Goal: Transaction & Acquisition: Purchase product/service

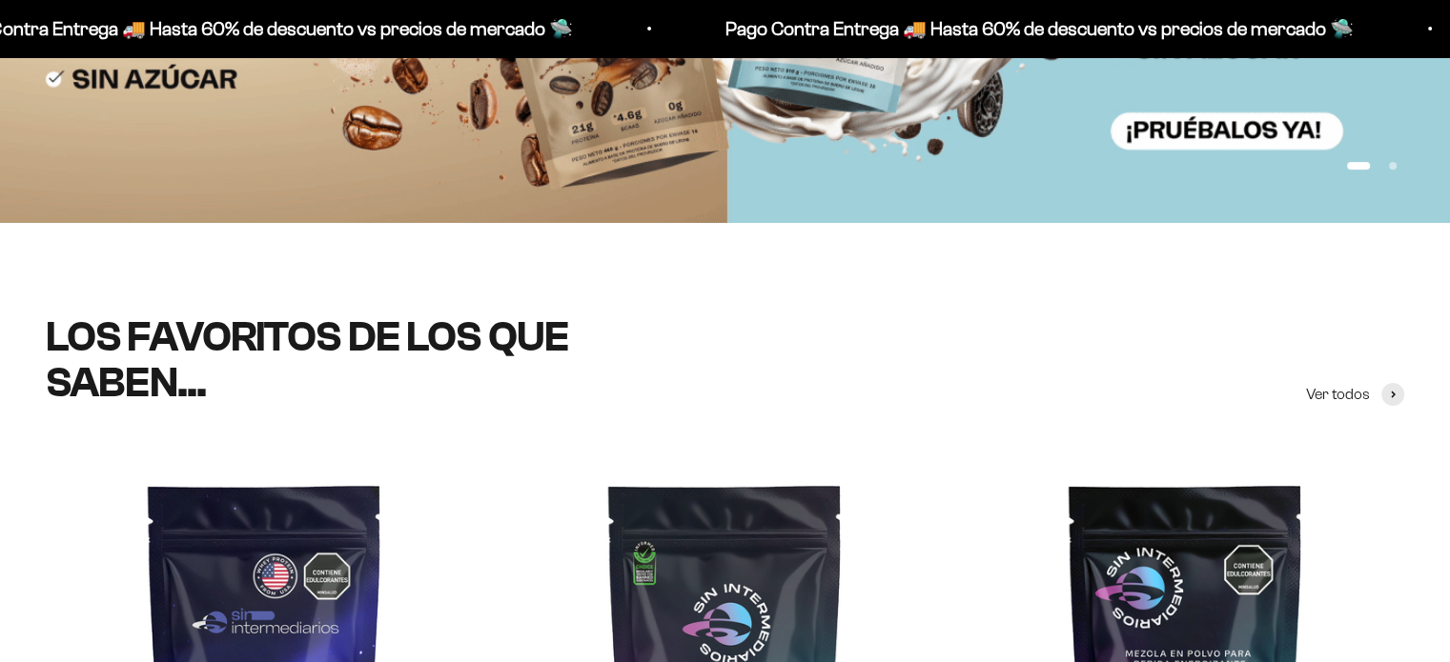
scroll to position [50, 0]
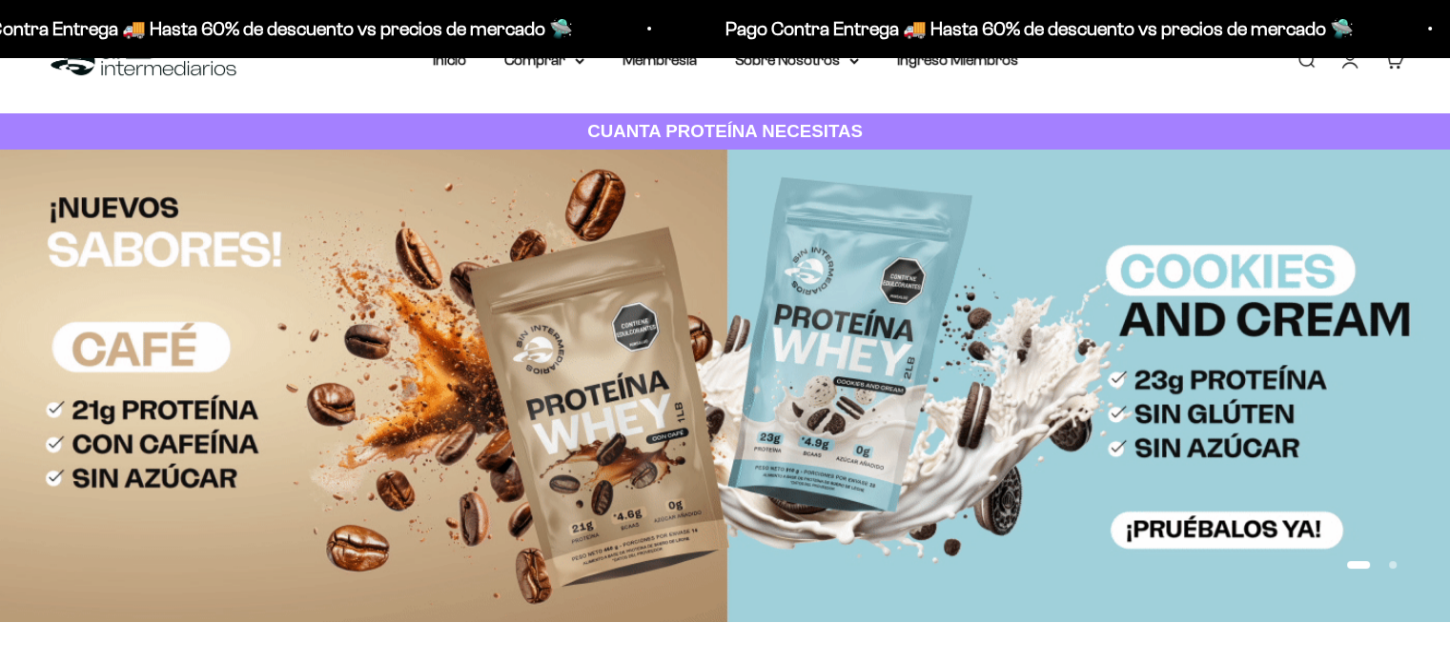
click at [1345, 71] on link "Iniciar sesión" at bounding box center [1349, 60] width 21 height 21
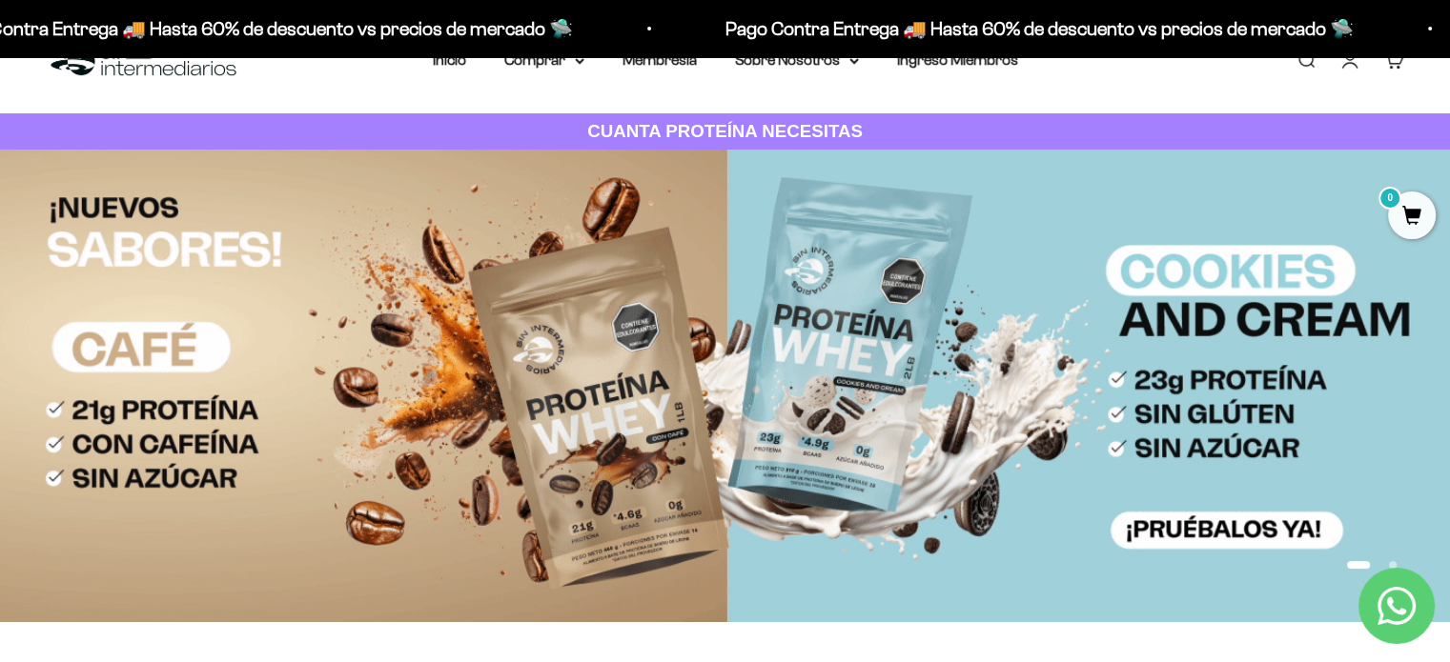
scroll to position [0, 0]
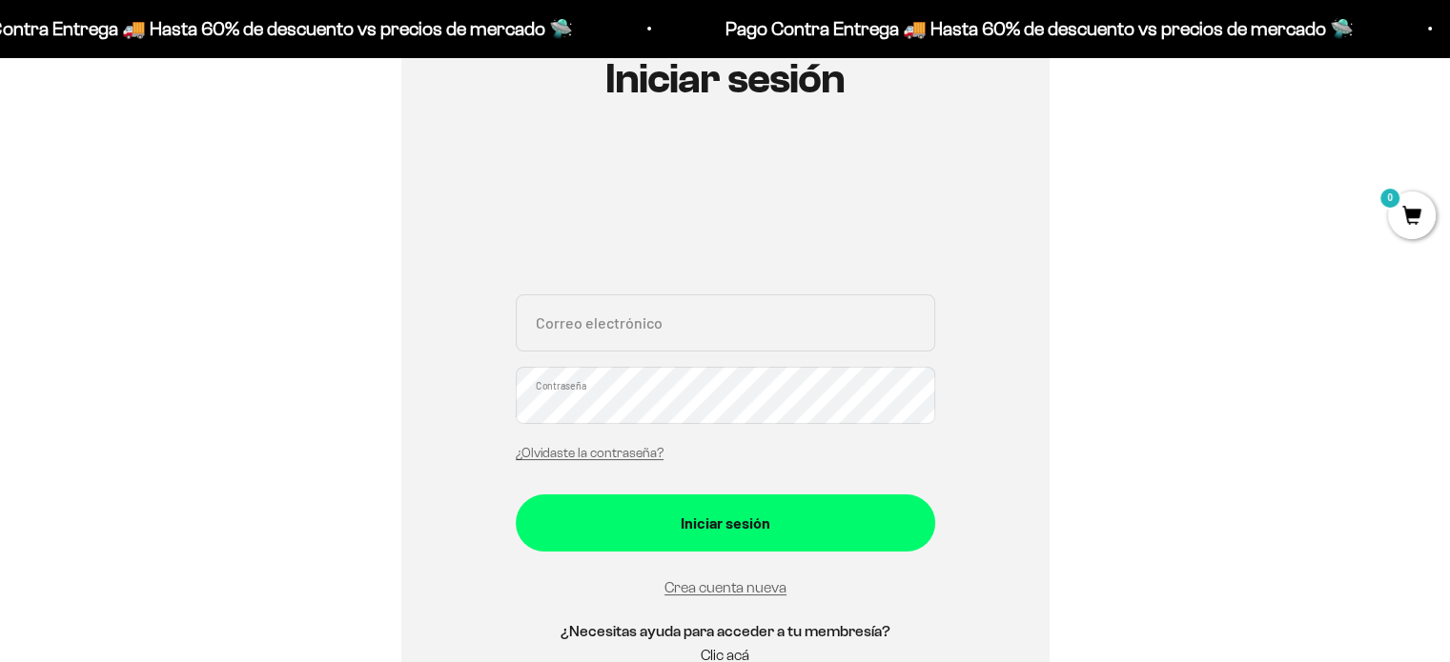
scroll to position [239, 0]
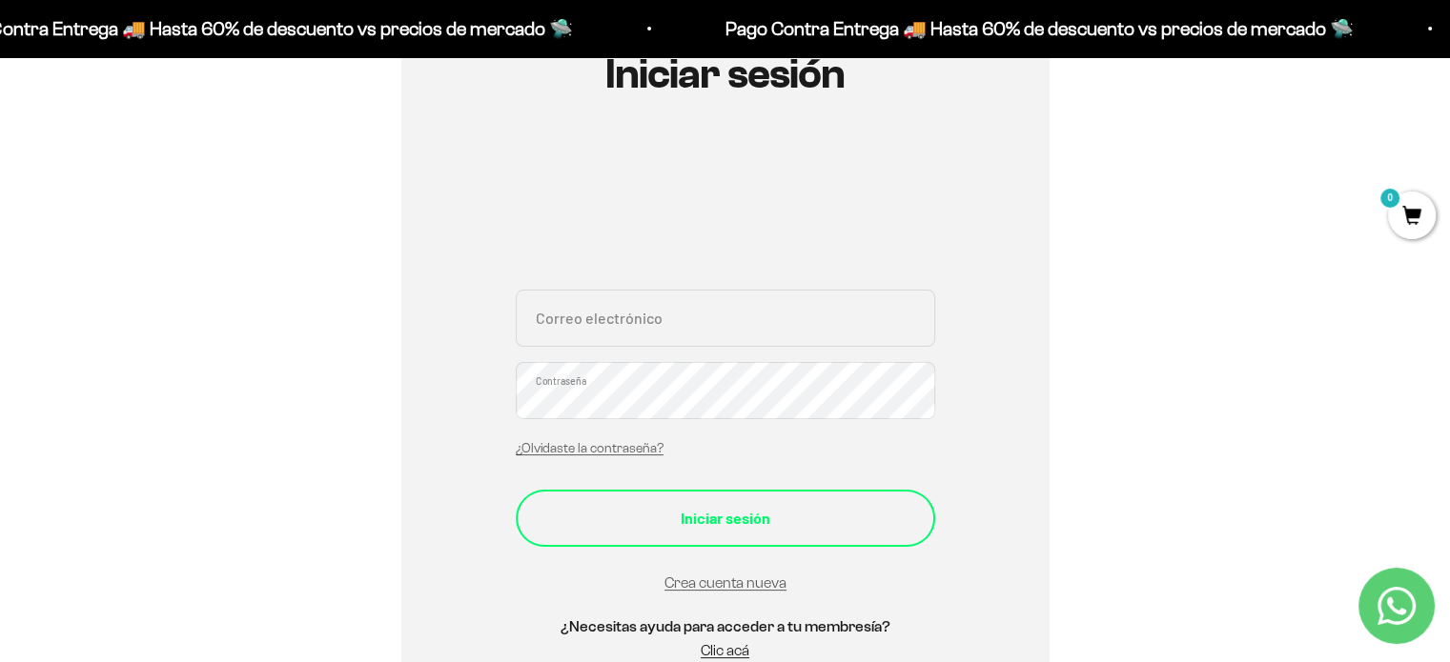
type input "Juanjoblancoespinosa@gmail.com"
click at [672, 510] on div "Iniciar sesión" at bounding box center [725, 518] width 343 height 25
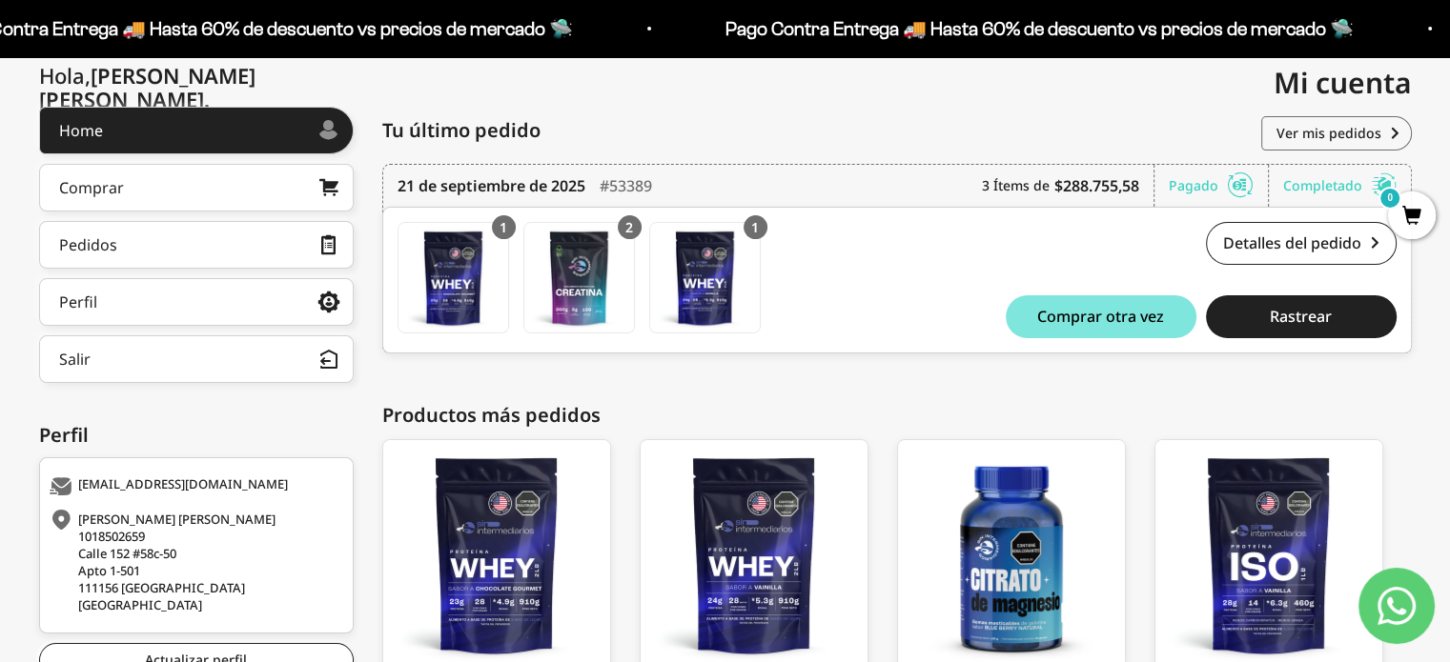
scroll to position [374, 0]
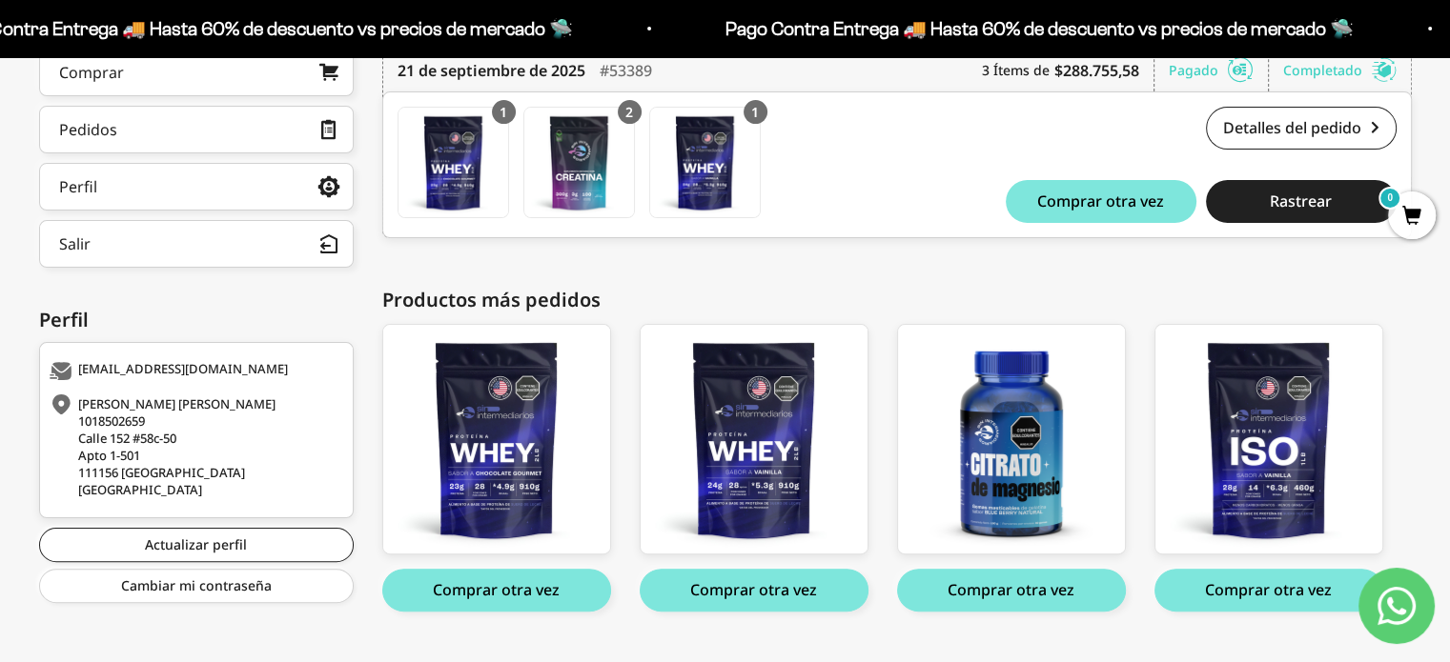
click at [169, 347] on div "juanjoblancoespinosa@gmail.com Nicolás Jaime Espinosa 1018502659 Calle 152 #58c…" at bounding box center [196, 430] width 315 height 176
click at [179, 407] on div "Nicolás Jaime Espinosa 1018502659 Calle 152 #58c-50 Apto 1-501 111156 Bogotá DC…" at bounding box center [194, 447] width 289 height 103
click at [237, 528] on link "Actualizar perfil" at bounding box center [196, 545] width 315 height 34
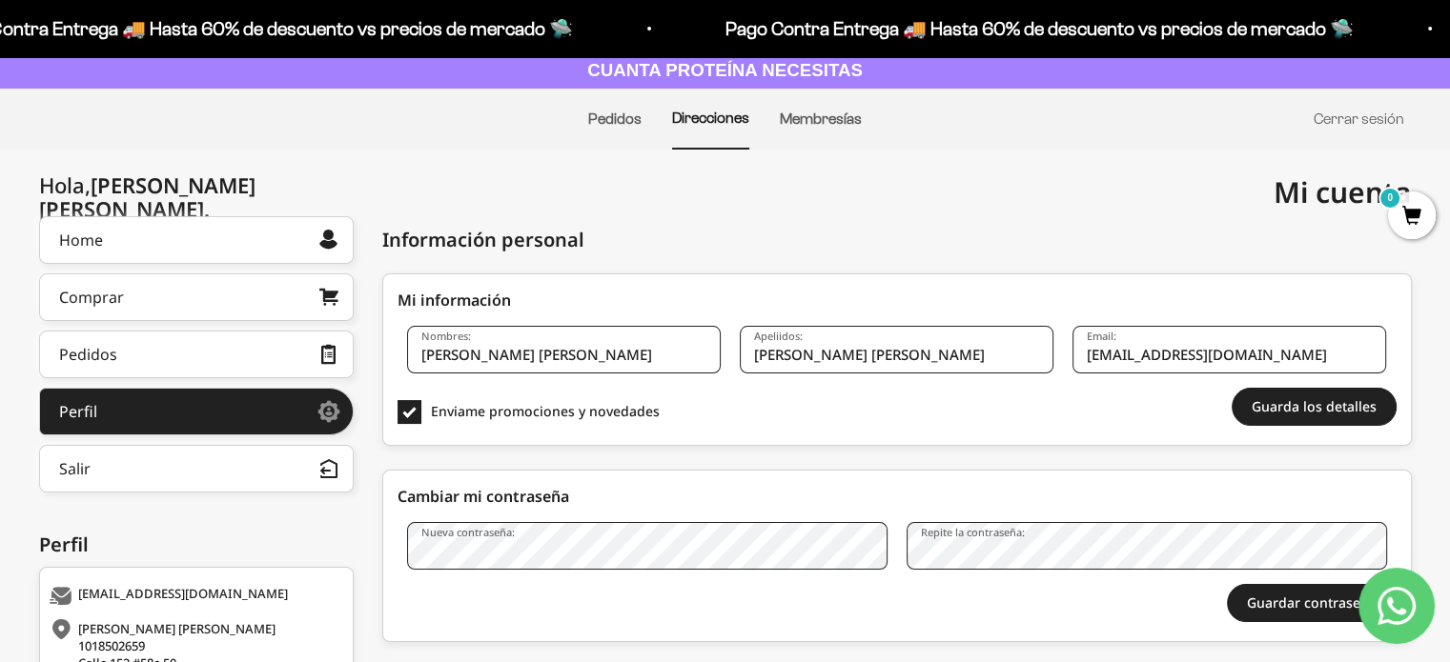
scroll to position [132, 0]
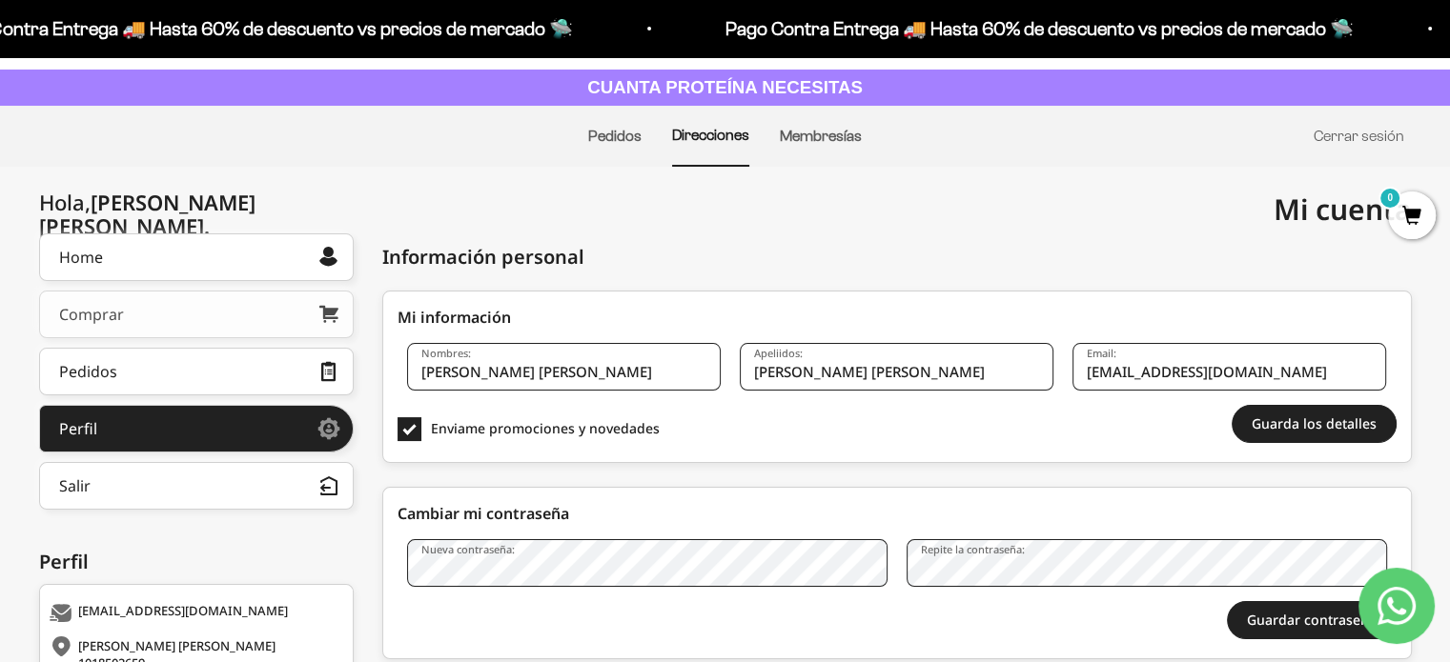
click at [316, 291] on link "Comprar" at bounding box center [196, 315] width 315 height 48
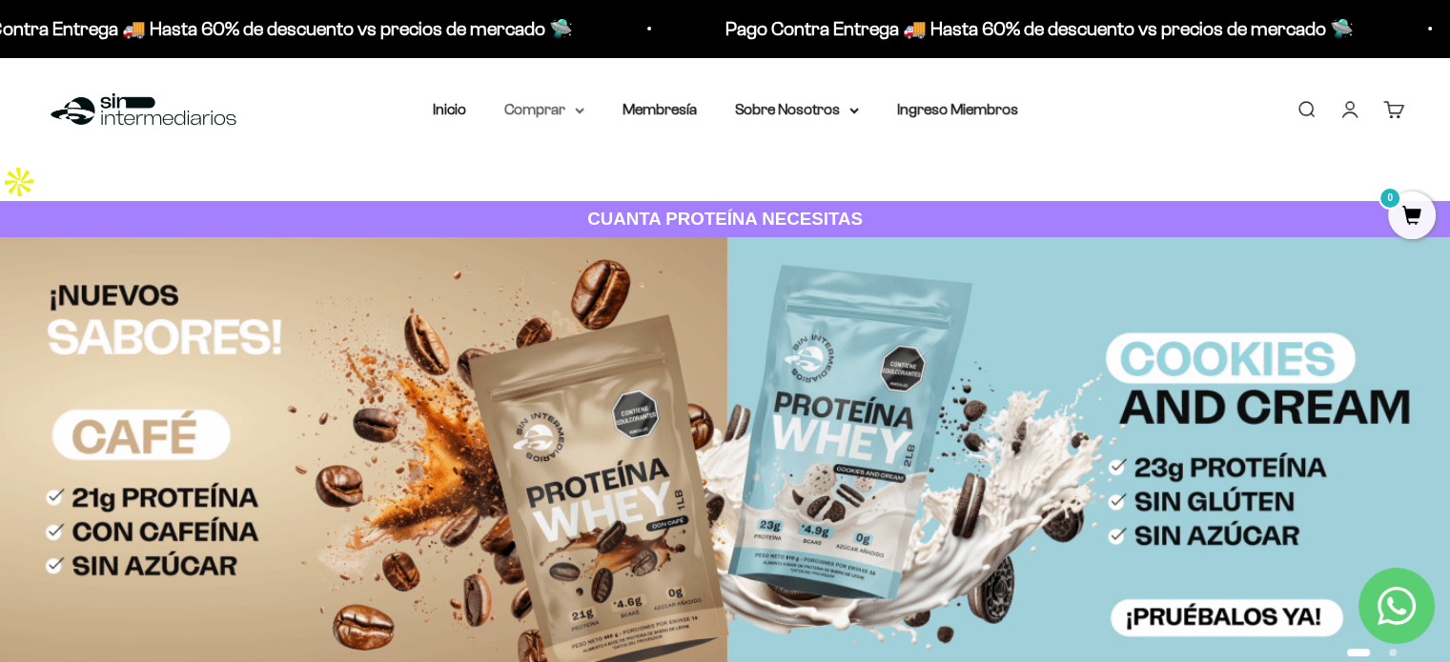
click at [575, 110] on icon at bounding box center [580, 111] width 10 height 7
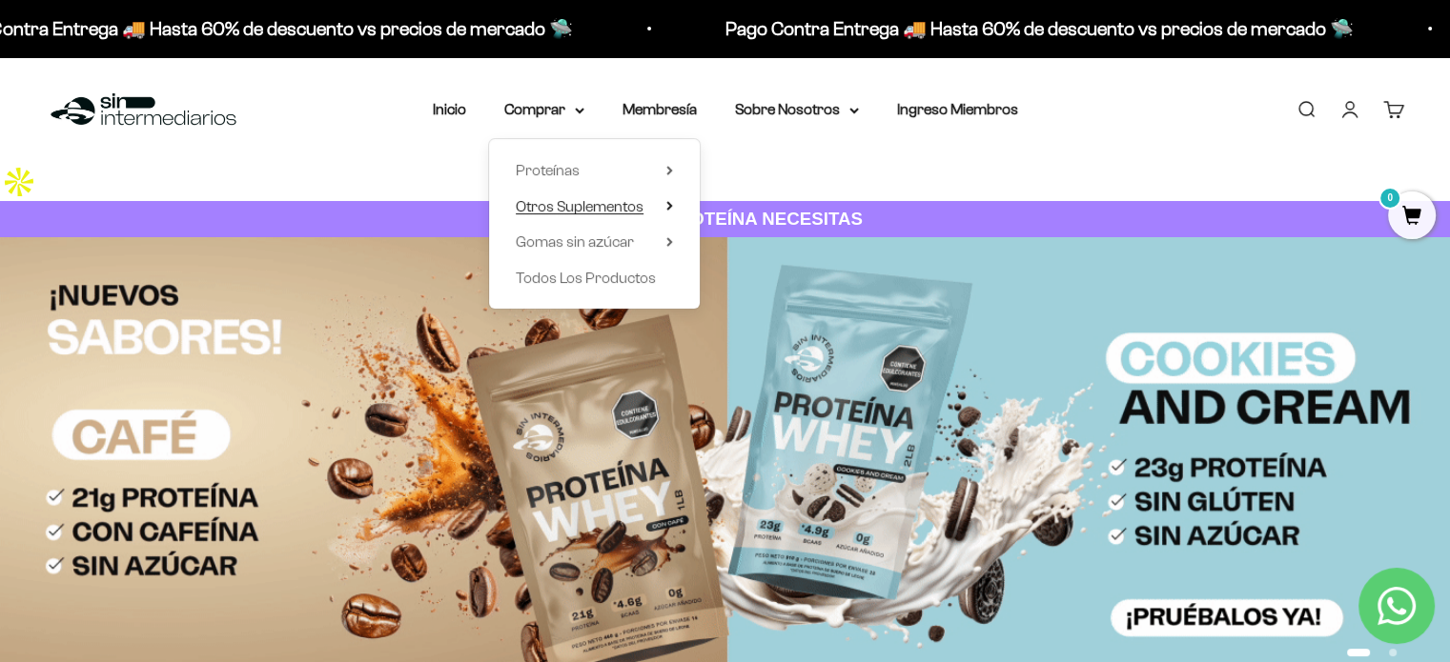
click at [600, 207] on span "Otros Suplementos" at bounding box center [580, 206] width 128 height 16
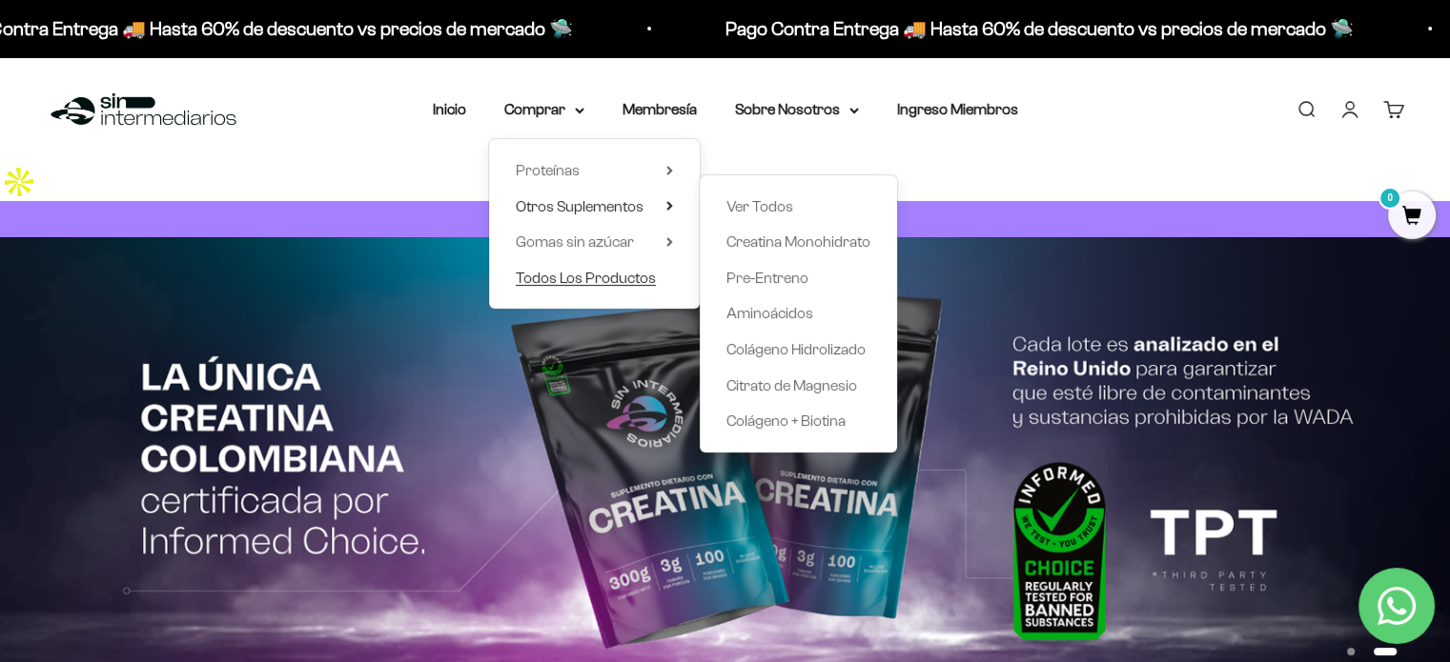
click at [622, 281] on span "Todos Los Productos" at bounding box center [586, 278] width 140 height 16
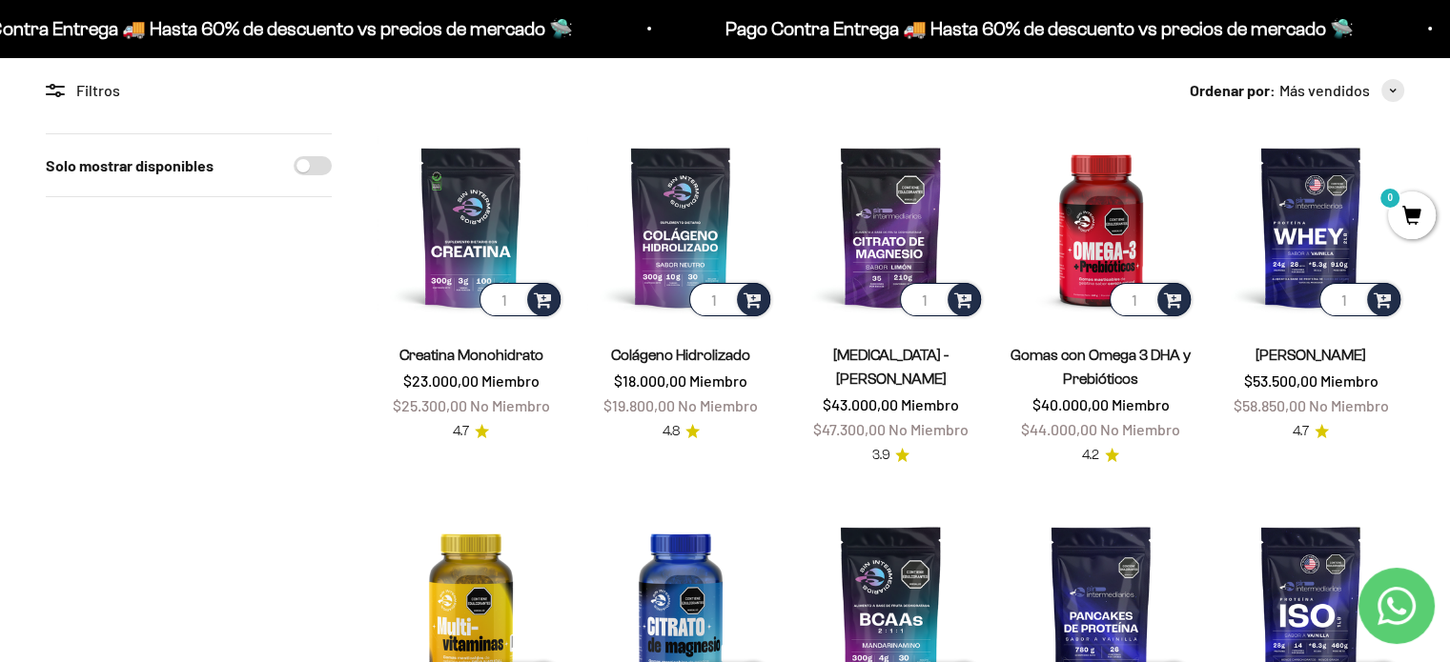
scroll to position [202, 0]
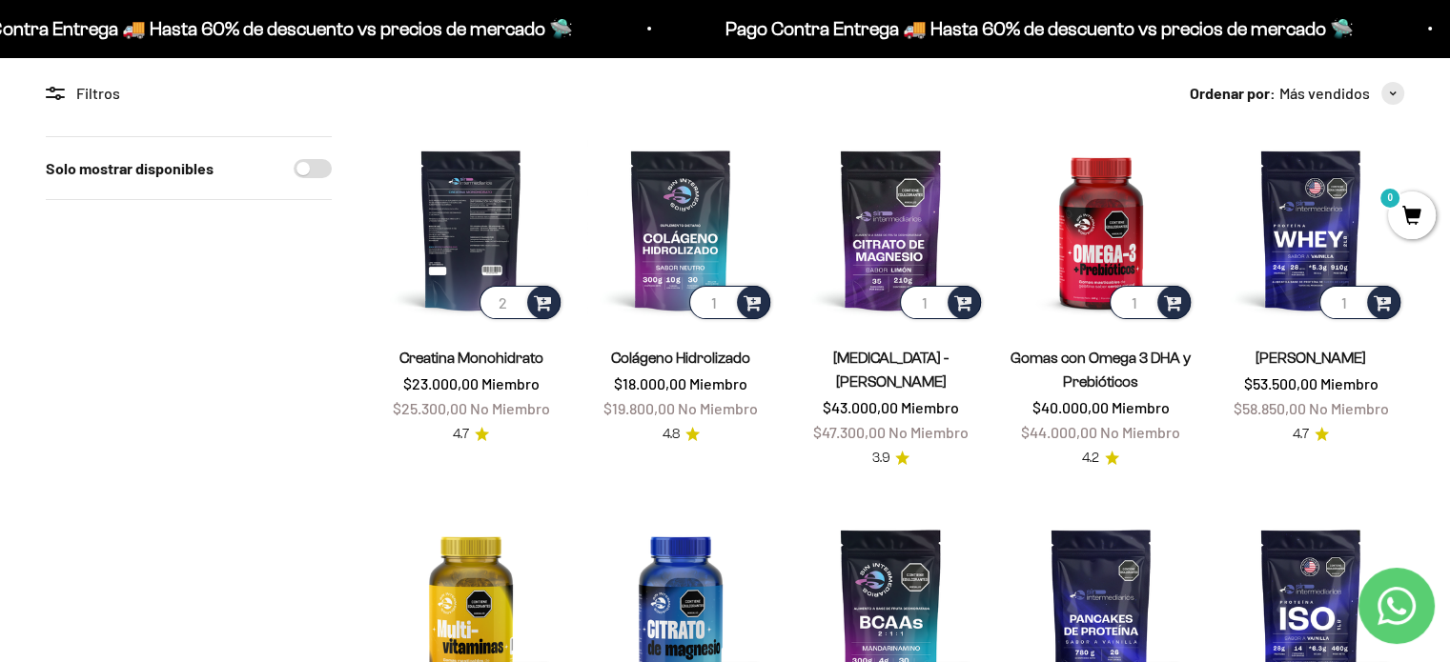
click at [514, 286] on input "2" at bounding box center [519, 302] width 81 height 33
type input "3"
click at [514, 286] on input "3" at bounding box center [519, 302] width 81 height 33
click at [544, 291] on span at bounding box center [543, 302] width 18 height 22
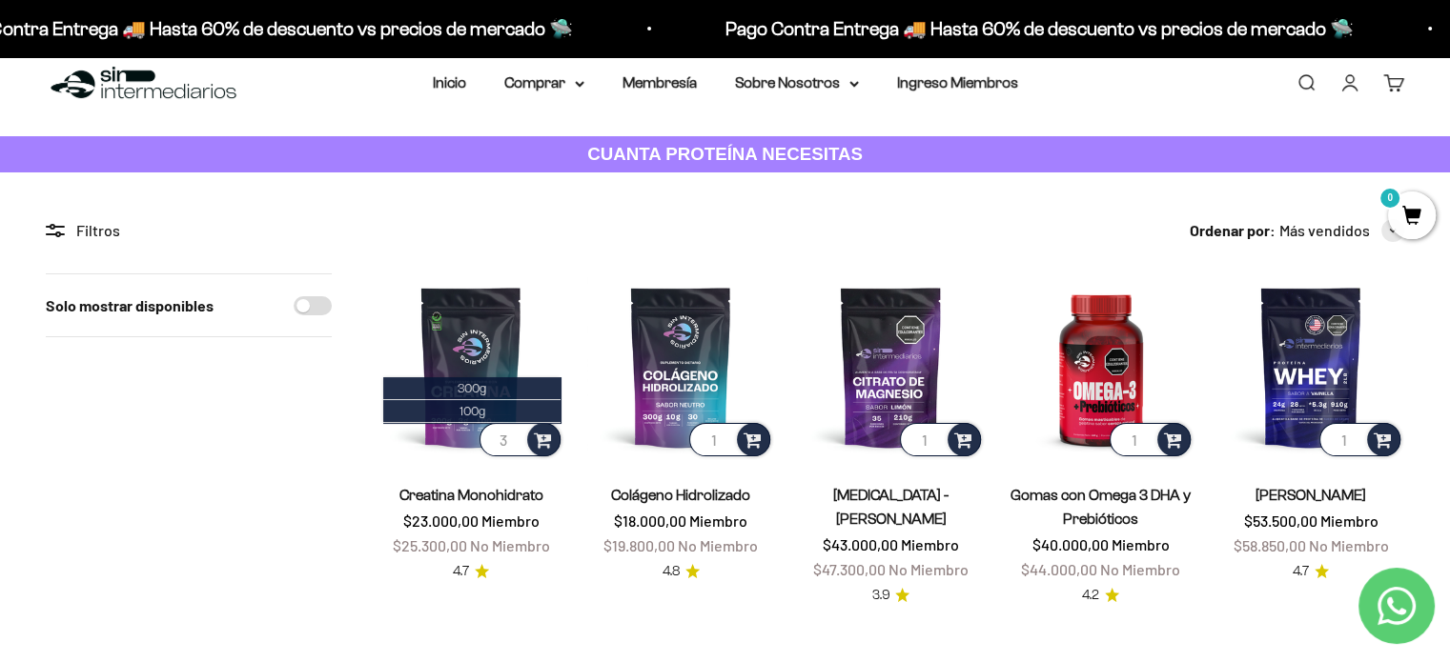
scroll to position [0, 0]
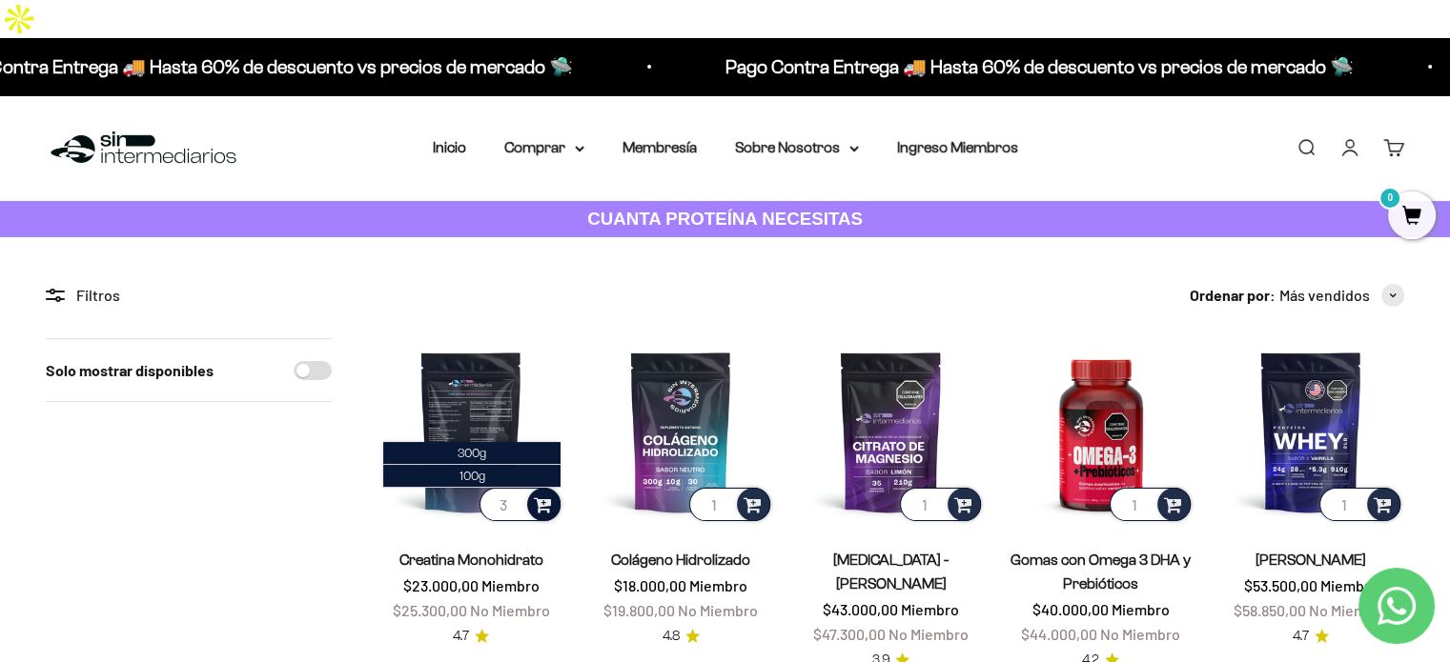
click at [540, 493] on span at bounding box center [543, 504] width 18 height 22
click at [499, 338] on img at bounding box center [470, 431] width 187 height 187
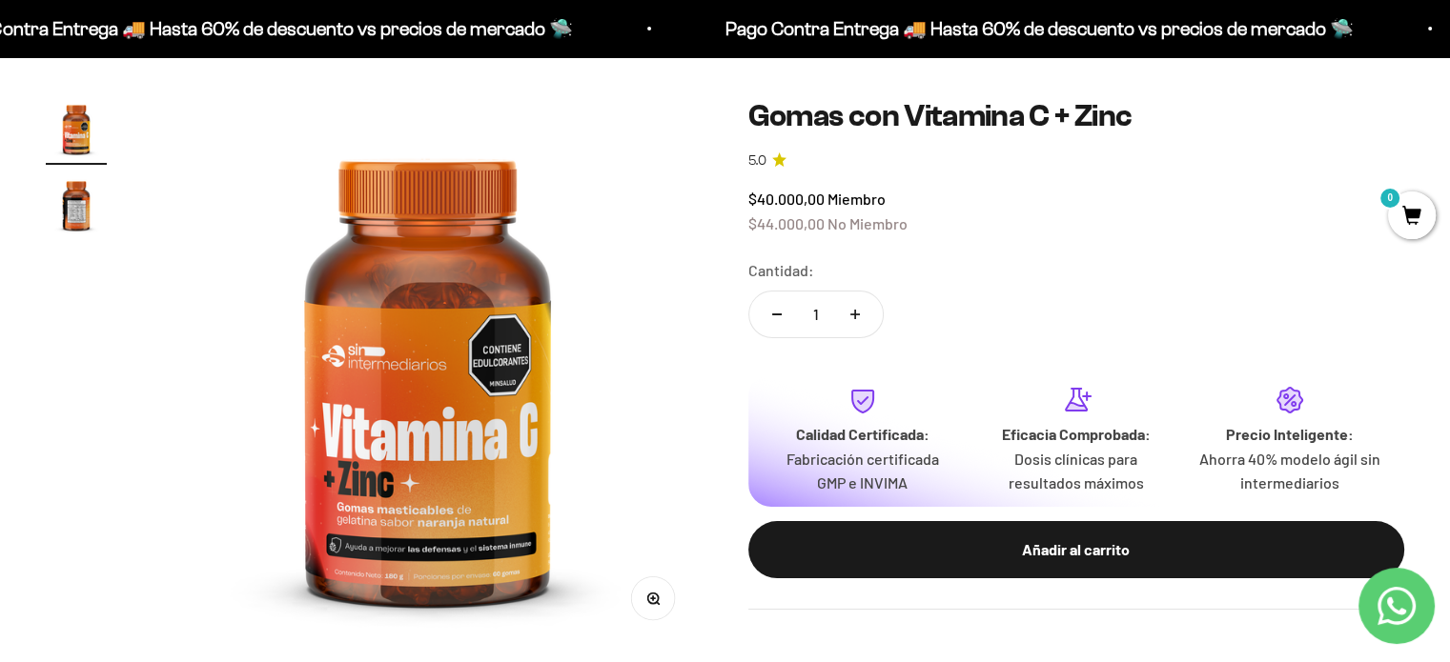
scroll to position [186, 0]
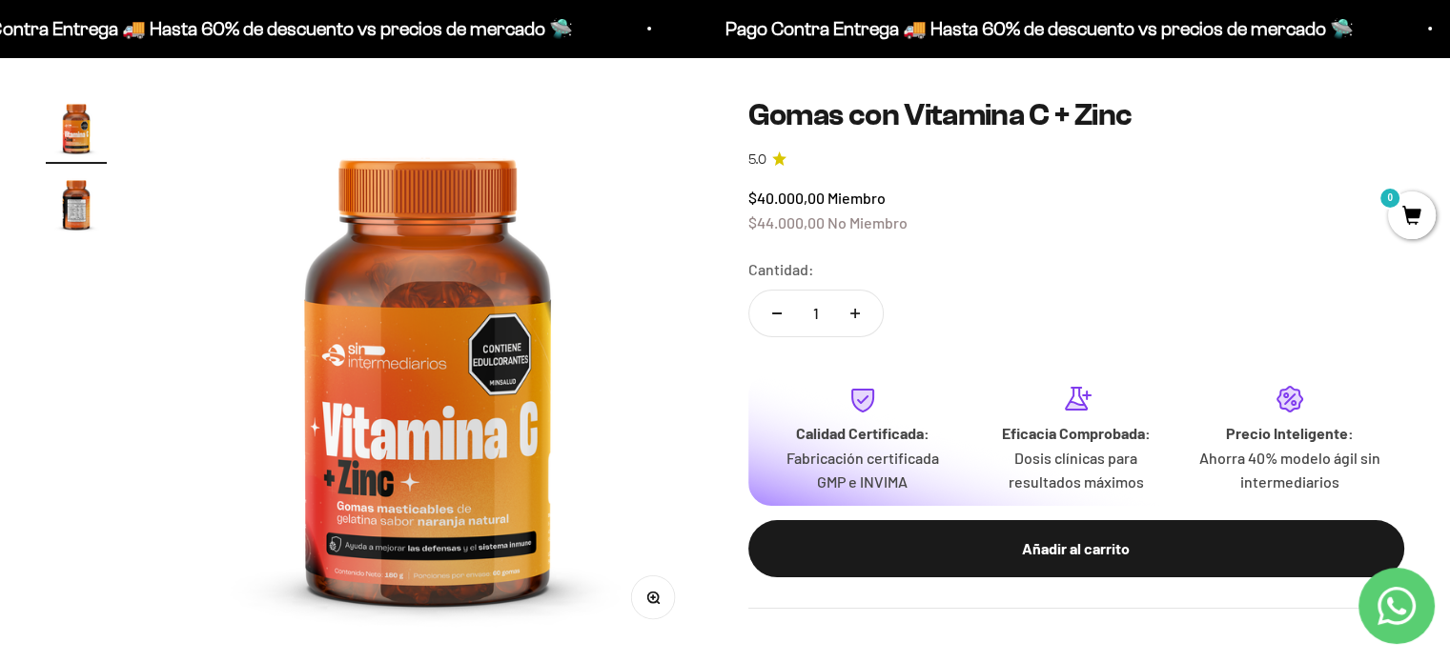
click at [68, 177] on img "Ir al artículo 2" at bounding box center [76, 203] width 61 height 61
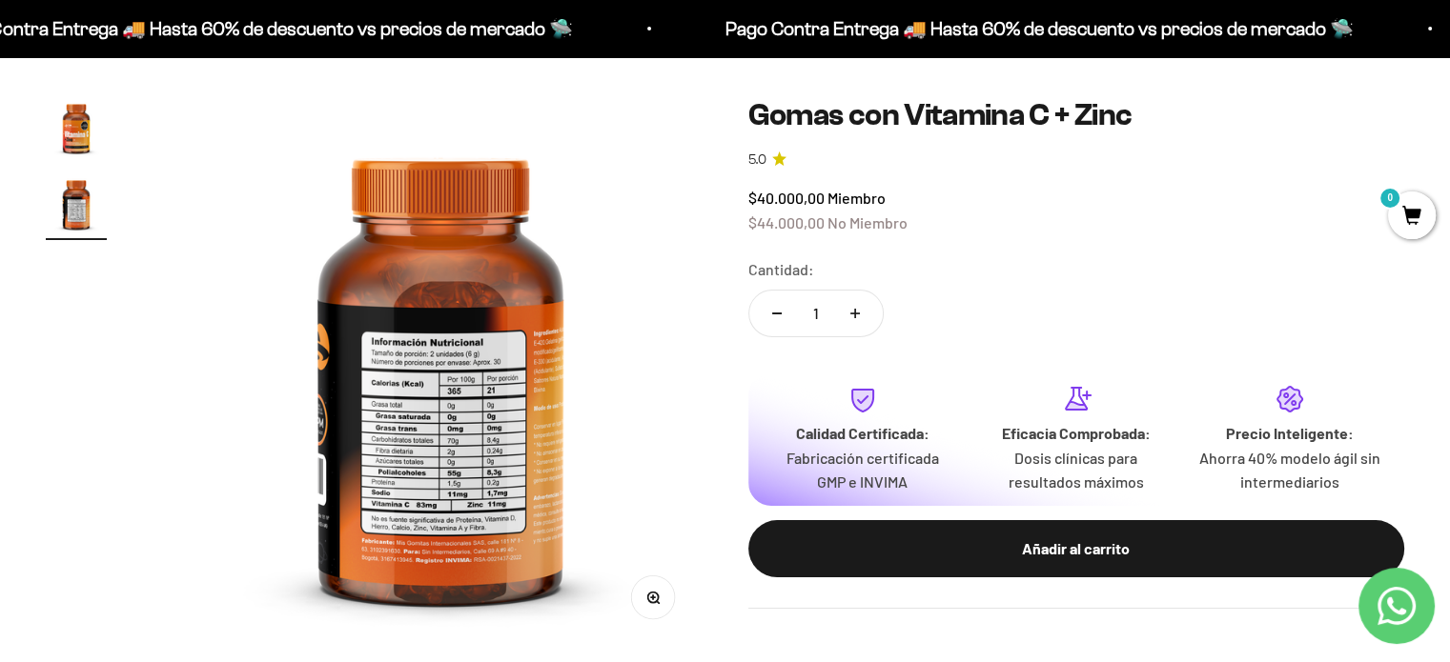
scroll to position [0, 572]
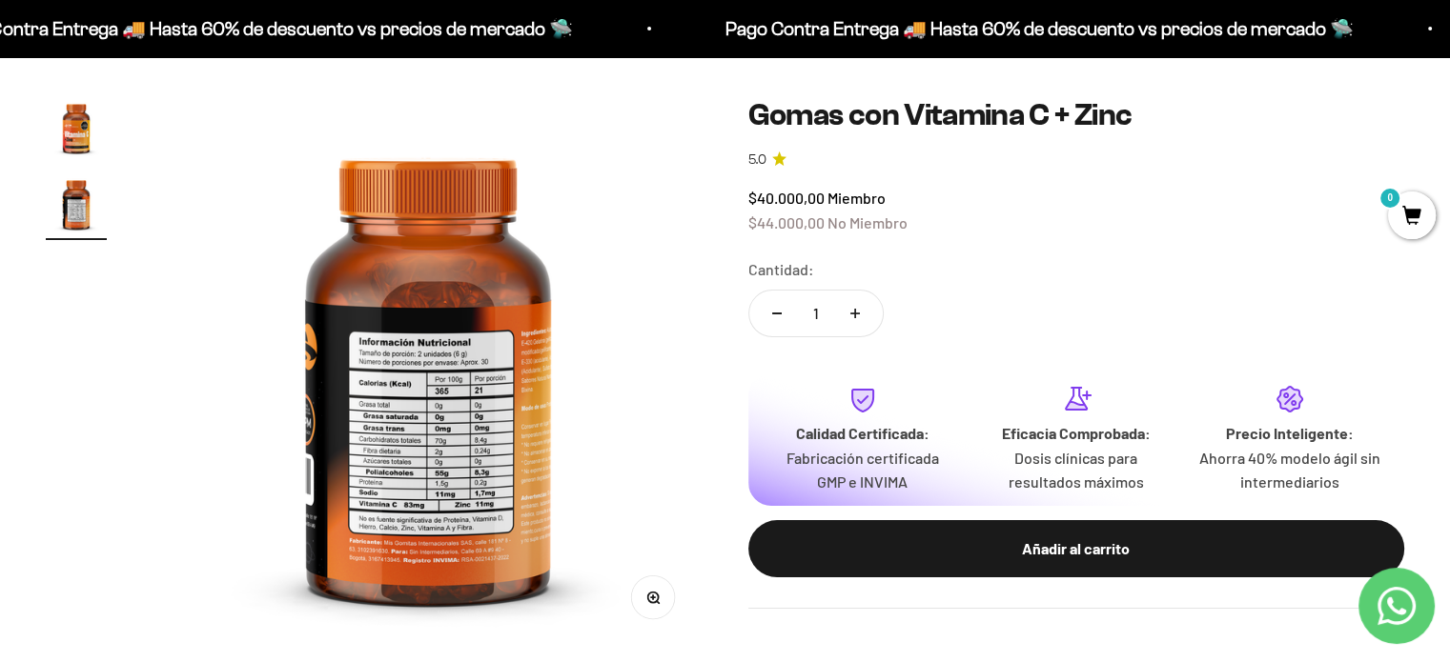
click at [439, 441] on img at bounding box center [428, 372] width 550 height 550
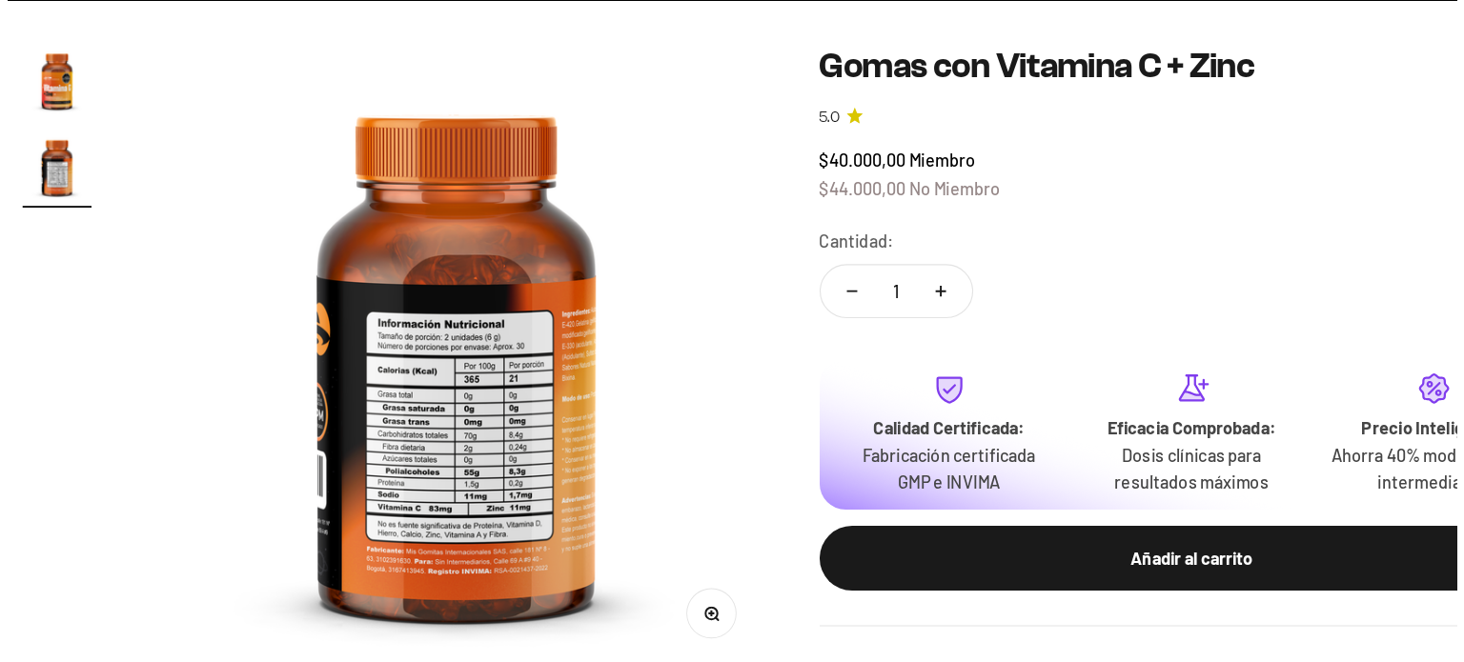
scroll to position [186, 0]
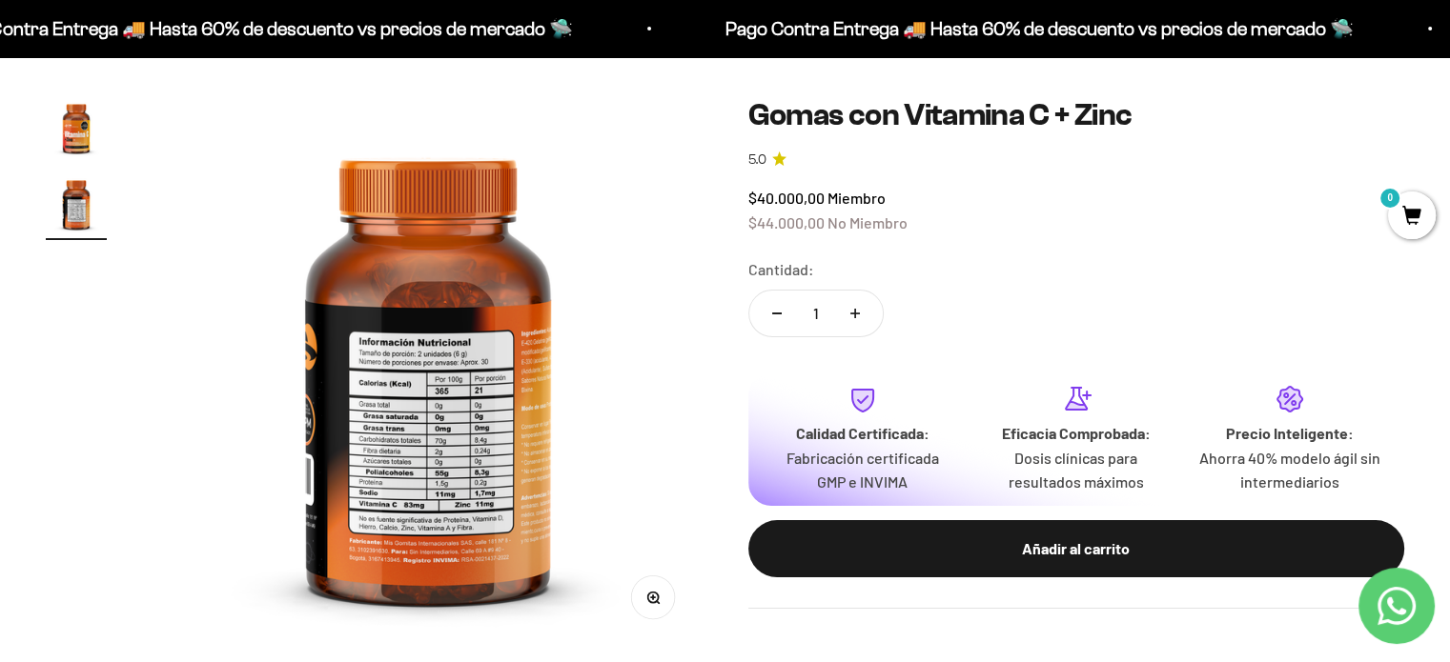
click at [1407, 225] on span "0" at bounding box center [1412, 216] width 48 height 48
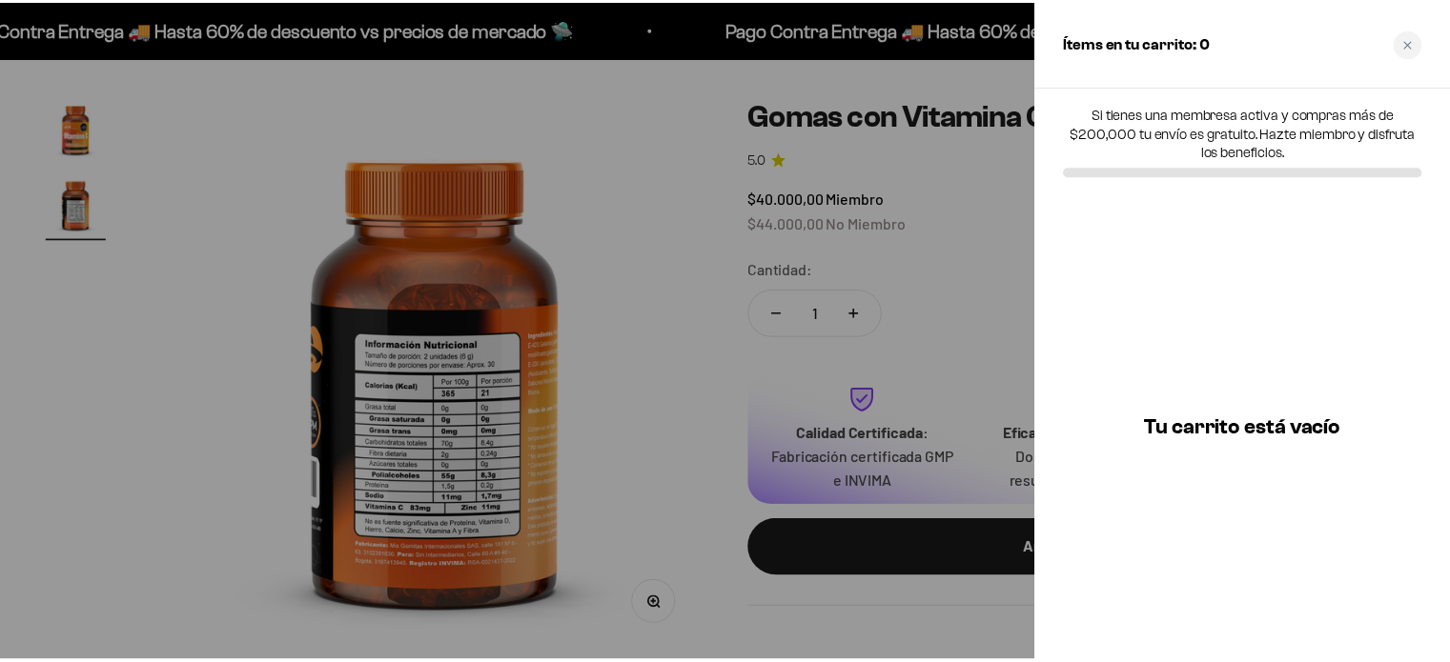
scroll to position [0, 580]
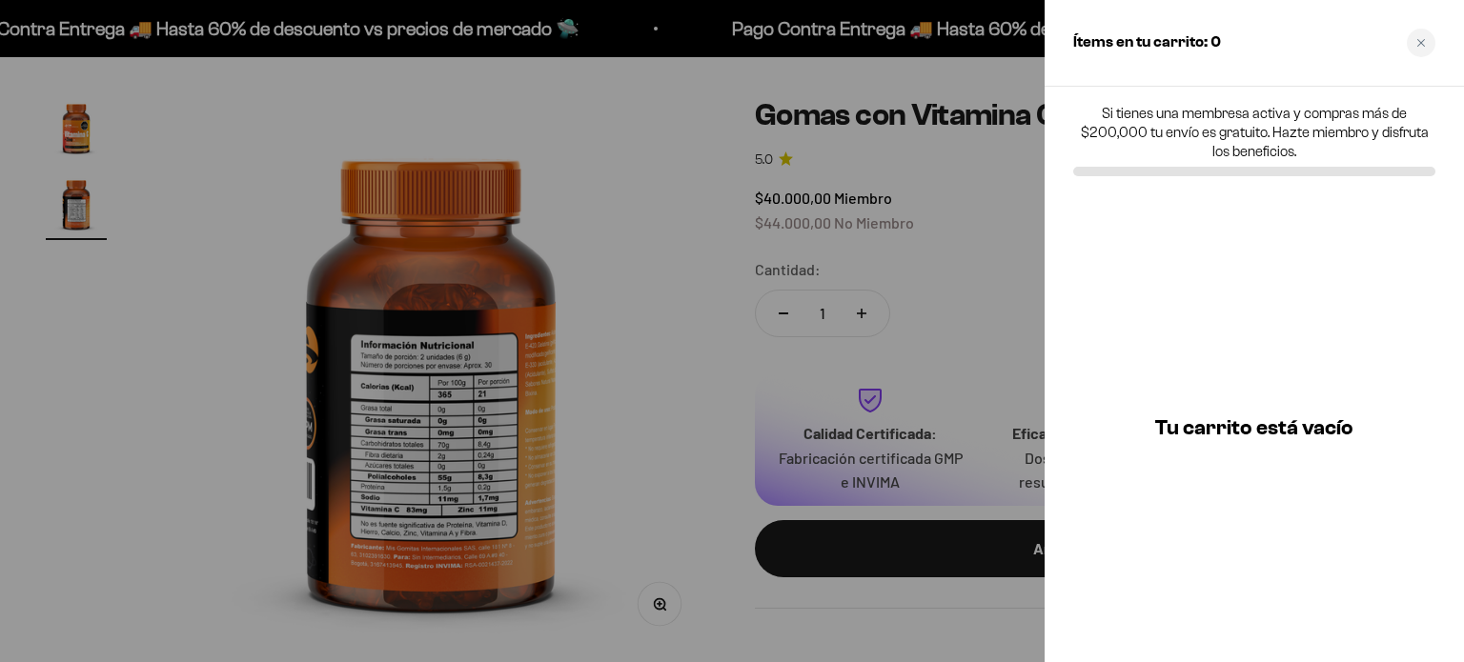
click at [892, 205] on div at bounding box center [732, 331] width 1464 height 662
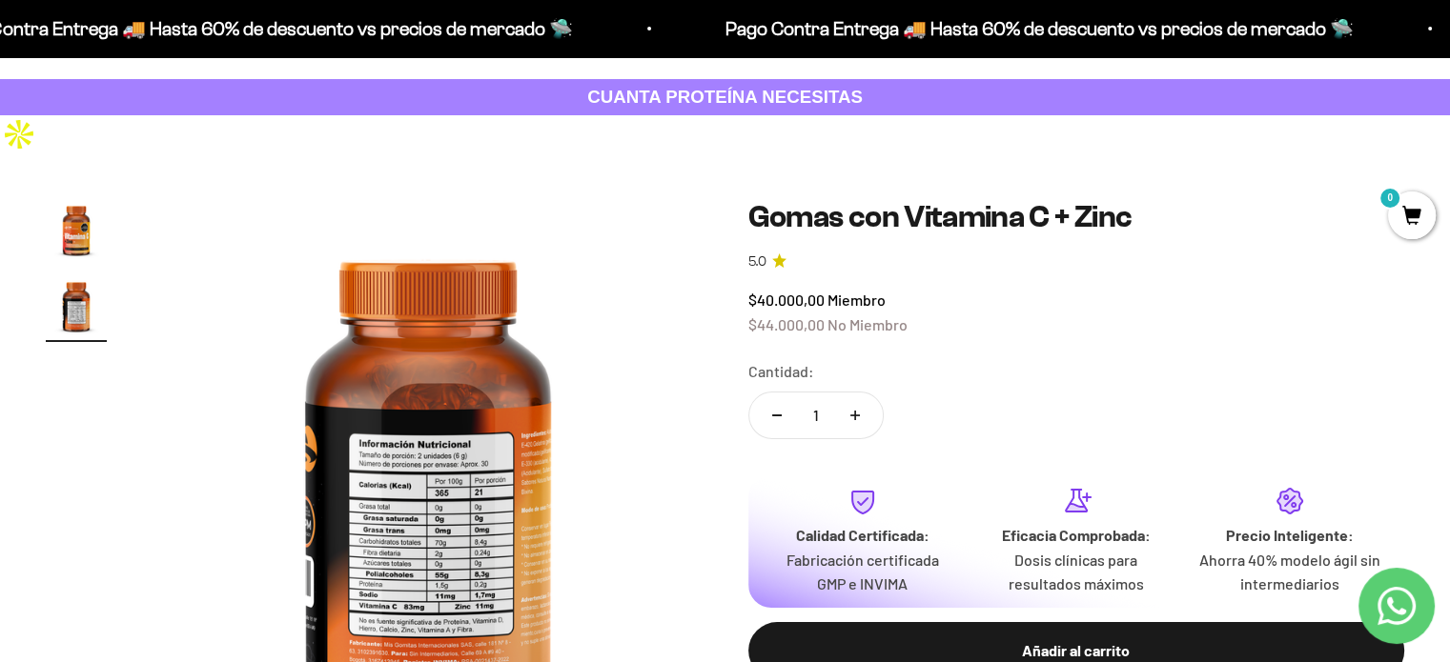
scroll to position [83, 0]
click at [404, 564] on img at bounding box center [428, 475] width 550 height 550
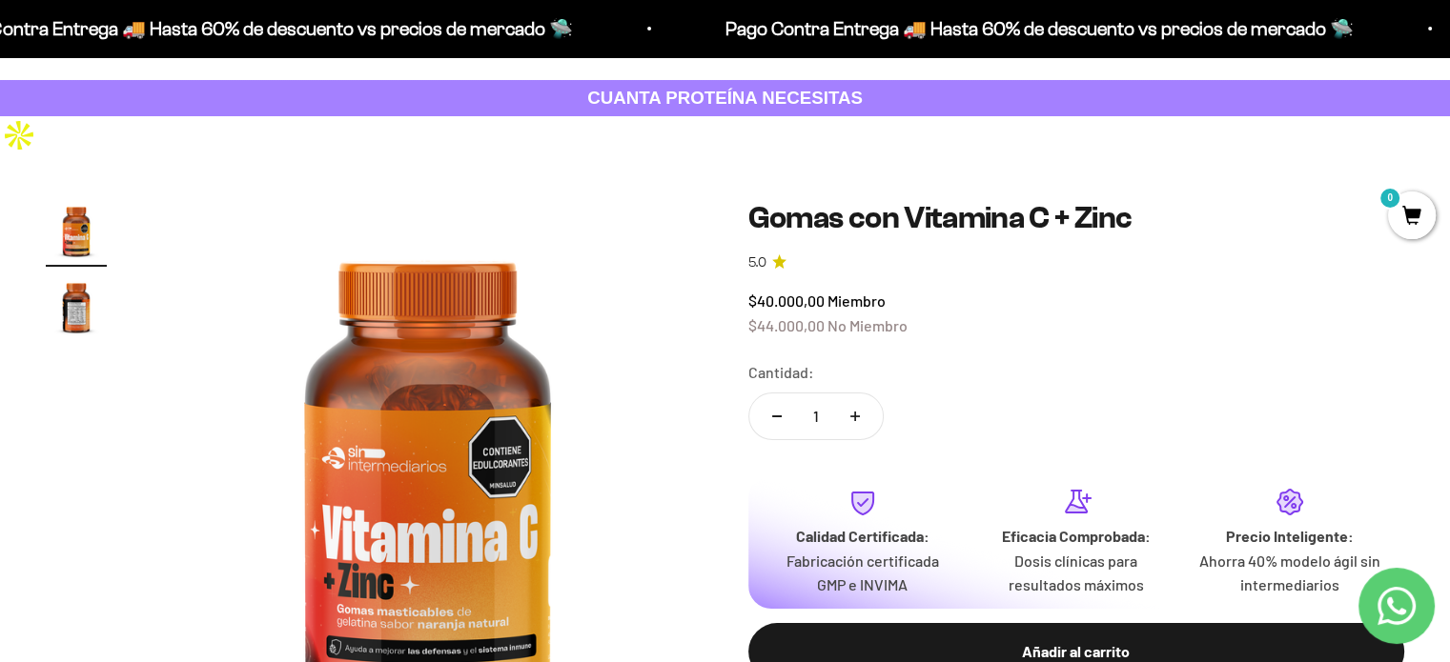
scroll to position [0, 0]
click at [458, 524] on img at bounding box center [428, 475] width 550 height 550
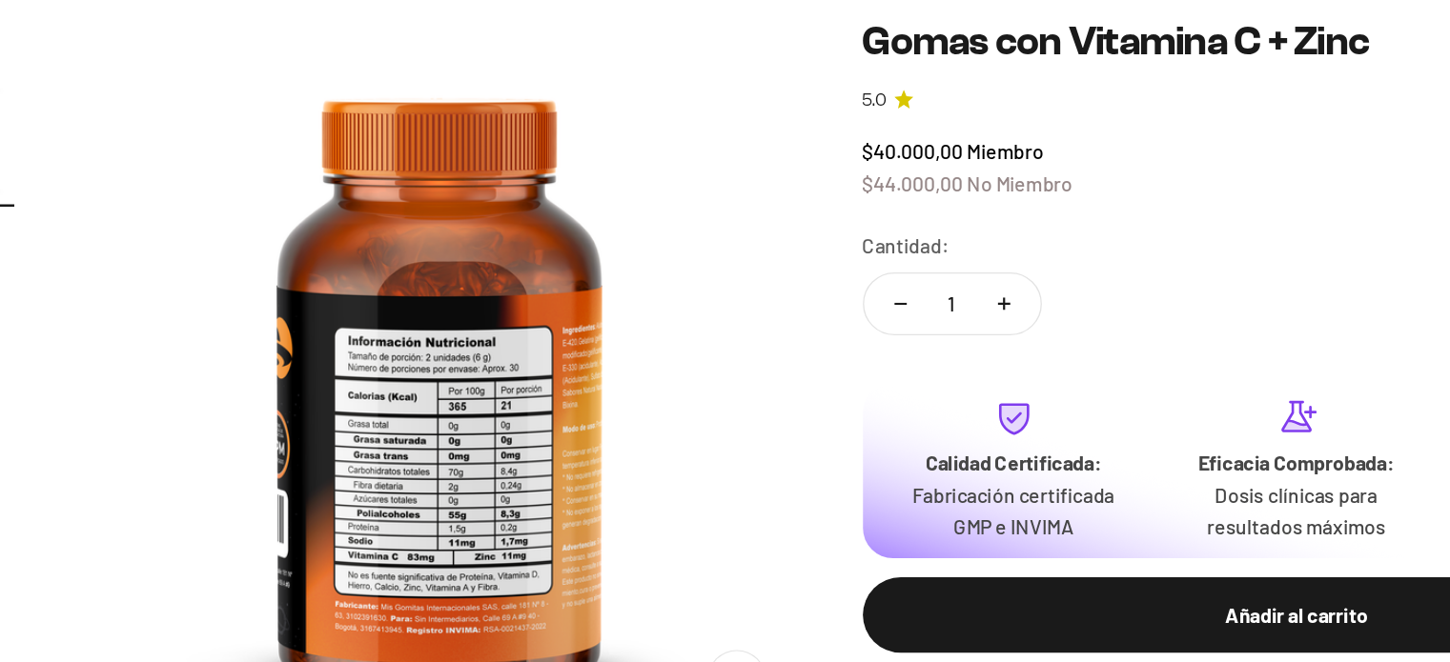
scroll to position [110, 0]
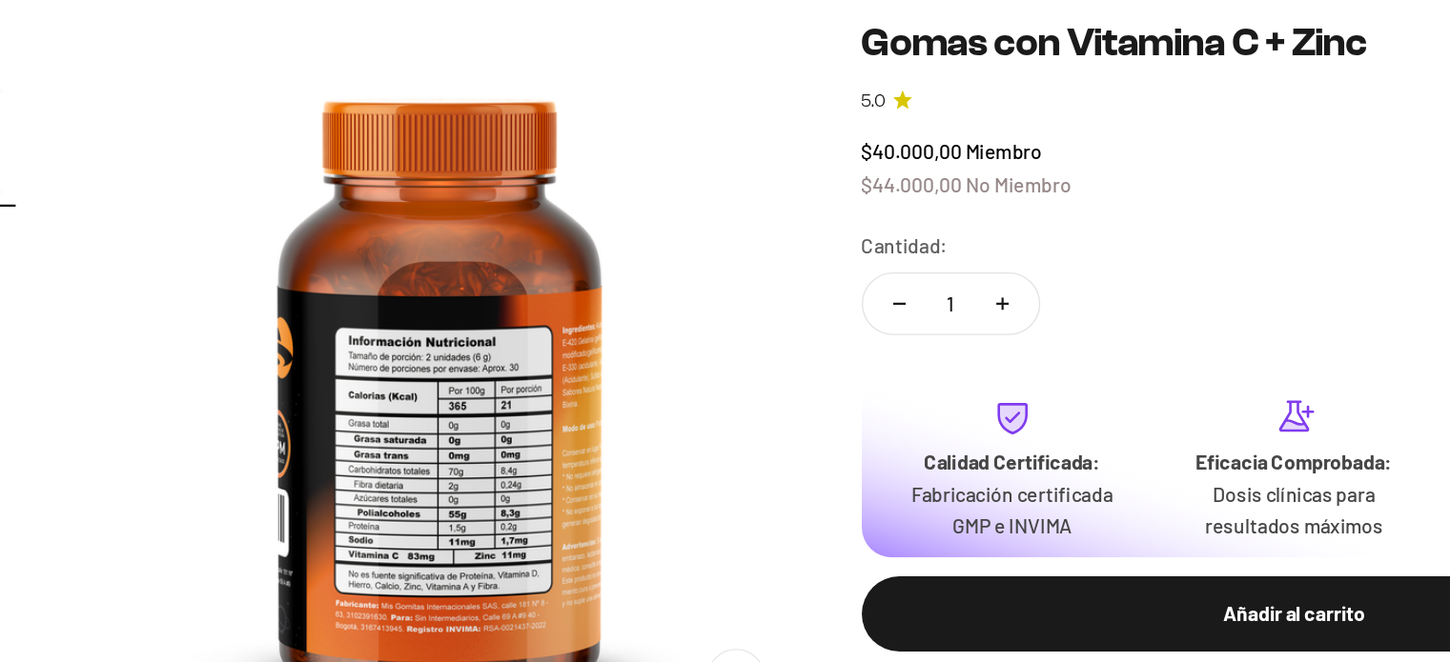
click at [477, 374] on img at bounding box center [428, 448] width 550 height 550
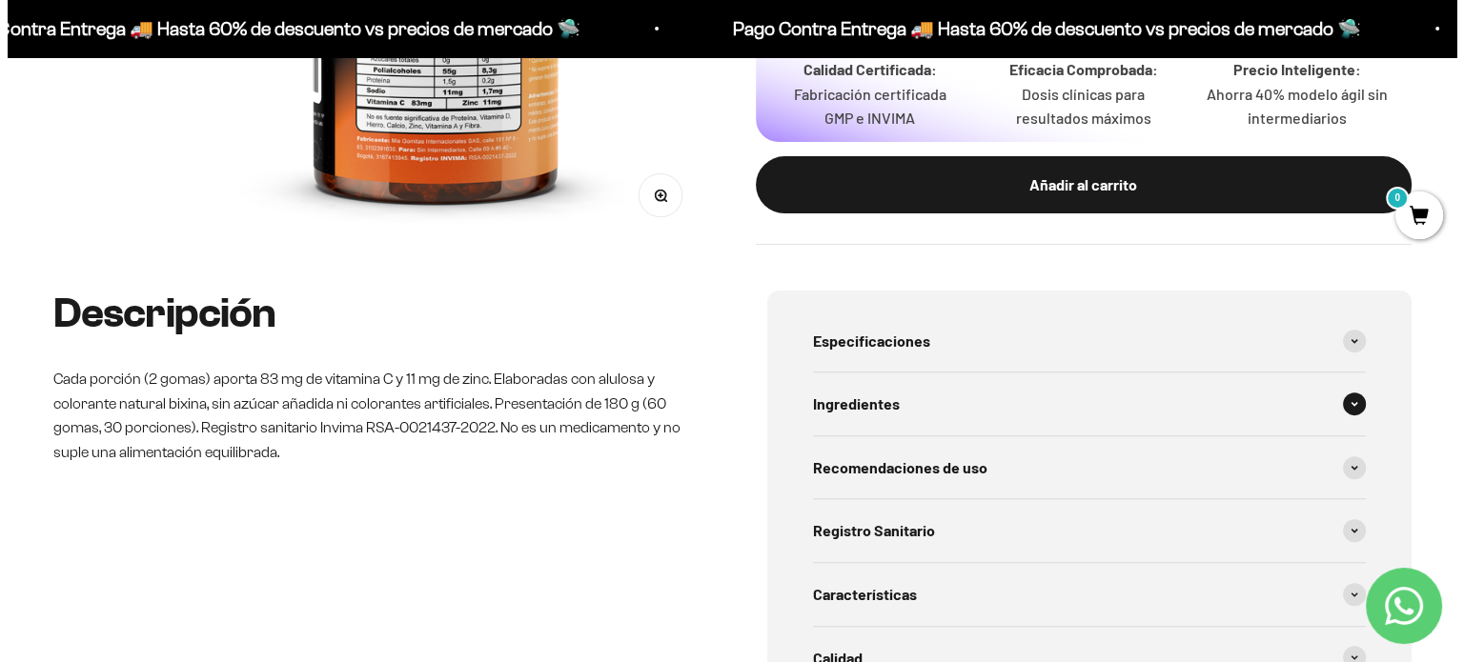
scroll to position [0, 0]
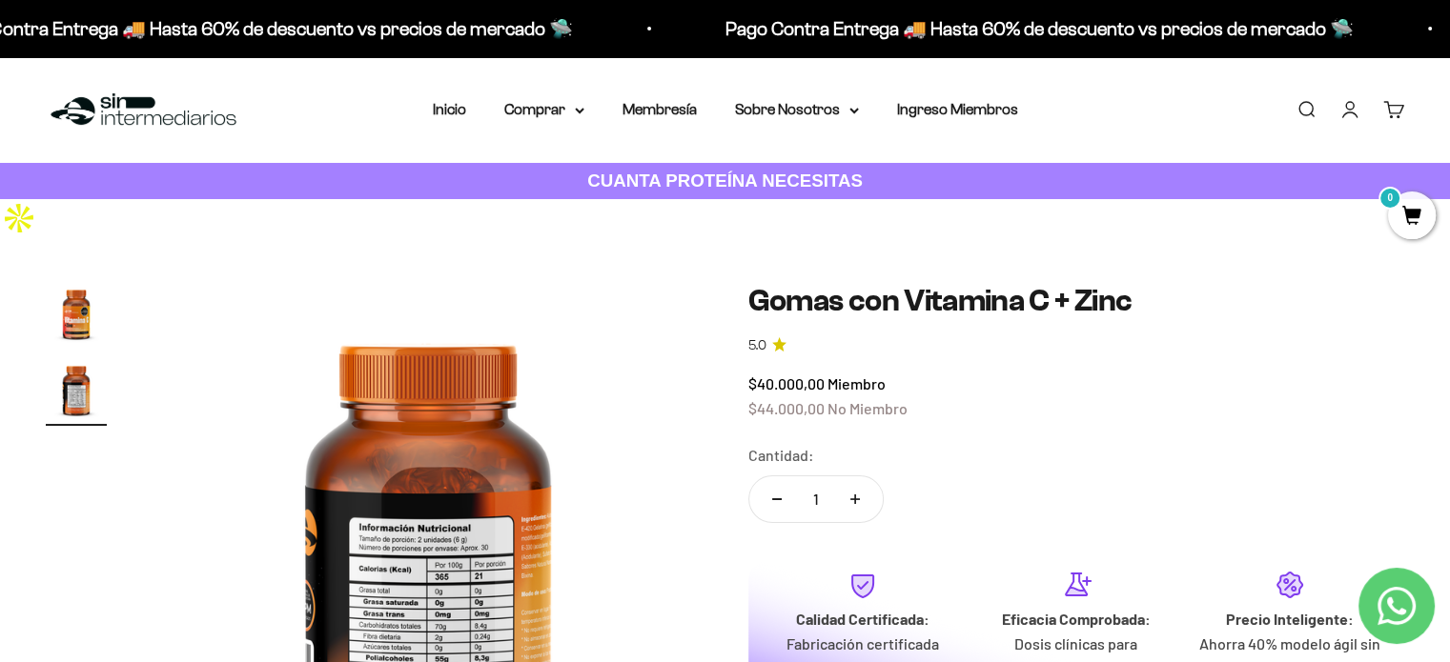
click at [1395, 119] on link "Carrito 0" at bounding box center [1393, 109] width 21 height 21
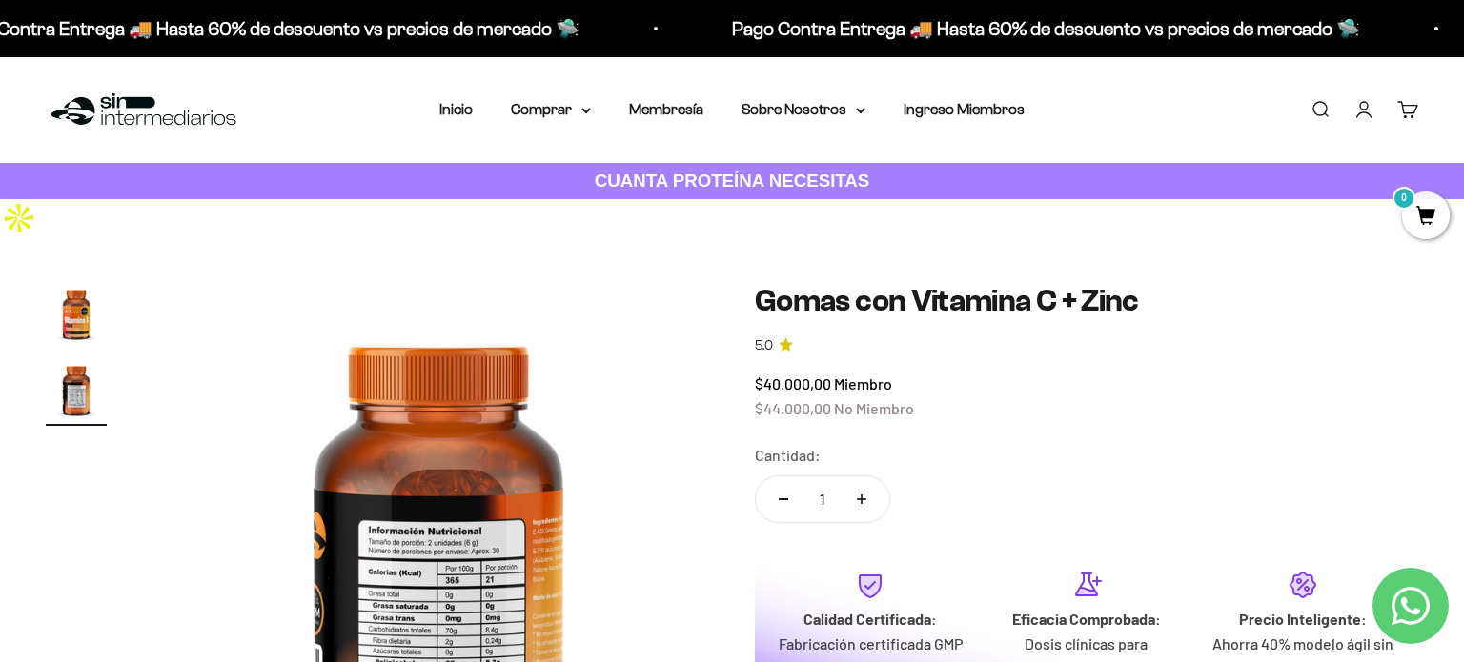
scroll to position [0, 580]
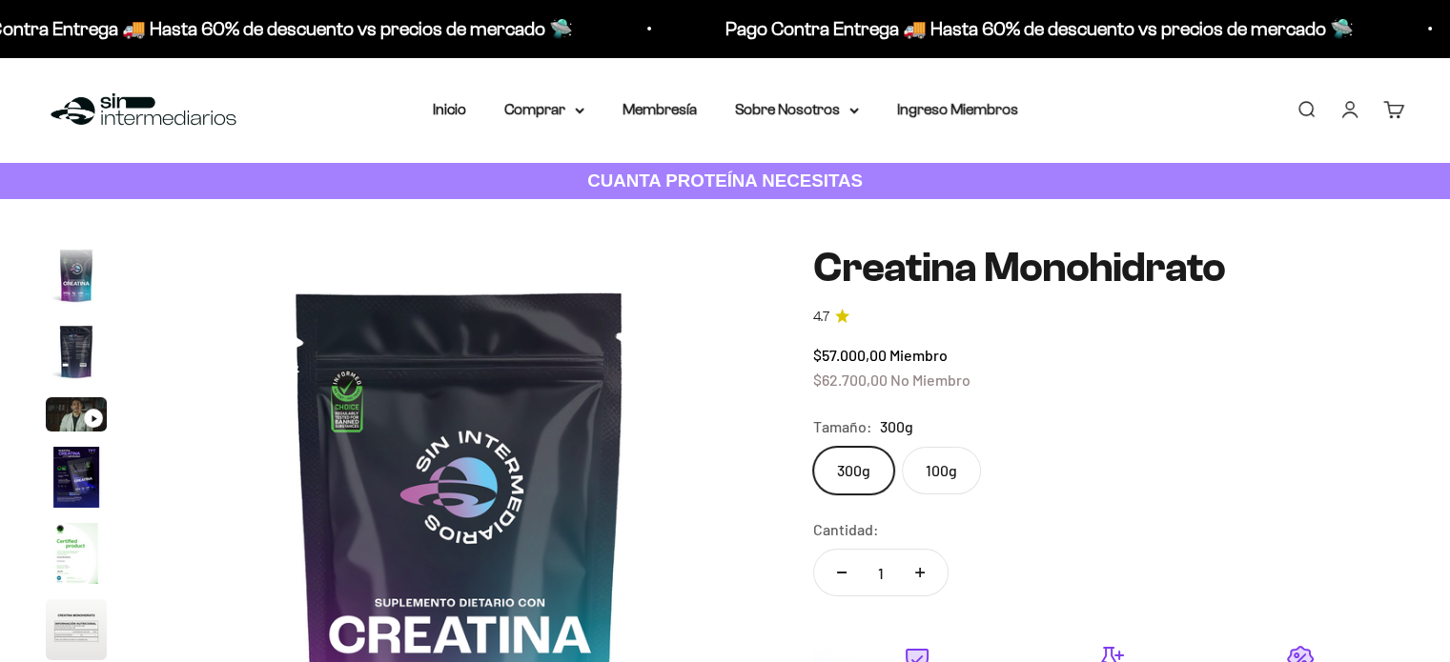
scroll to position [78, 0]
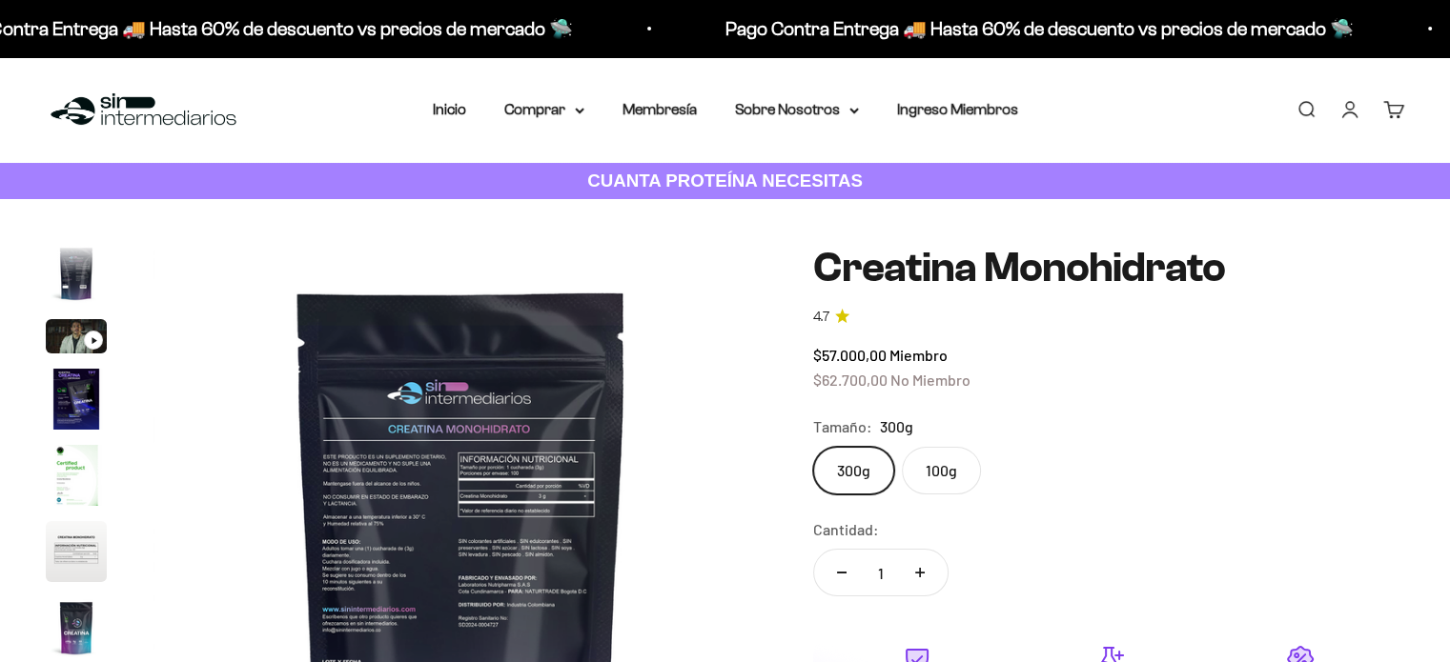
click at [950, 447] on label "100g" at bounding box center [941, 471] width 79 height 48
click at [813, 446] on input "100g" at bounding box center [812, 446] width 1 height 1
radio input "true"
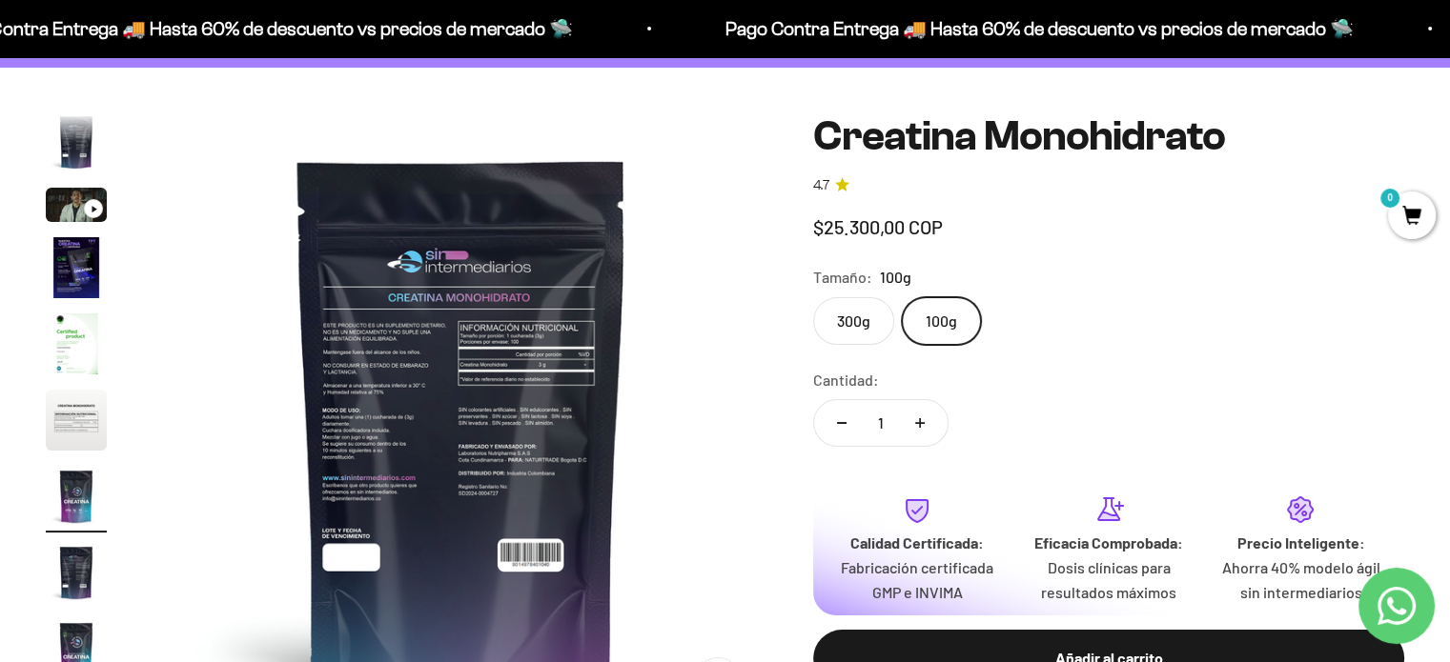
scroll to position [0, 3827]
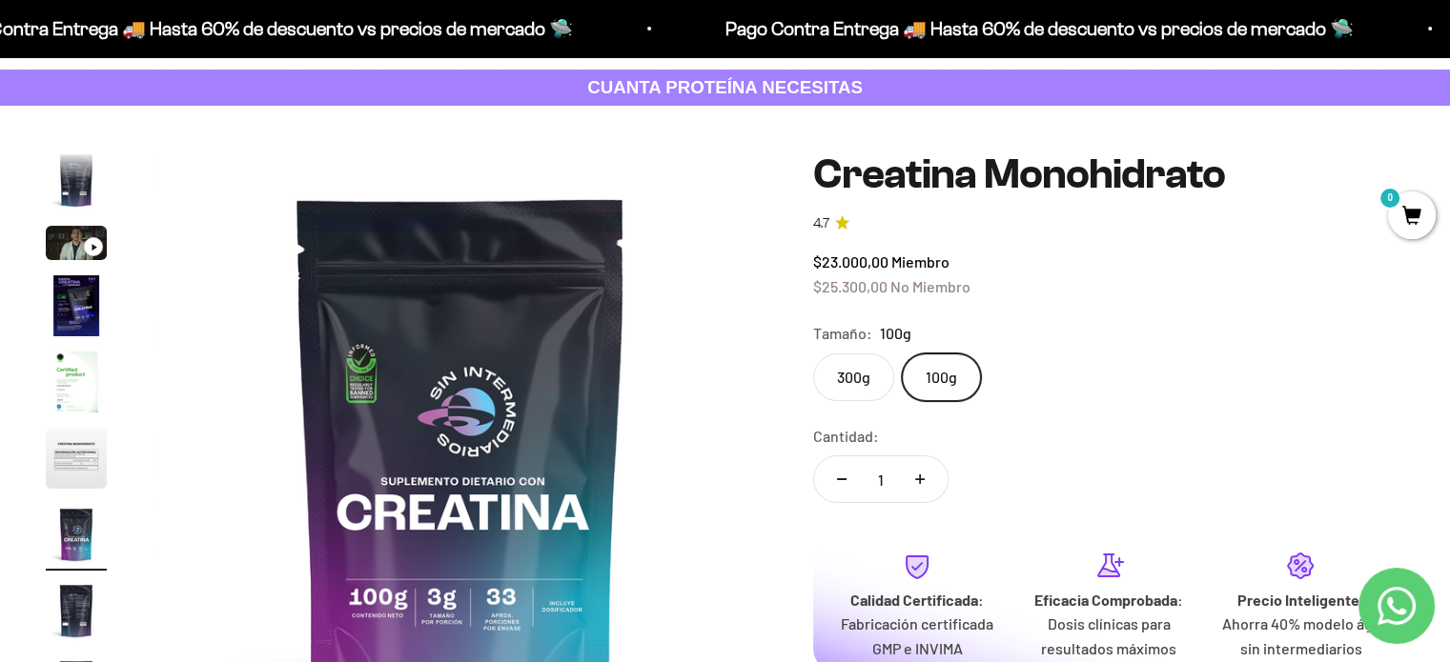
click at [860, 354] on label "300g" at bounding box center [853, 378] width 81 height 48
click at [813, 353] on input "300g" at bounding box center [812, 353] width 1 height 1
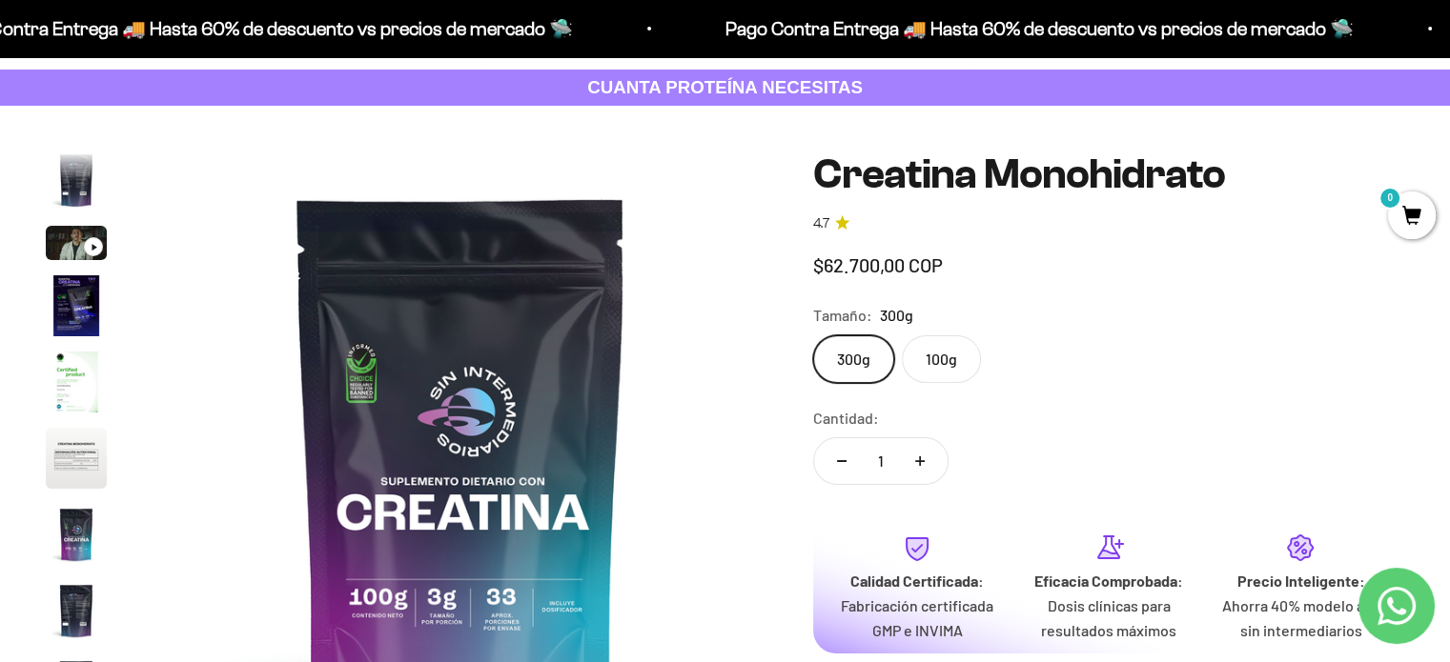
scroll to position [0, 5102]
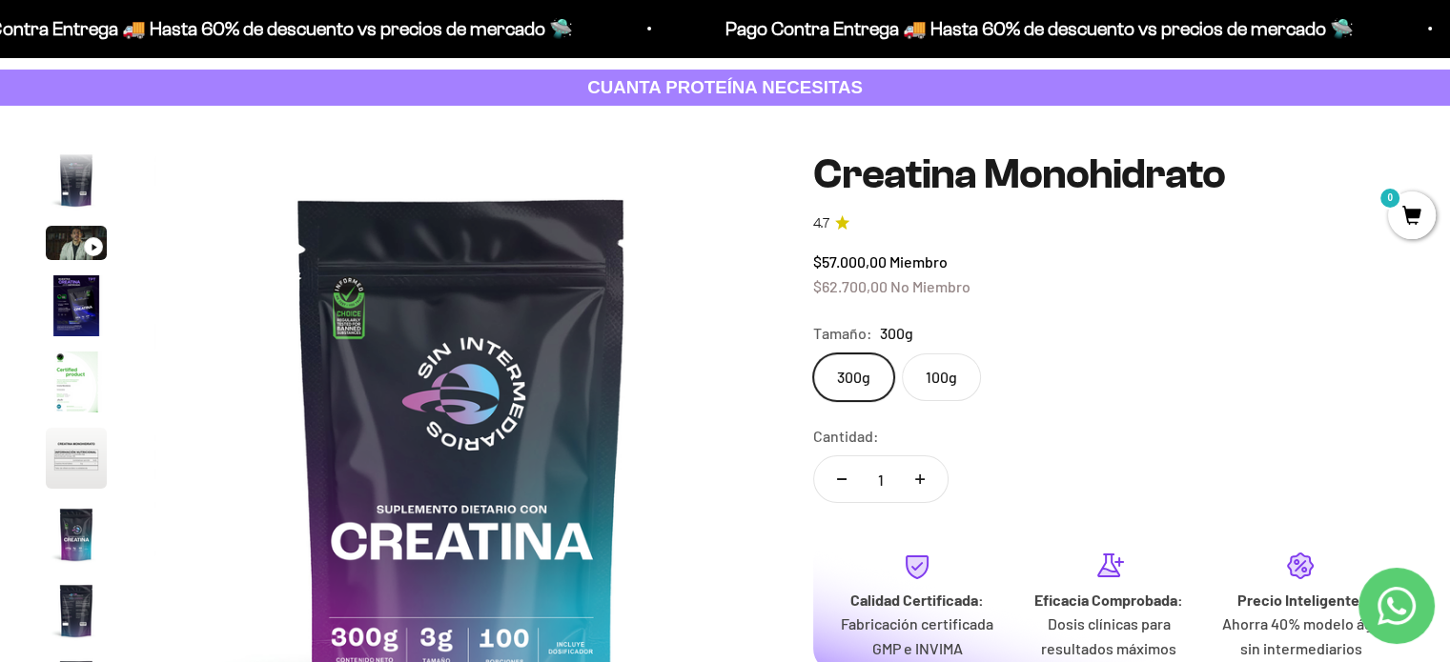
click at [926, 354] on label "100g" at bounding box center [941, 378] width 79 height 48
click at [813, 353] on input "100g" at bounding box center [812, 353] width 1 height 1
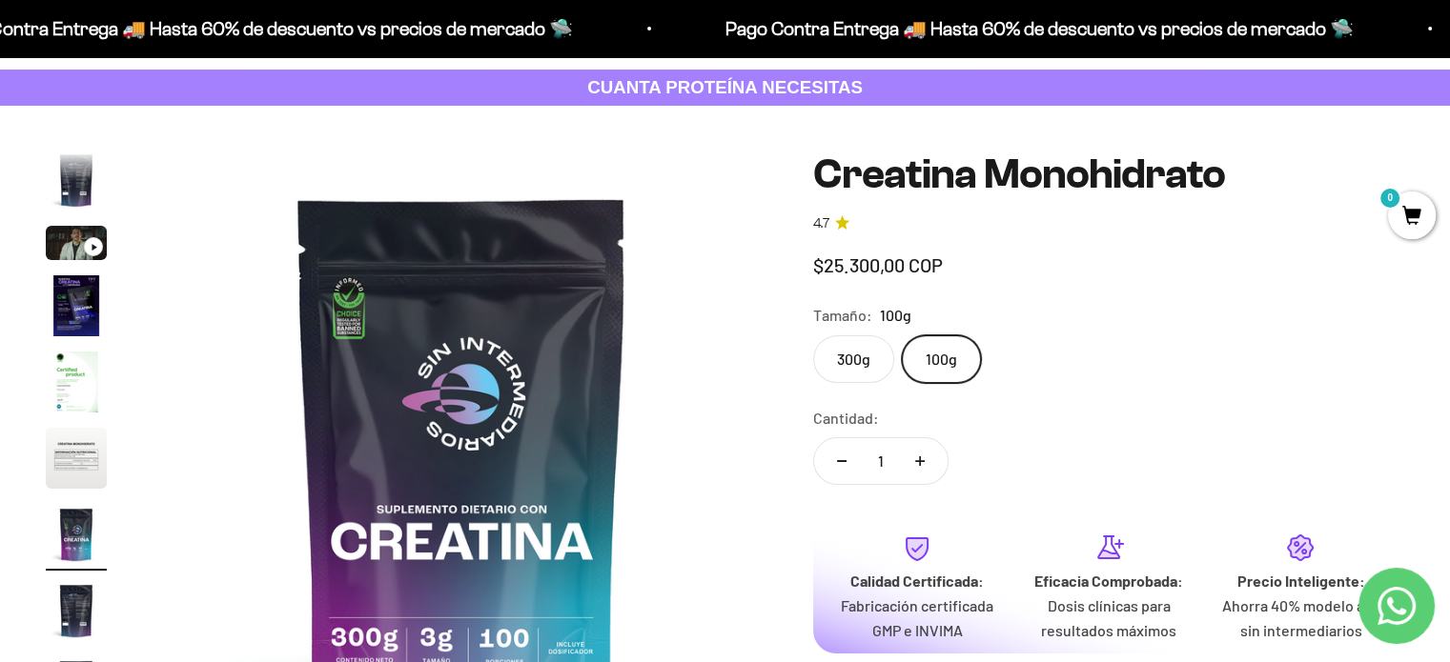
scroll to position [0, 3827]
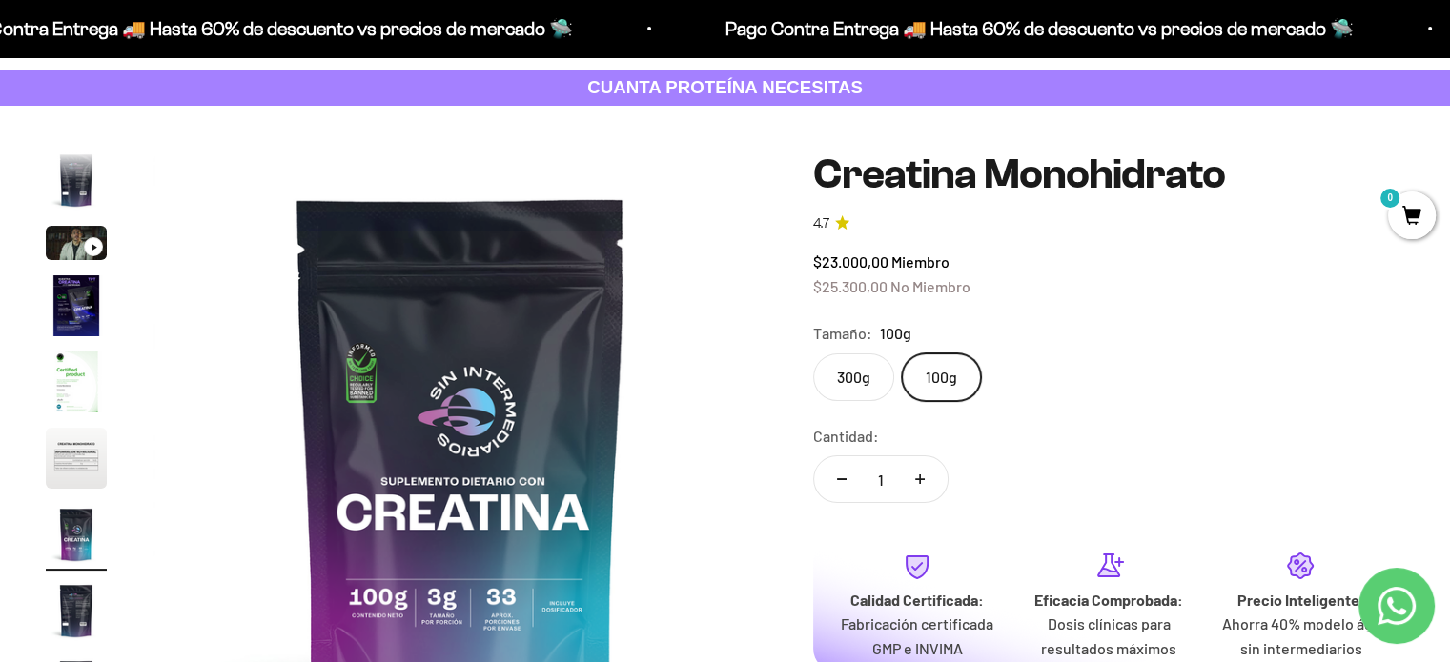
click at [846, 354] on label "300g" at bounding box center [853, 378] width 81 height 48
click at [813, 353] on input "300g" at bounding box center [812, 353] width 1 height 1
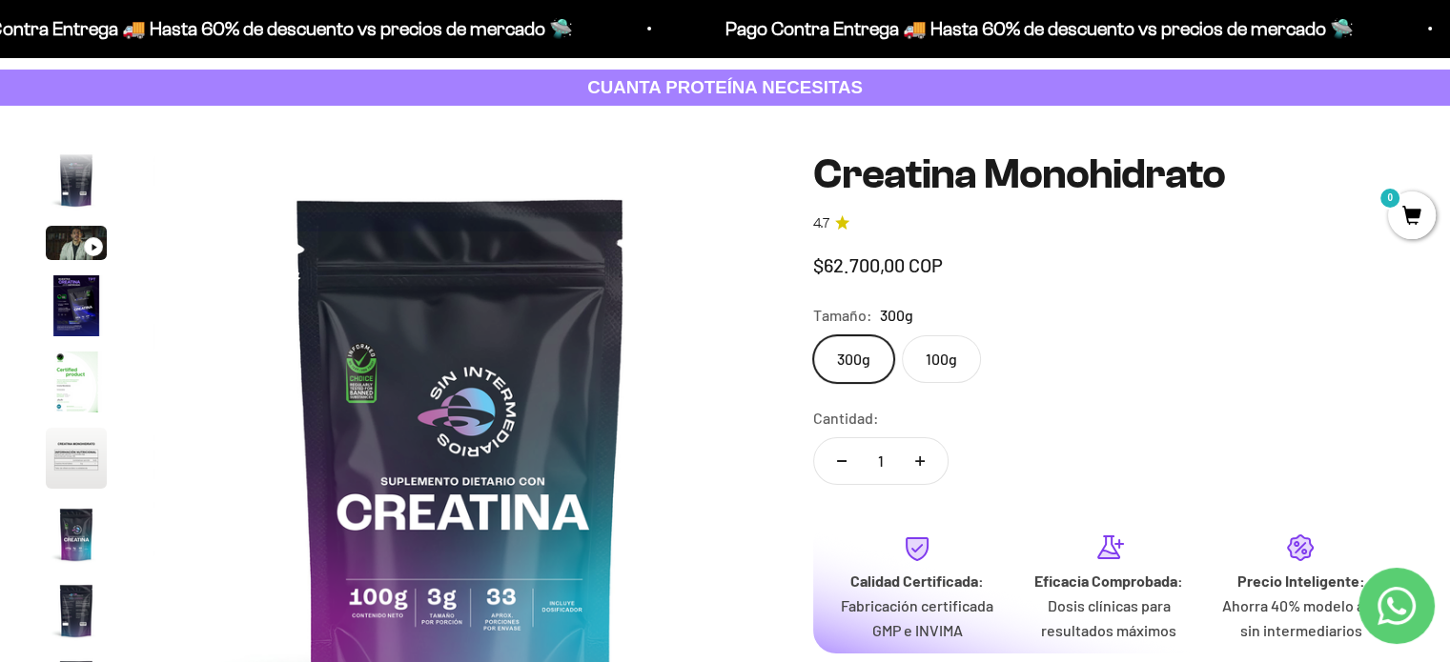
scroll to position [0, 5102]
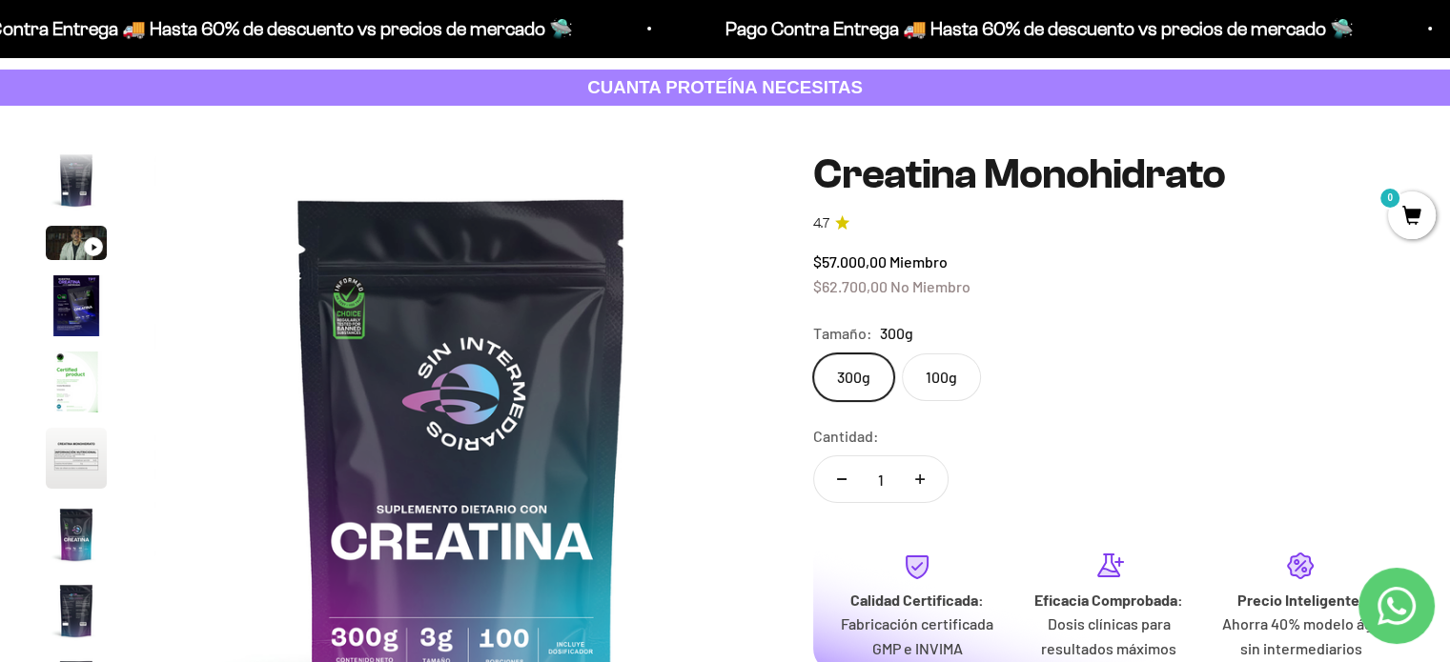
click at [919, 457] on button "Aumentar cantidad" at bounding box center [919, 480] width 55 height 46
type input "3"
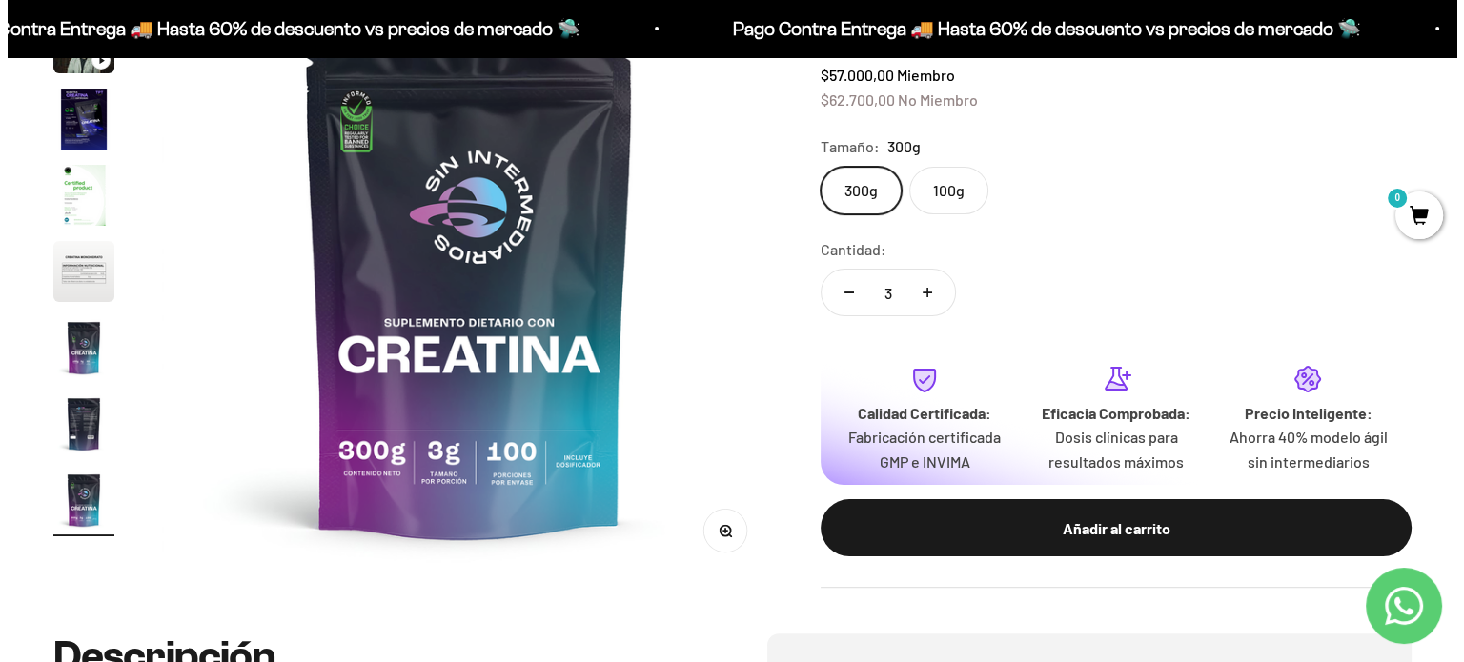
scroll to position [334, 0]
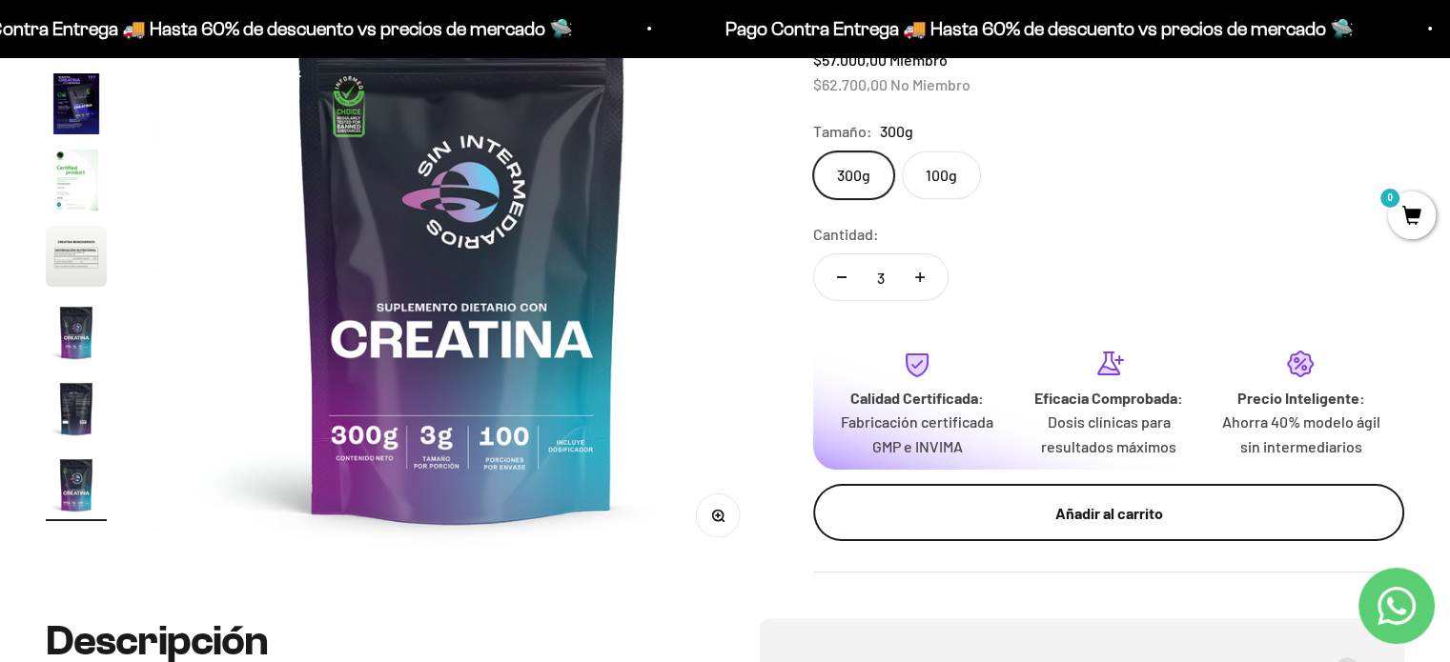
click at [1075, 491] on button "Añadir al carrito" at bounding box center [1108, 512] width 591 height 57
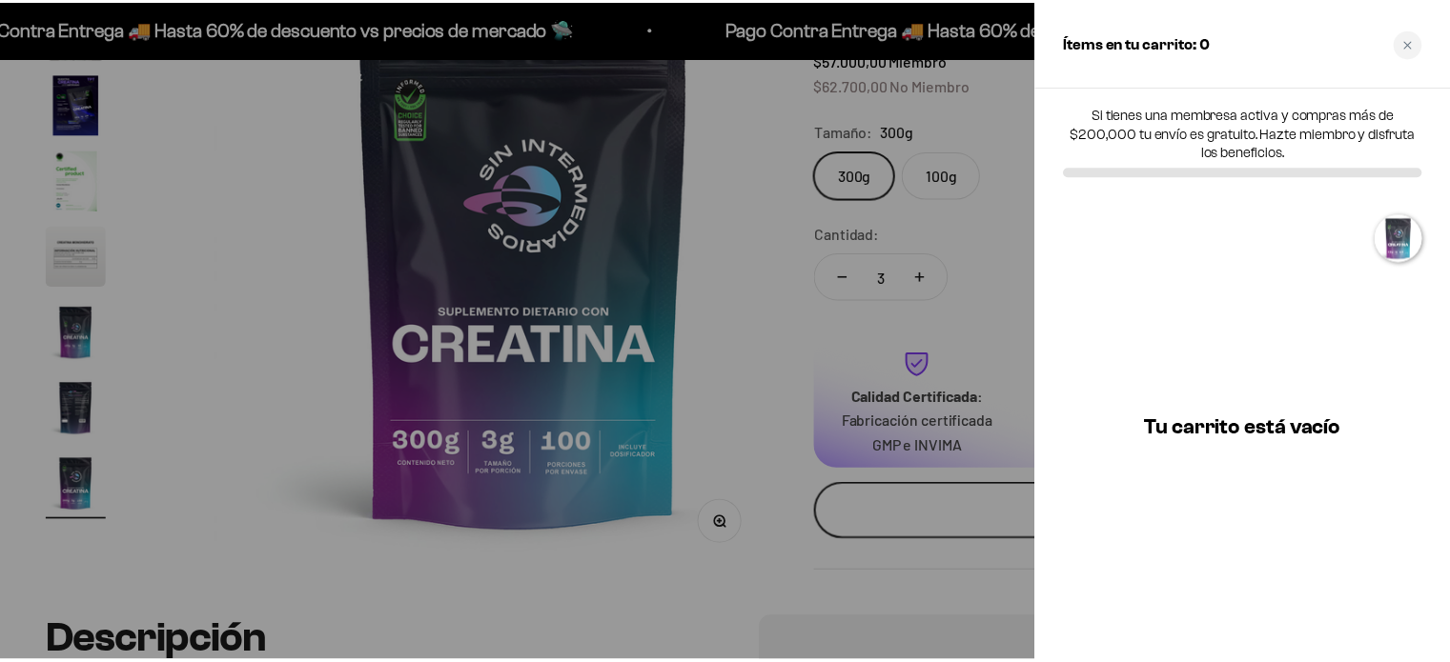
scroll to position [0, 5166]
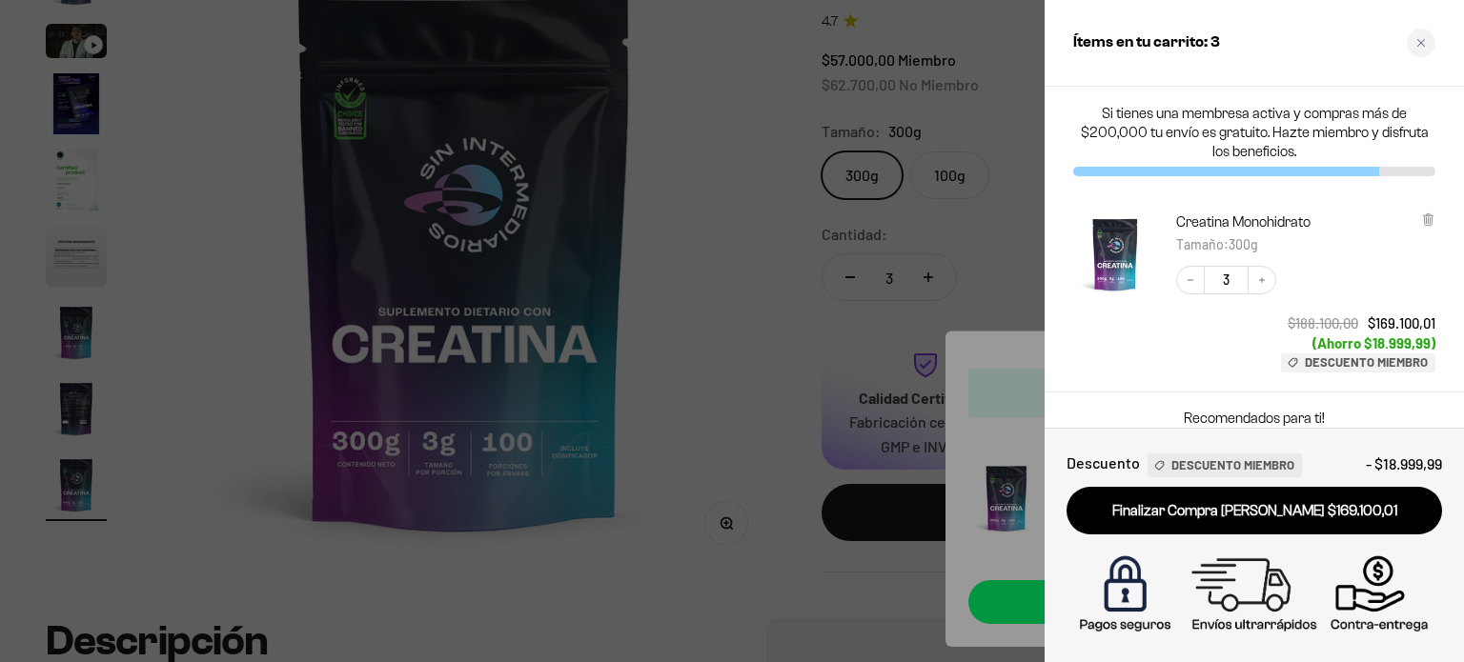
click at [735, 243] on div at bounding box center [732, 331] width 1464 height 662
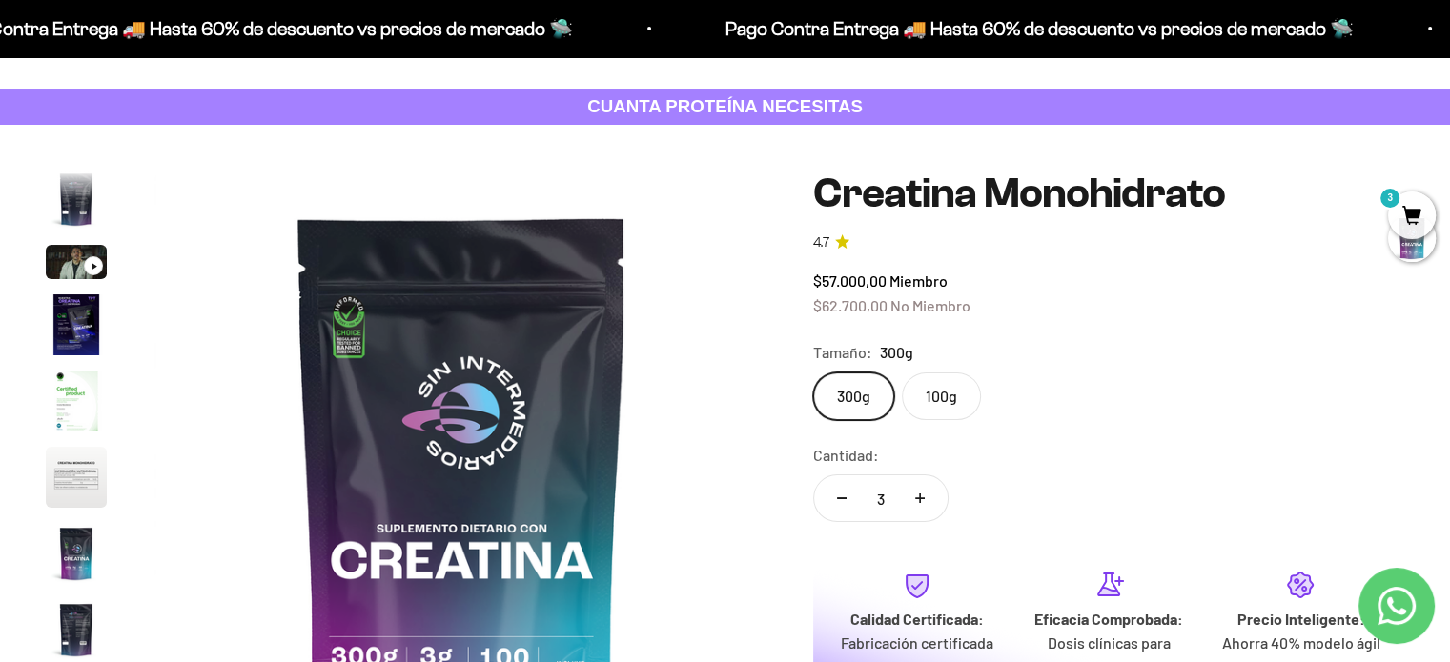
scroll to position [0, 0]
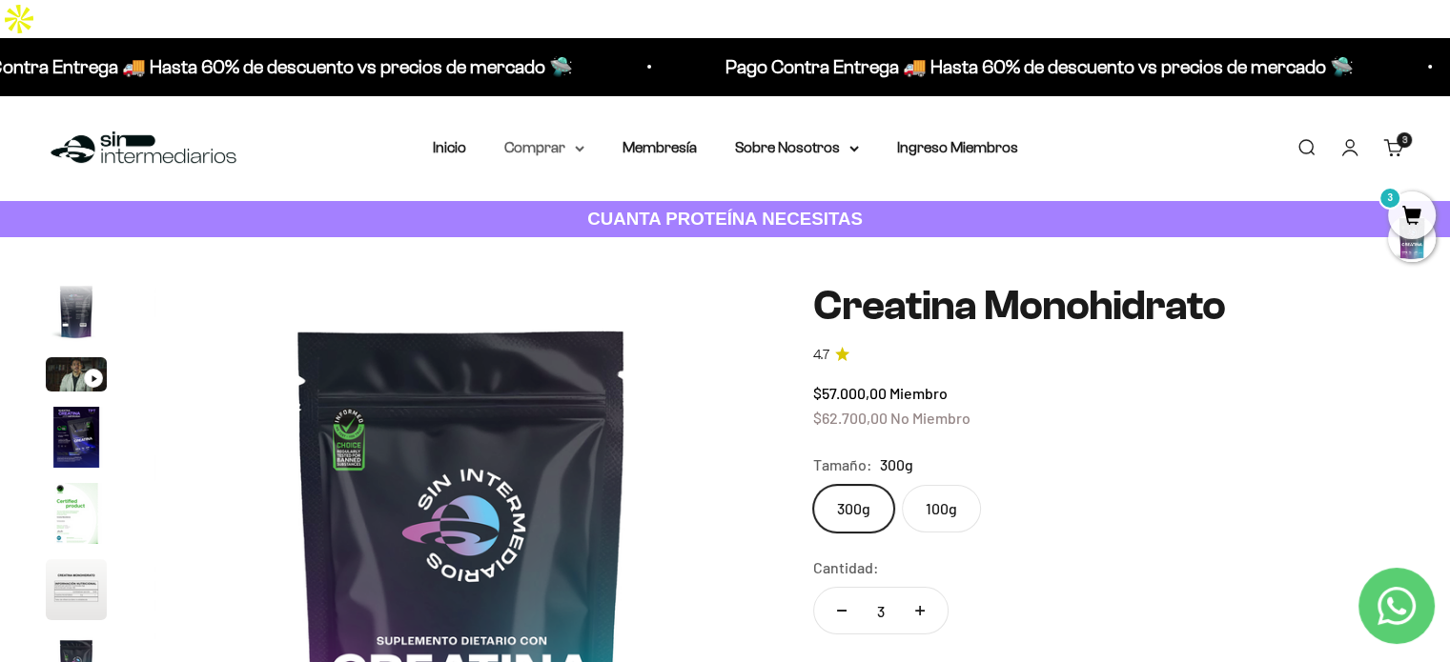
click at [540, 135] on summary "Comprar" at bounding box center [544, 147] width 80 height 25
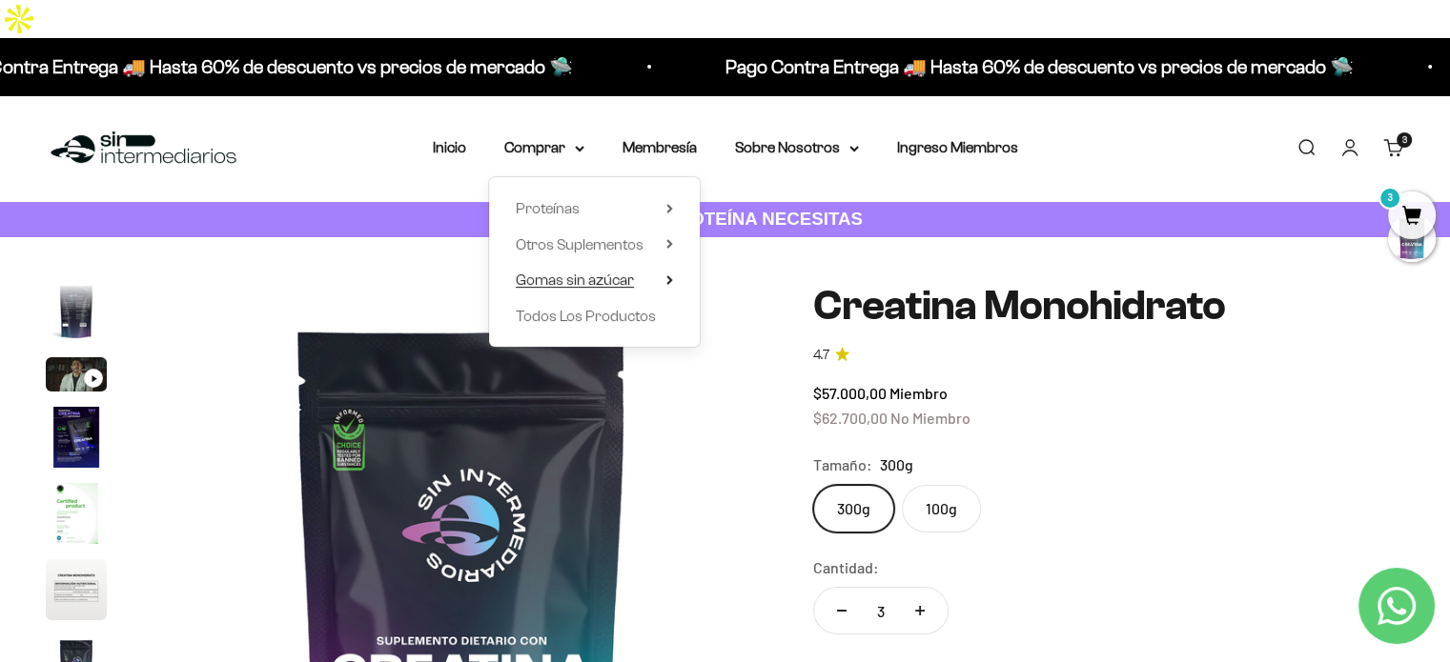
click at [582, 272] on span "Gomas sin azúcar" at bounding box center [575, 280] width 118 height 16
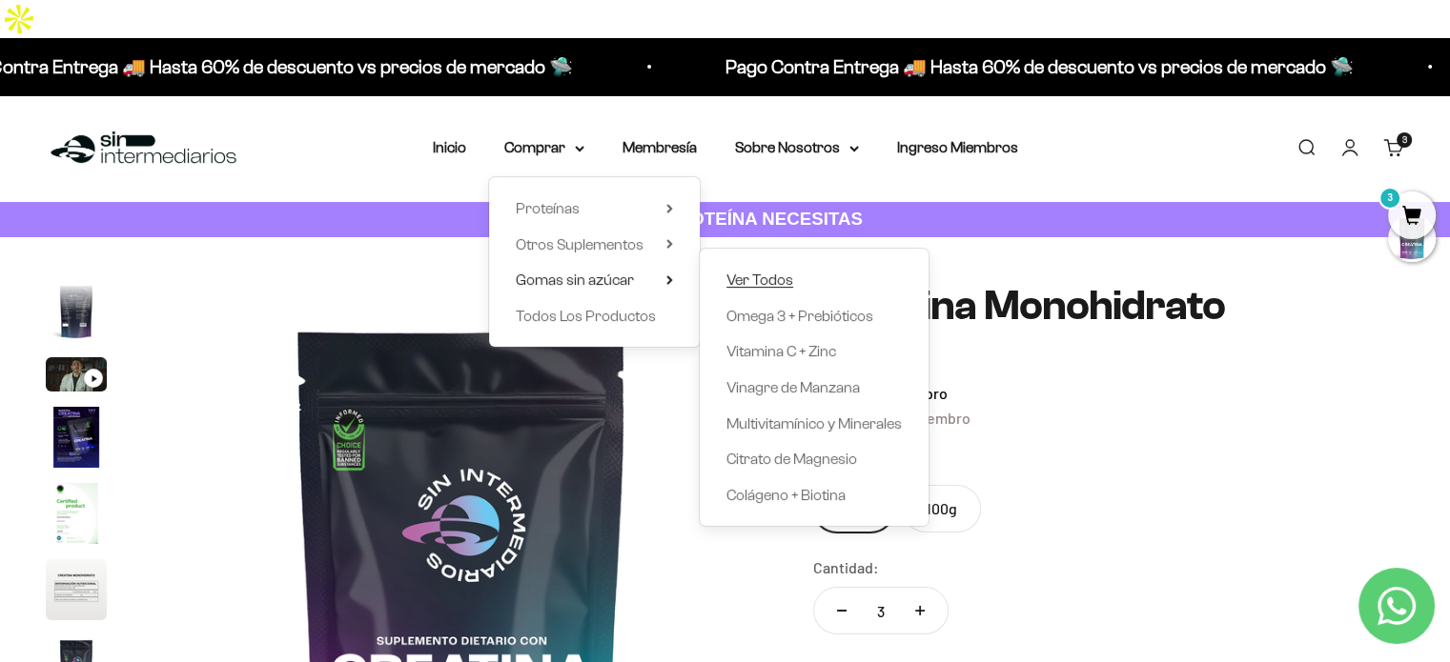
click at [759, 272] on span "Ver Todos" at bounding box center [759, 280] width 67 height 16
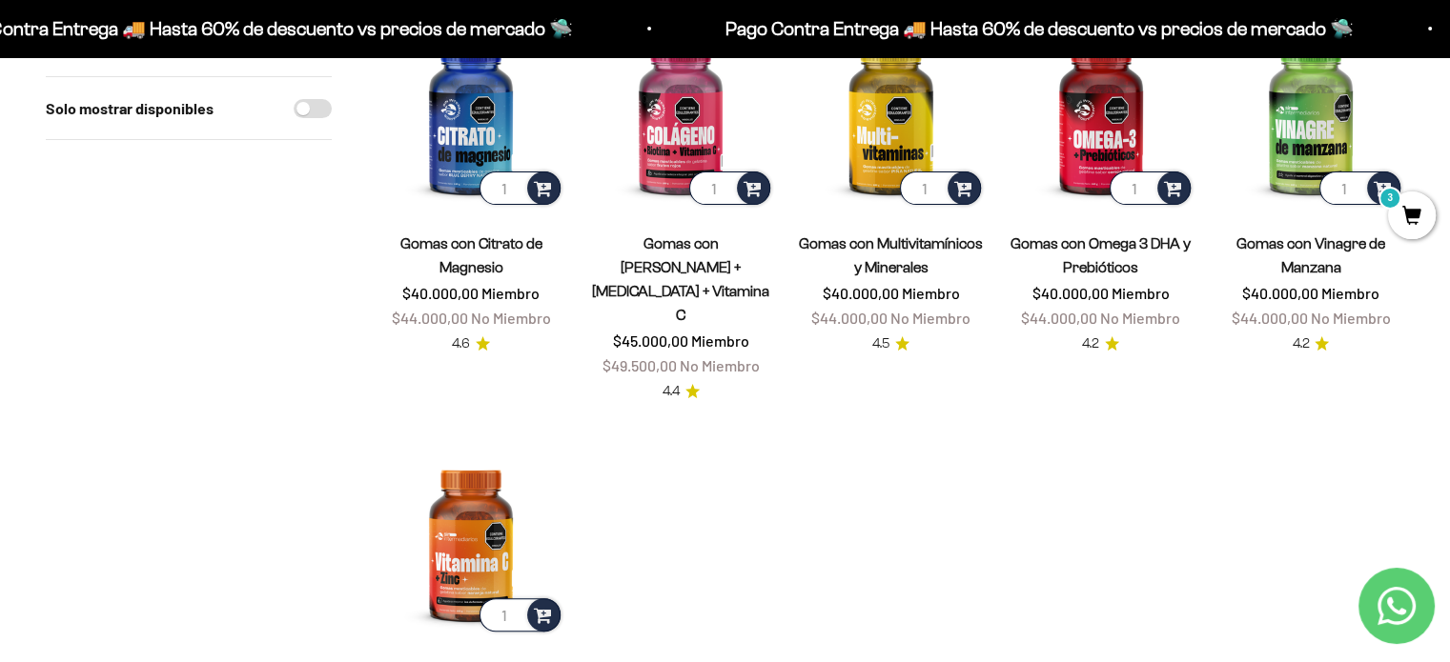
scroll to position [80, 0]
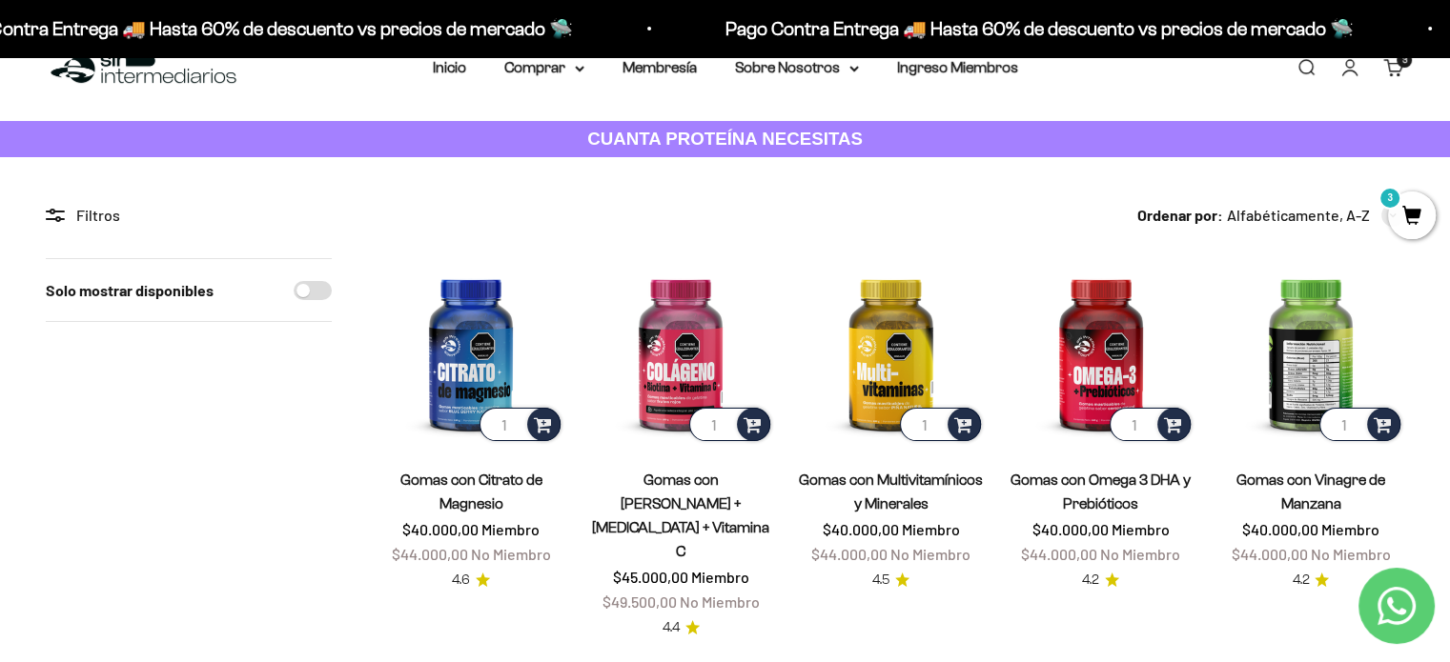
click at [1293, 295] on img at bounding box center [1310, 351] width 187 height 187
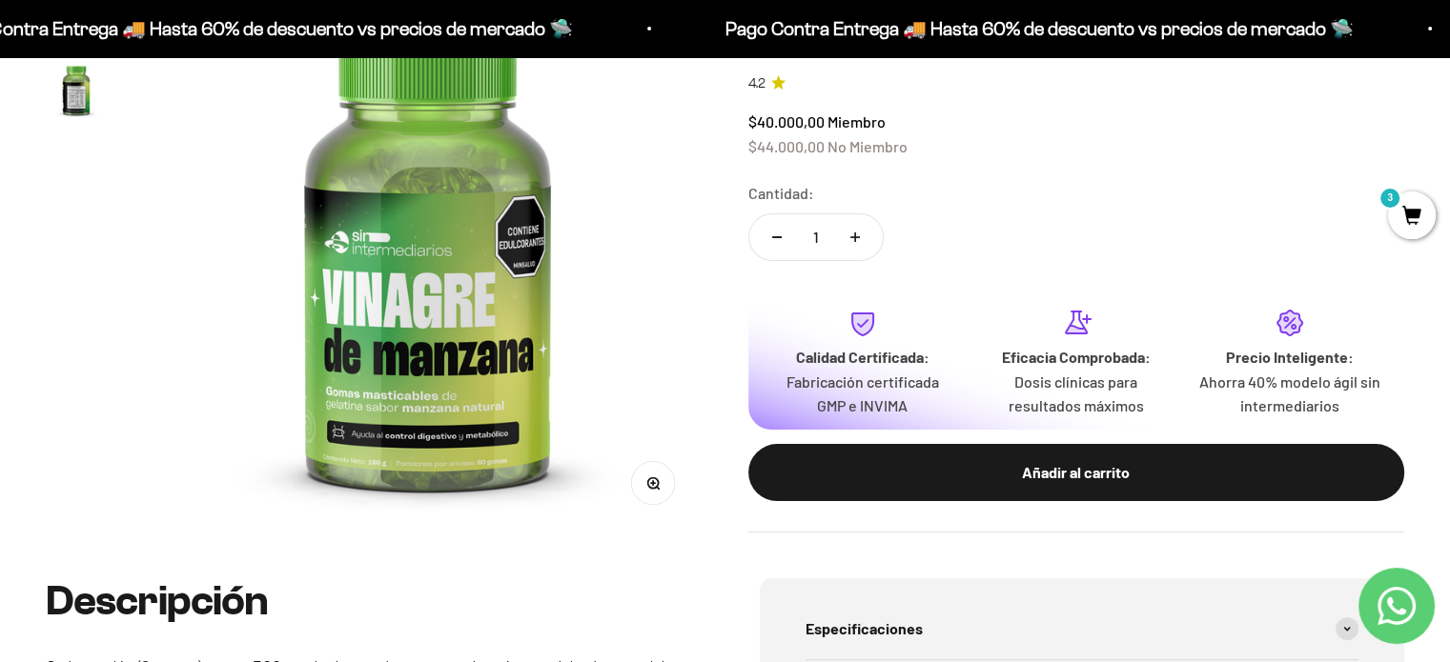
scroll to position [336, 0]
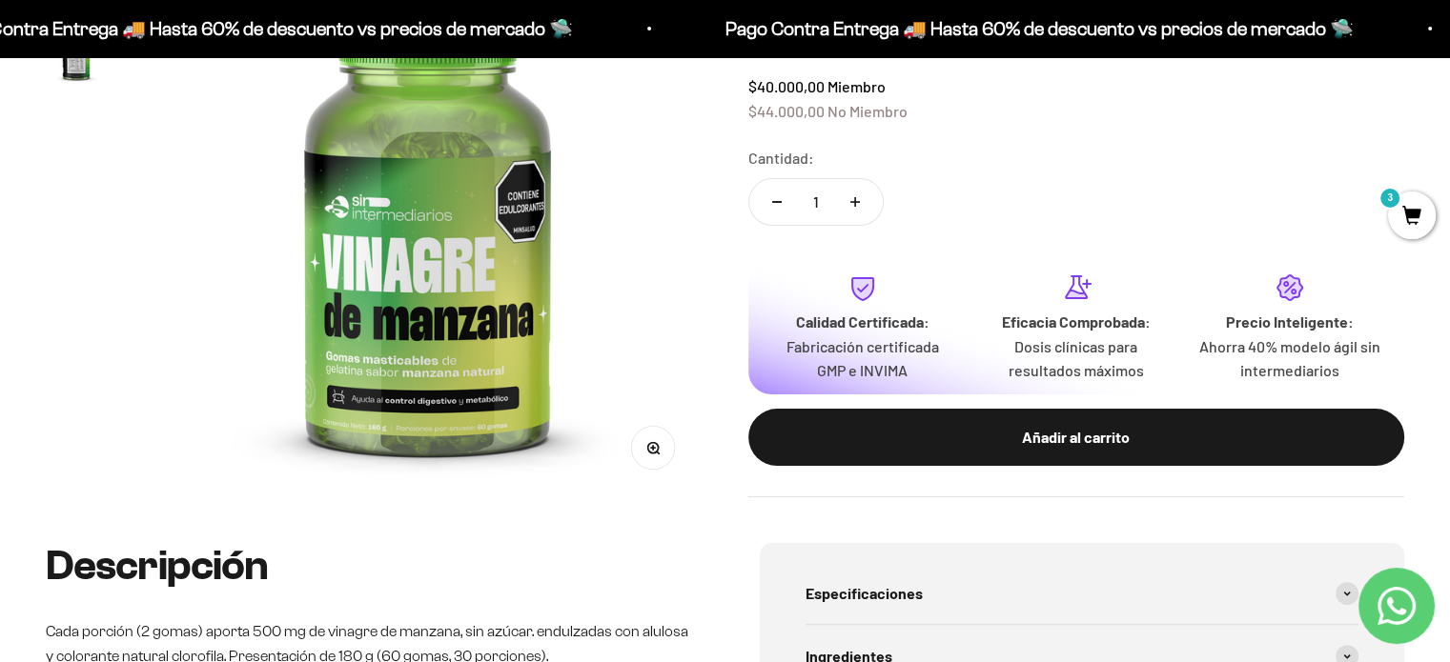
click at [457, 418] on img at bounding box center [428, 223] width 550 height 550
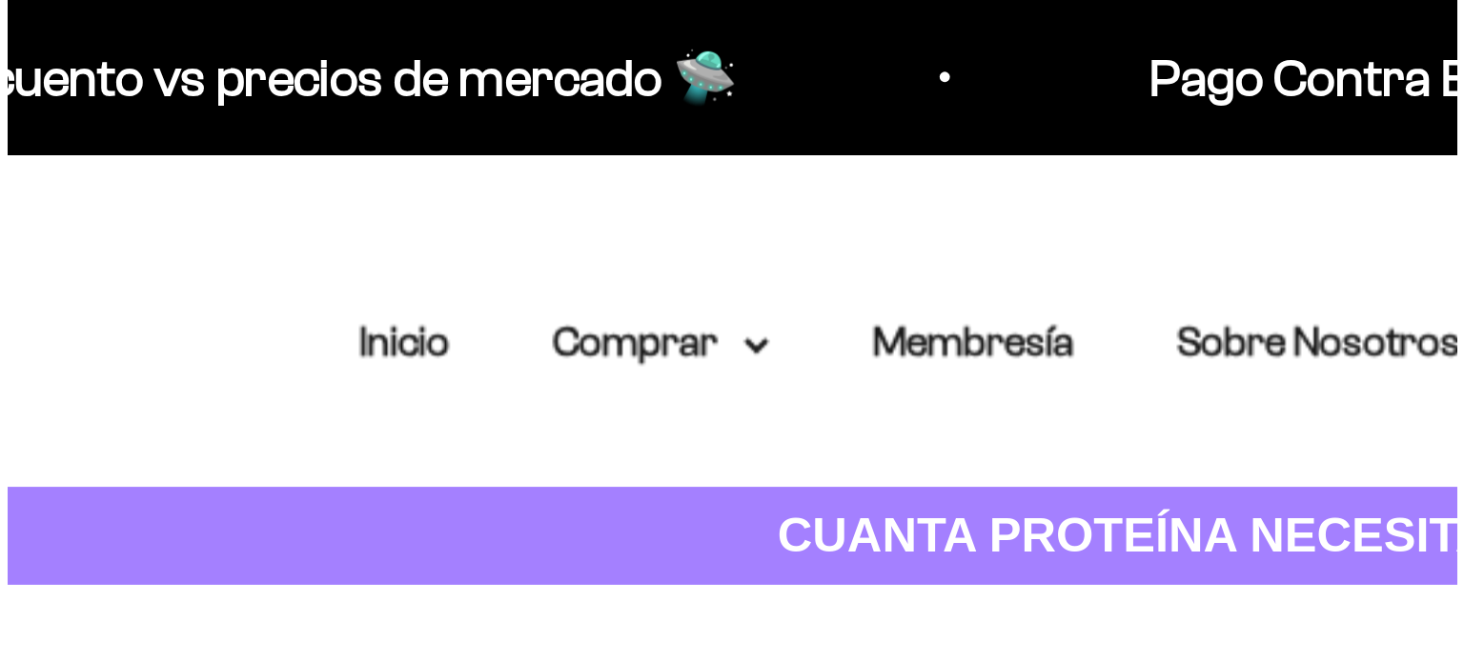
scroll to position [0, 0]
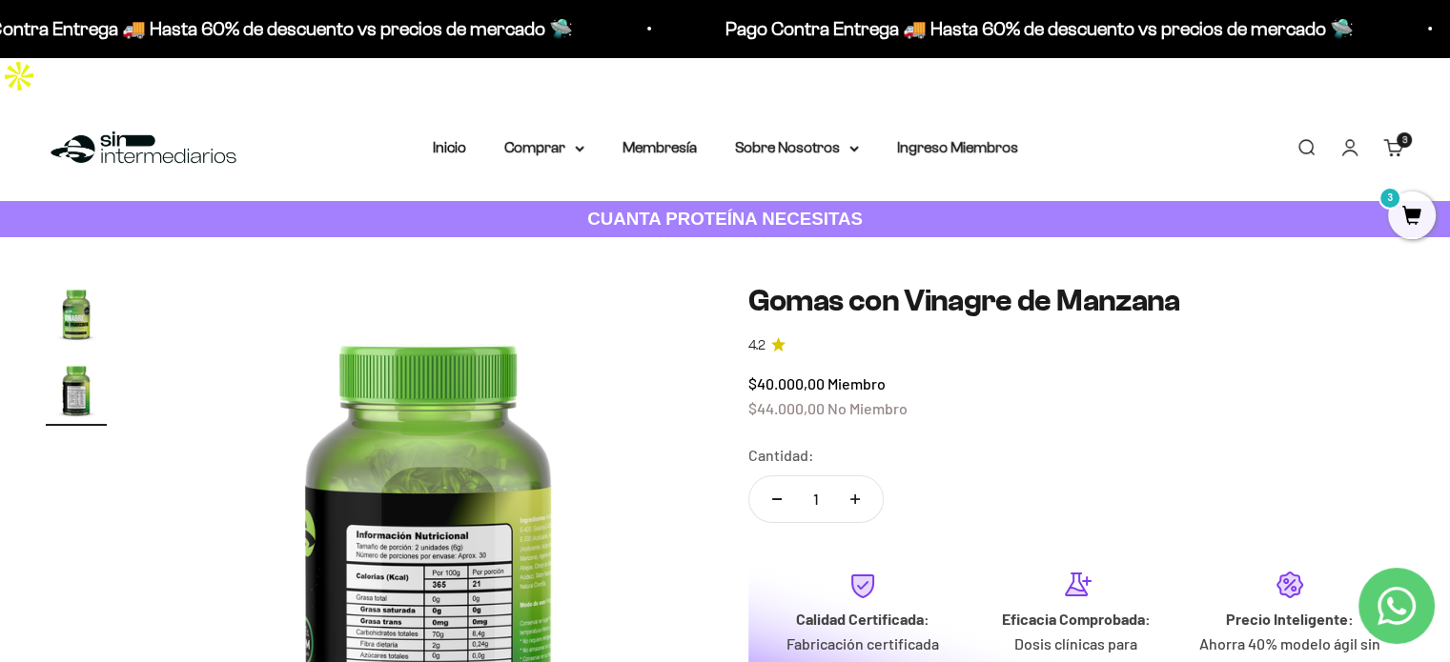
click at [1403, 216] on span "3" at bounding box center [1412, 216] width 48 height 48
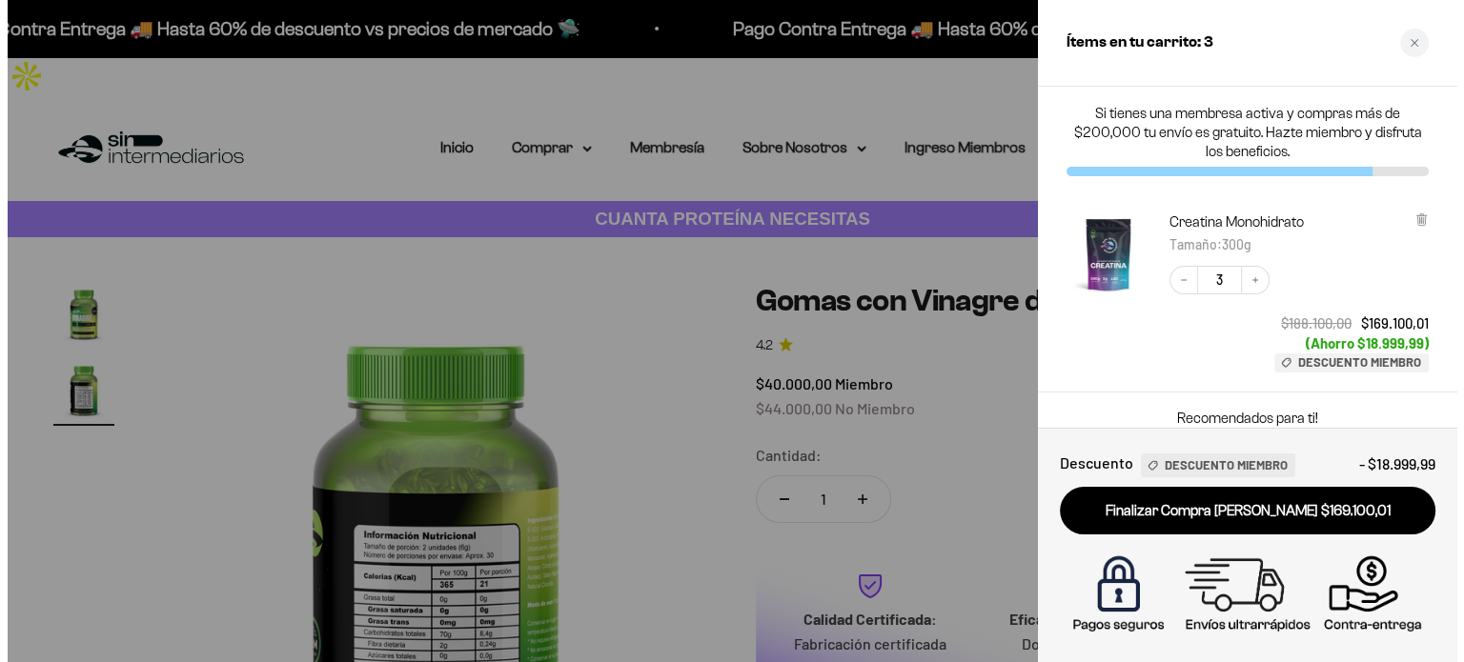
scroll to position [0, 580]
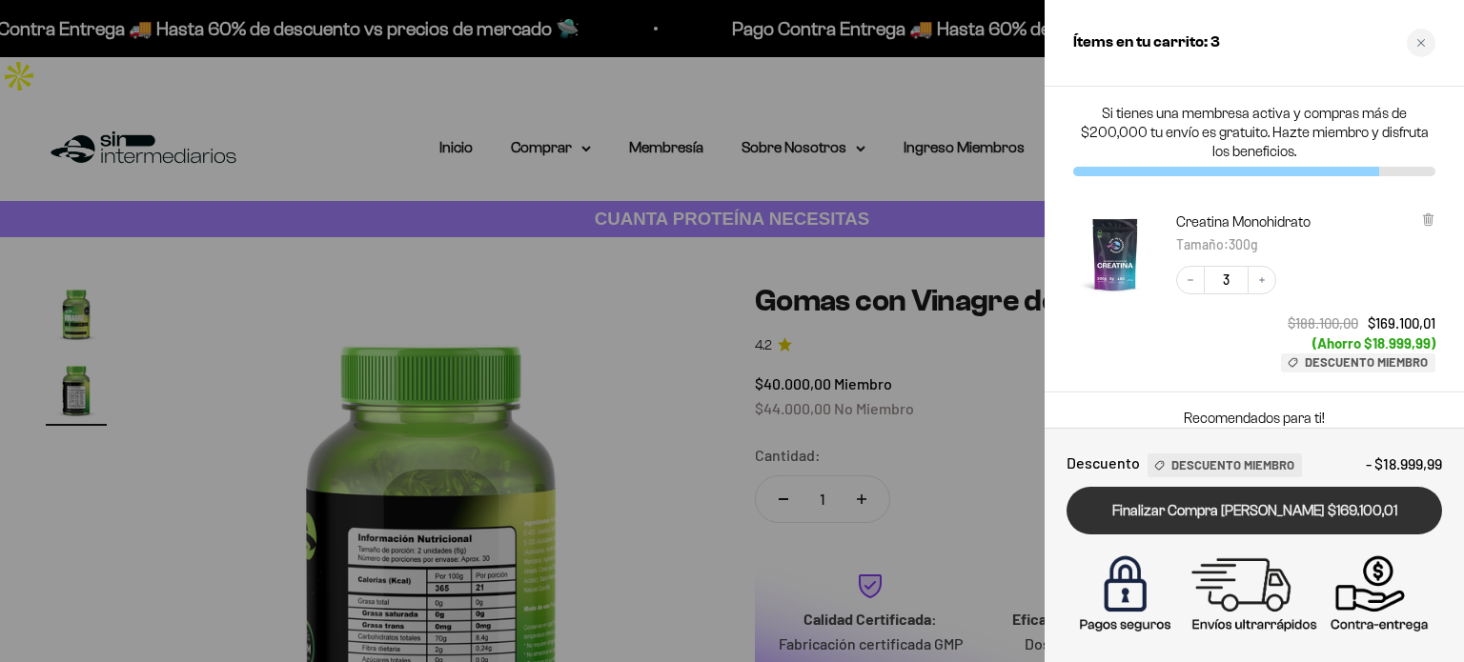
click at [1214, 514] on link "Finalizar Compra [PERSON_NAME] $169.100,01" at bounding box center [1255, 511] width 376 height 49
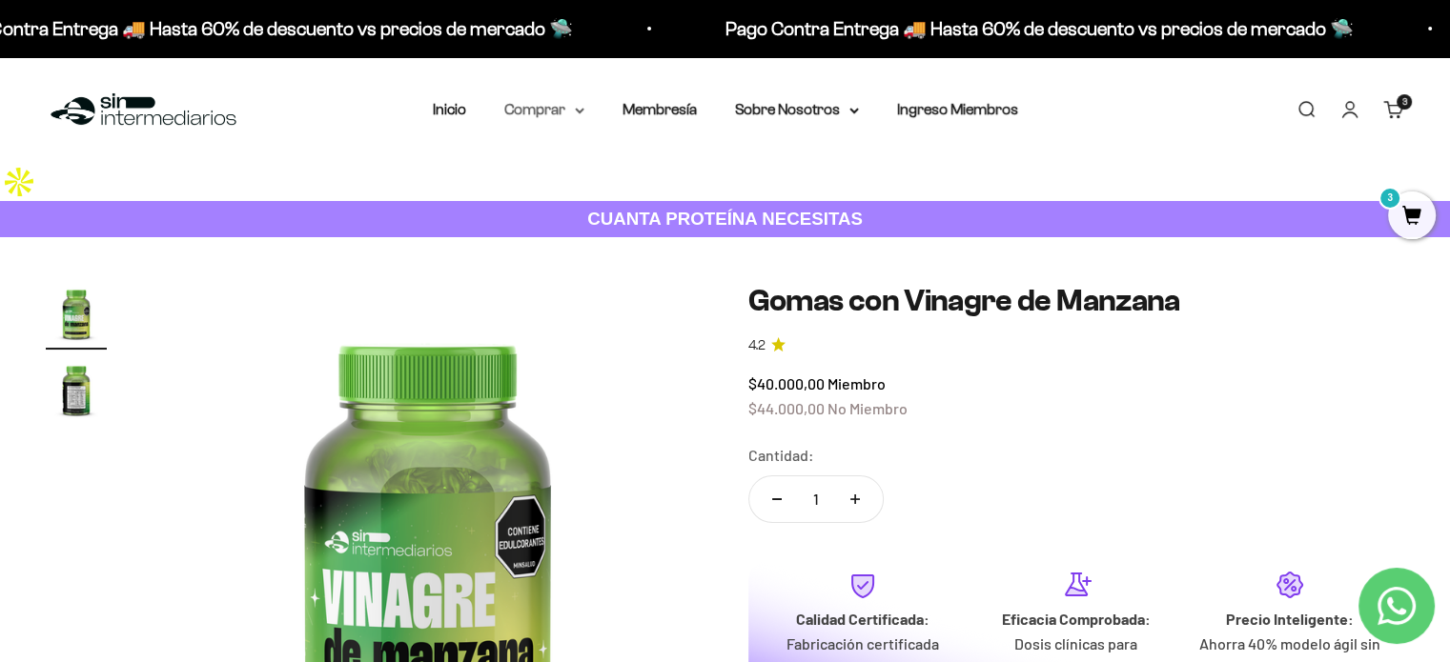
click at [551, 106] on summary "Comprar" at bounding box center [544, 109] width 80 height 25
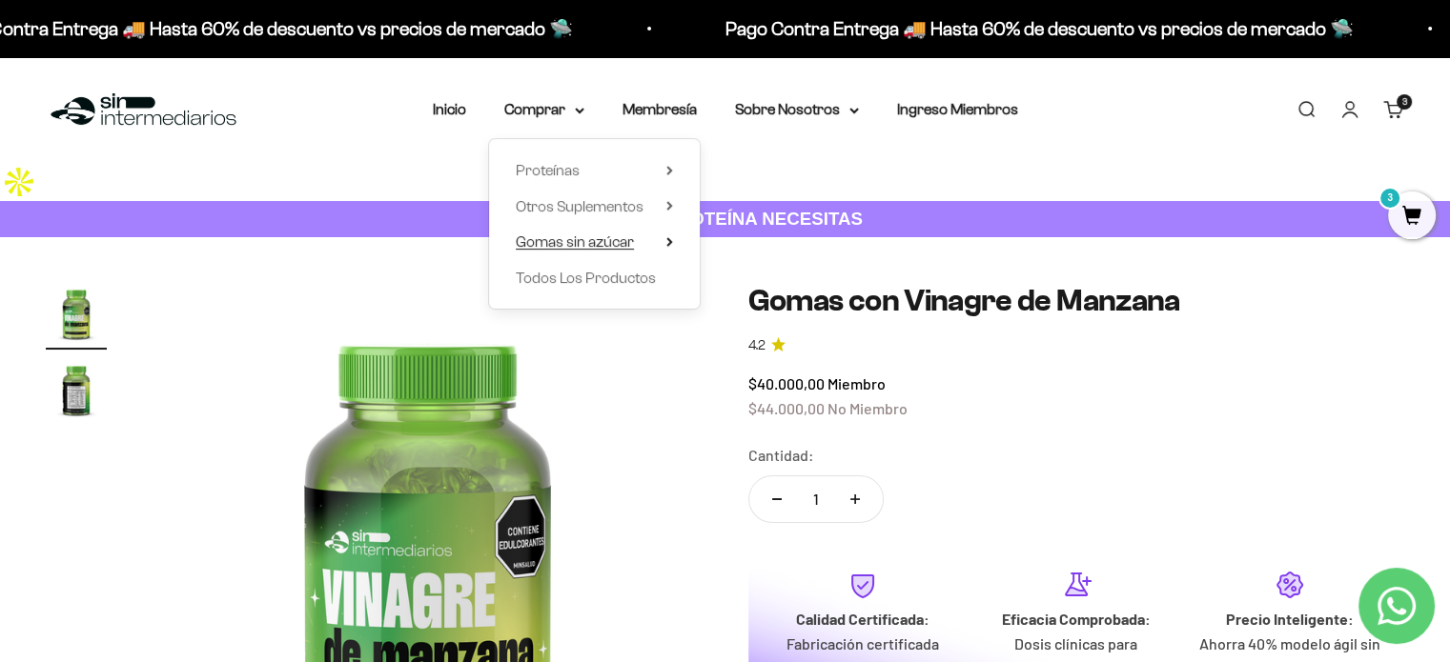
click at [606, 244] on span "Gomas sin azúcar" at bounding box center [575, 242] width 118 height 16
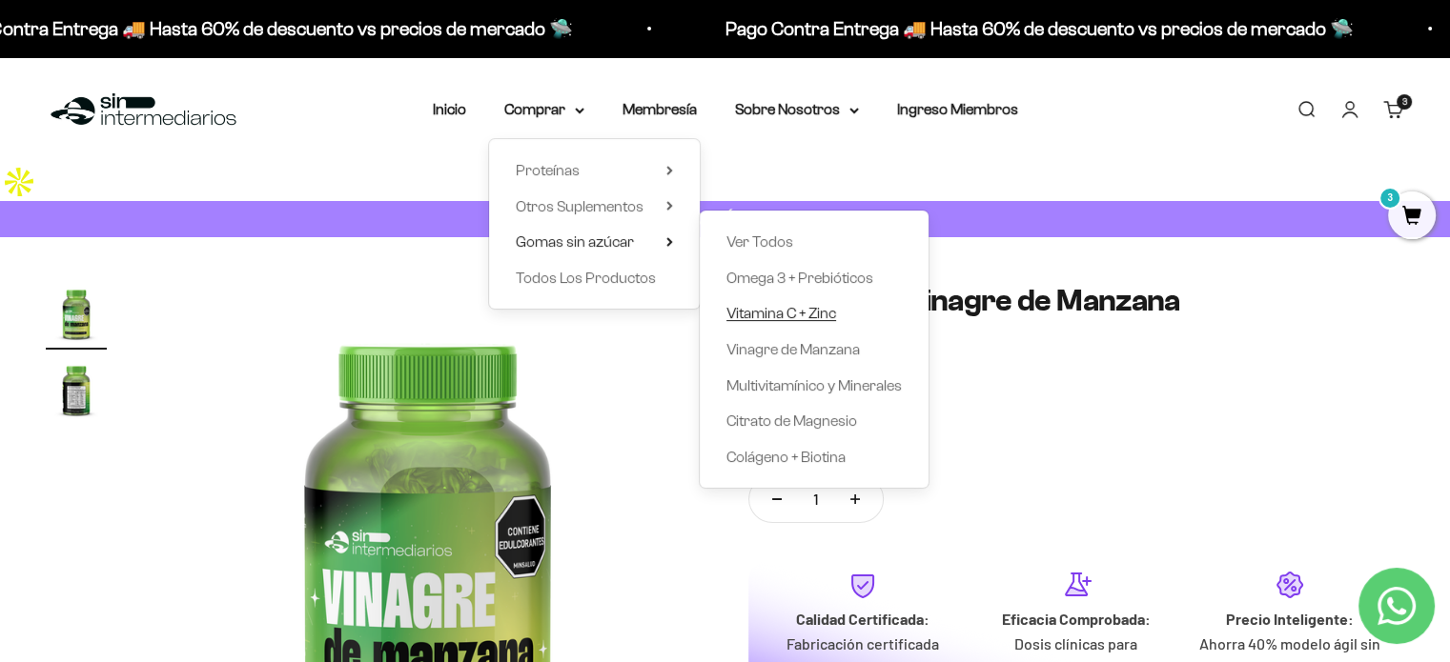
click at [788, 314] on span "Vitamina C + Zinc" at bounding box center [781, 313] width 110 height 16
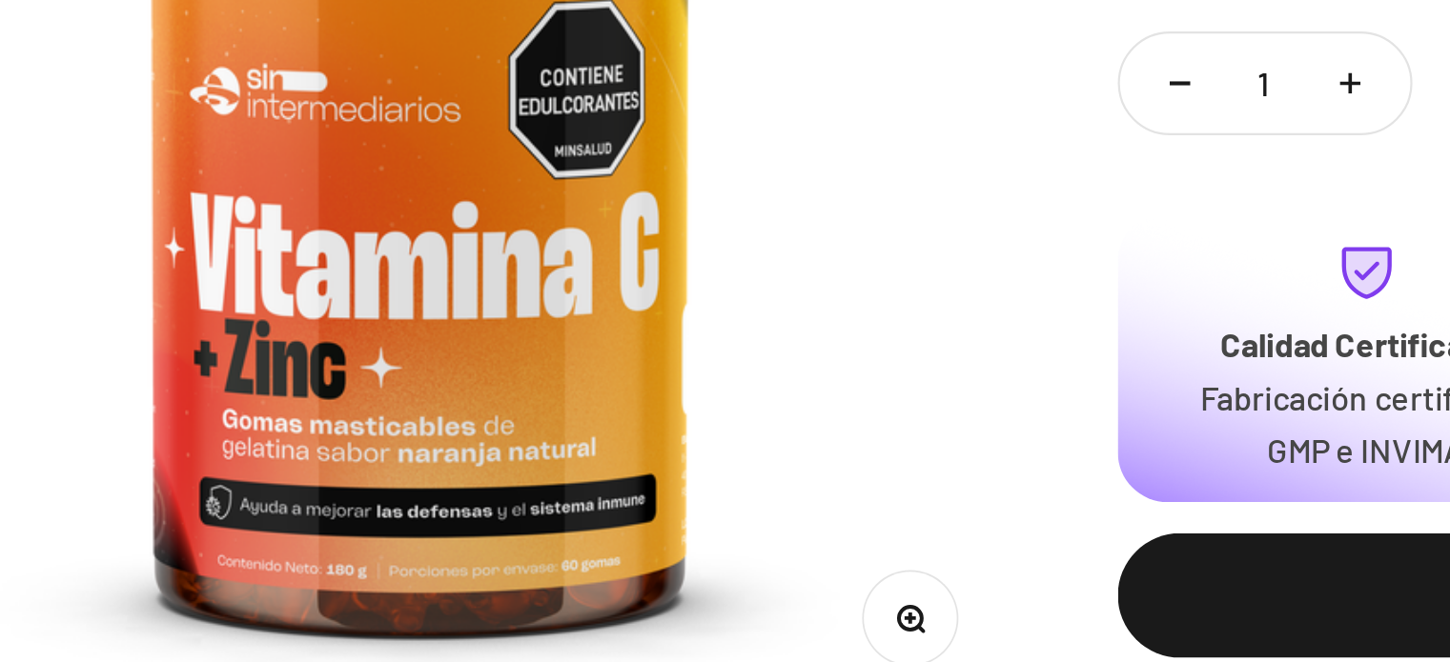
scroll to position [229, 0]
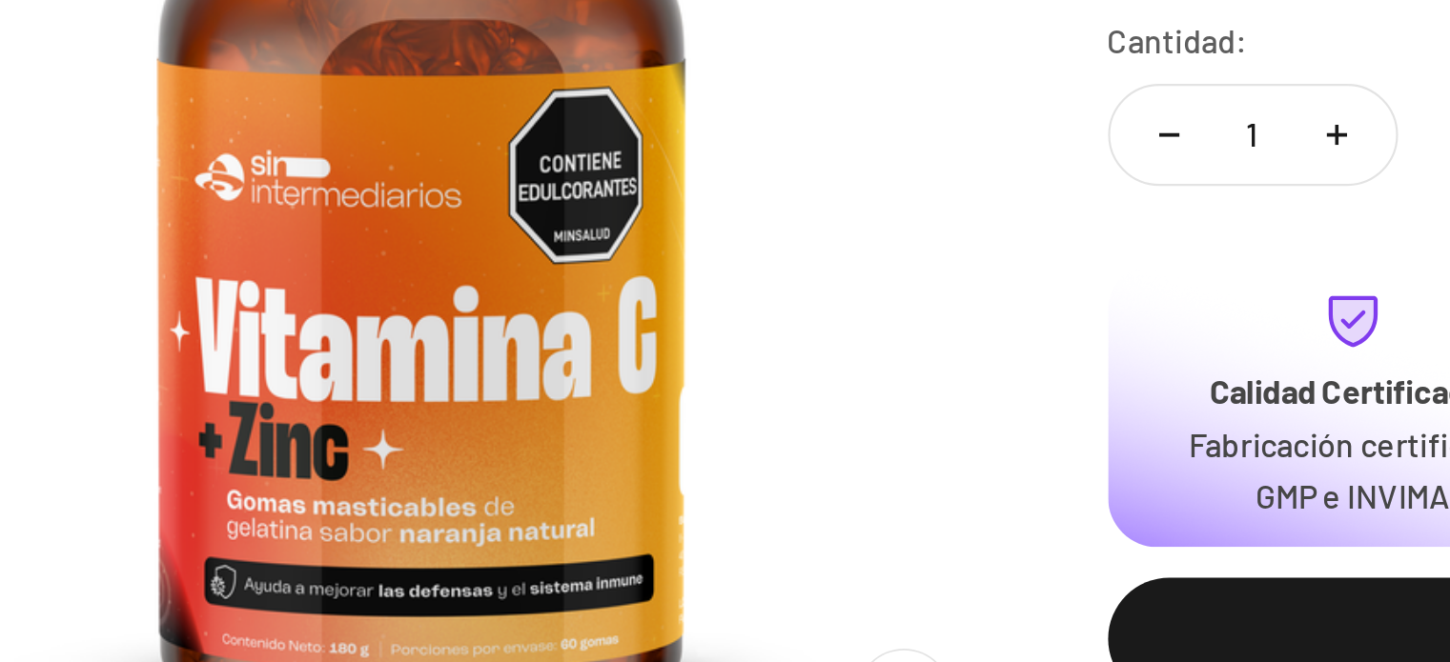
click at [535, 376] on img at bounding box center [428, 329] width 550 height 550
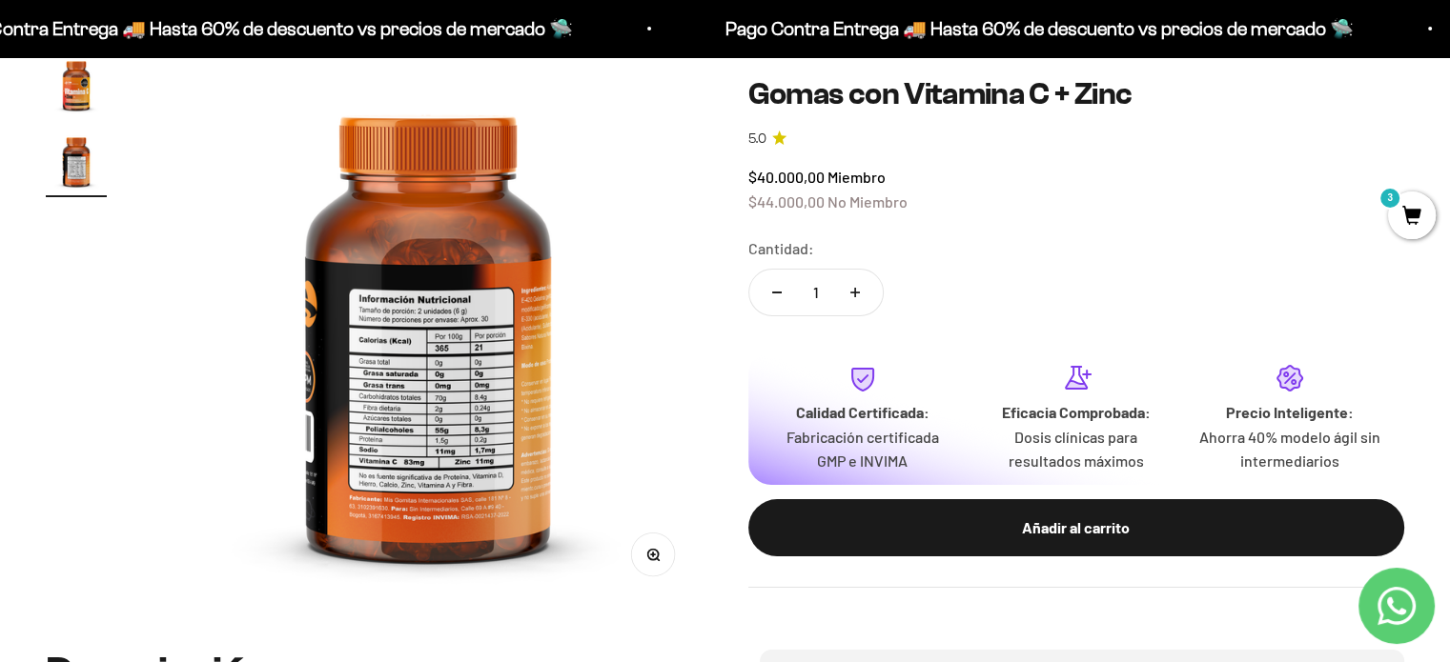
scroll to position [0, 0]
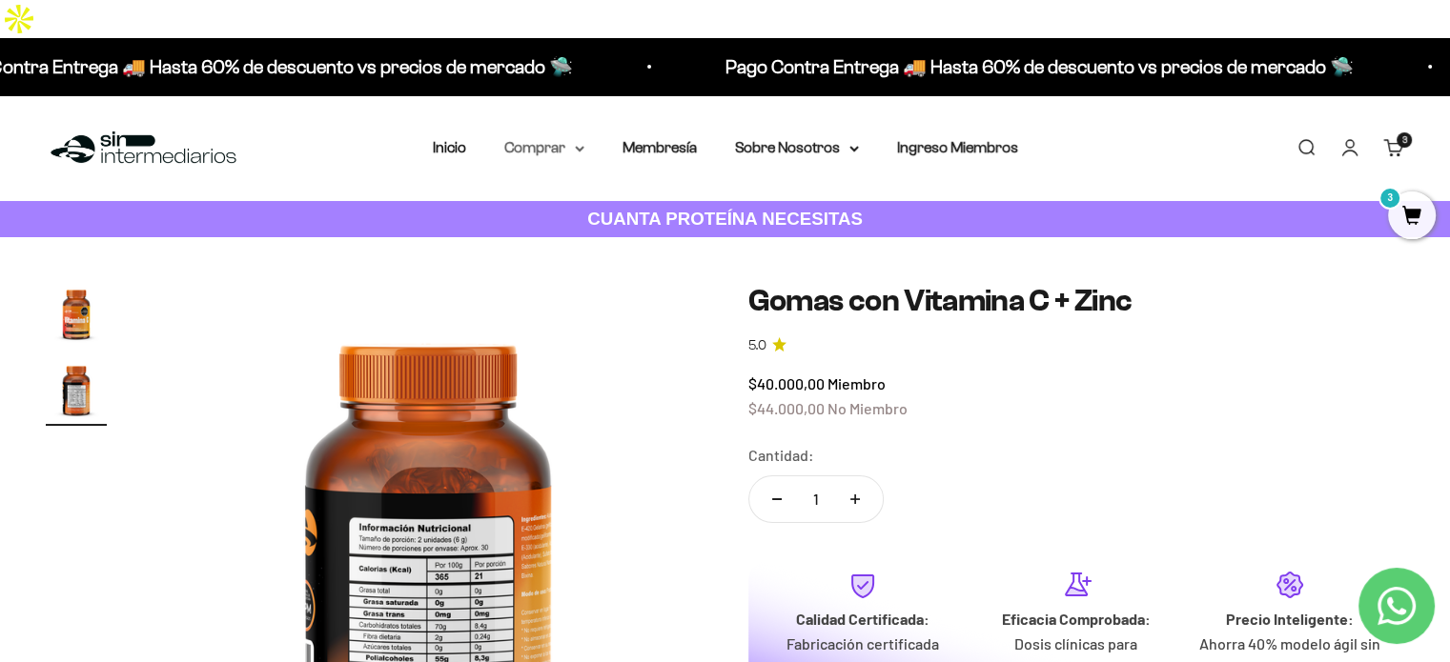
click at [545, 135] on summary "Comprar" at bounding box center [544, 147] width 80 height 25
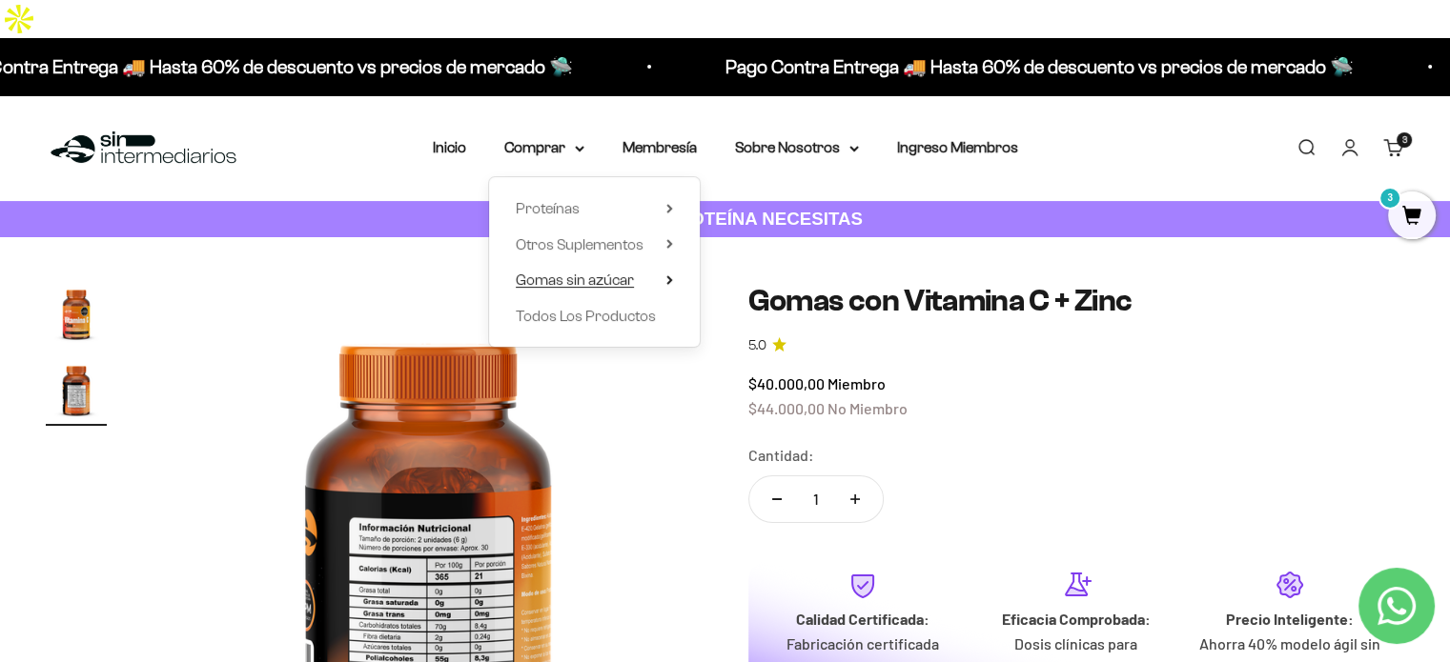
click at [606, 272] on span "Gomas sin azúcar" at bounding box center [575, 280] width 118 height 16
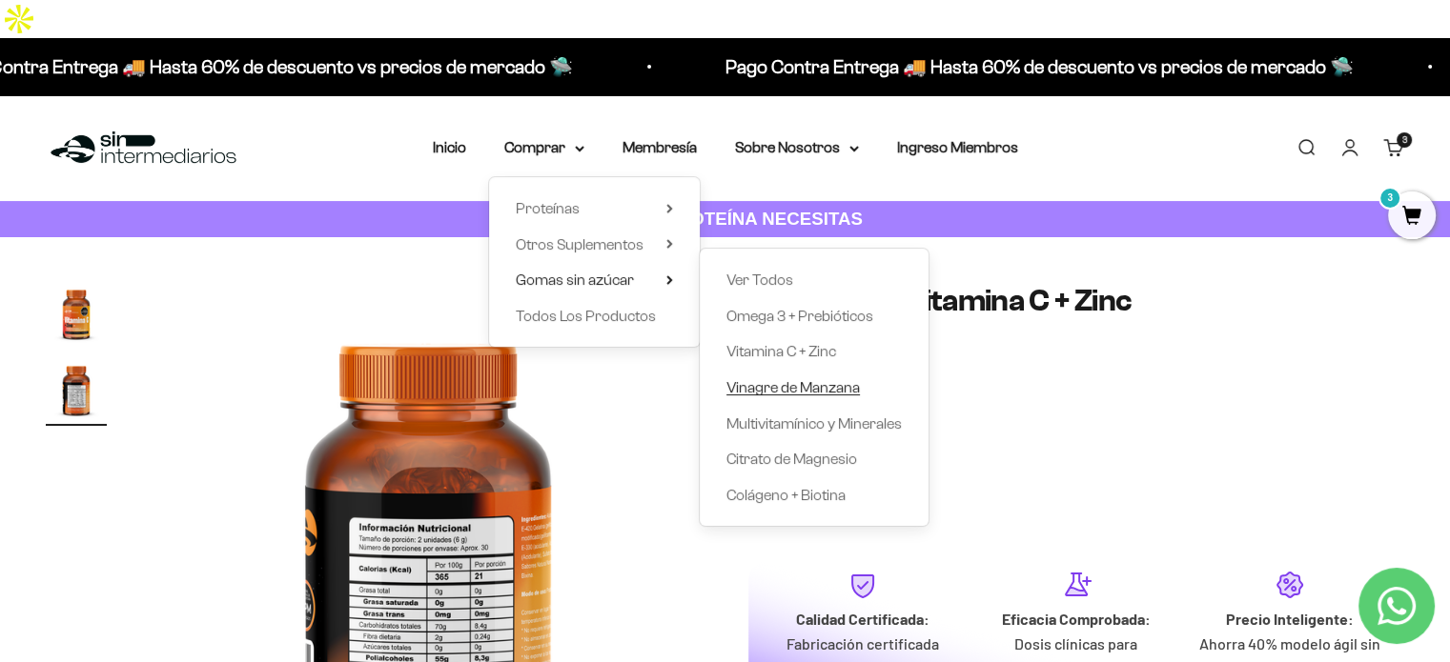
click at [820, 379] on span "Vinagre de Manzana" at bounding box center [792, 387] width 133 height 16
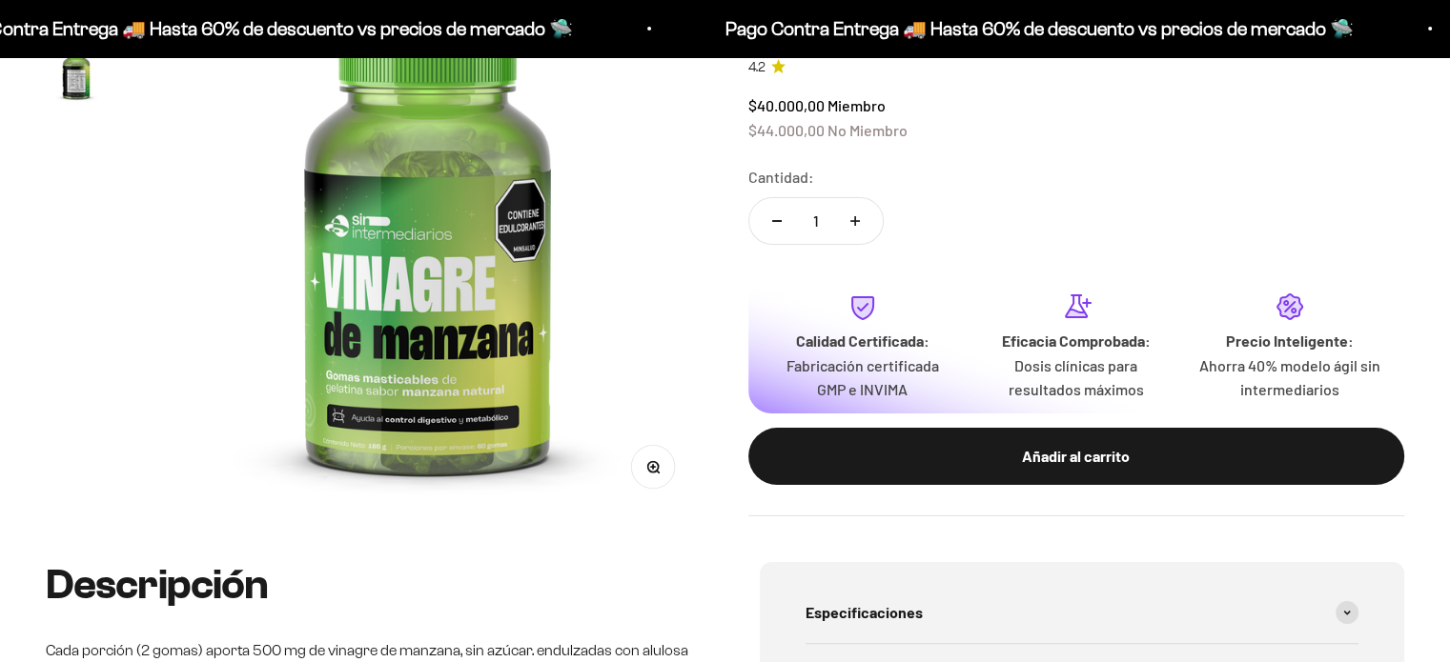
scroll to position [278, 0]
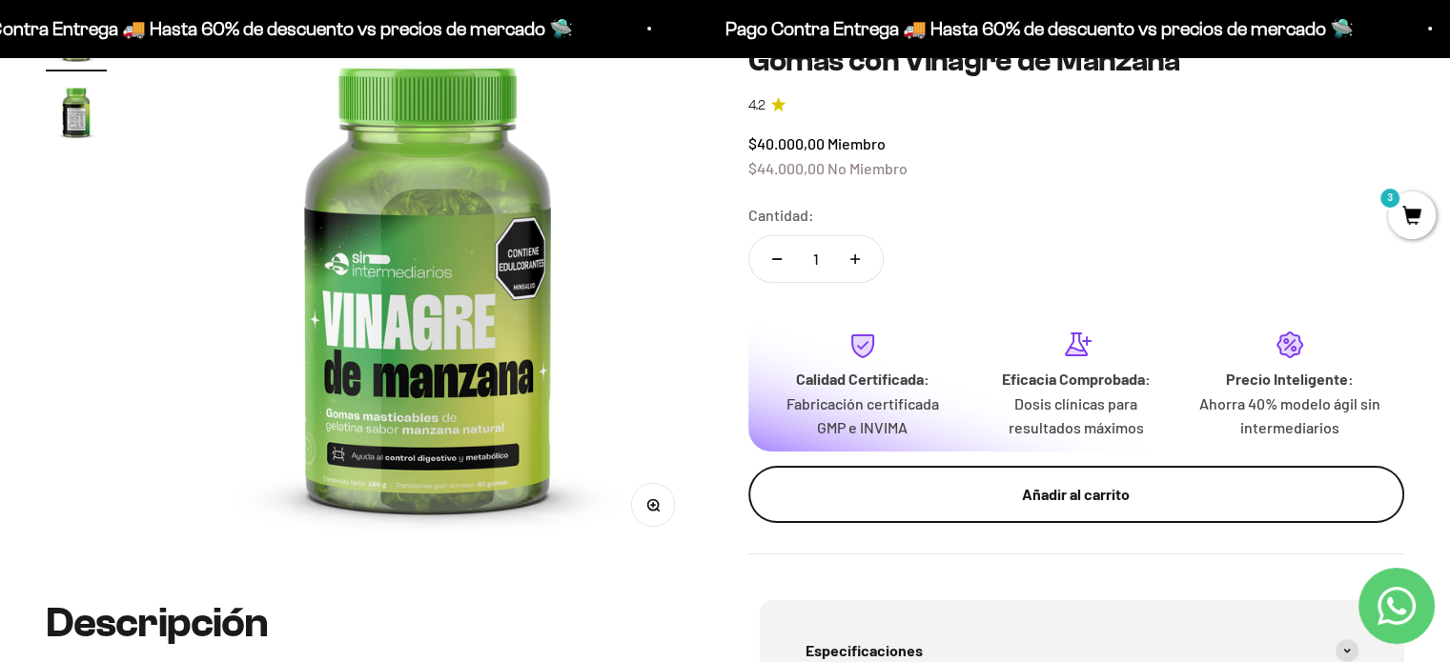
click at [1025, 482] on div "Añadir al carrito" at bounding box center [1076, 494] width 581 height 25
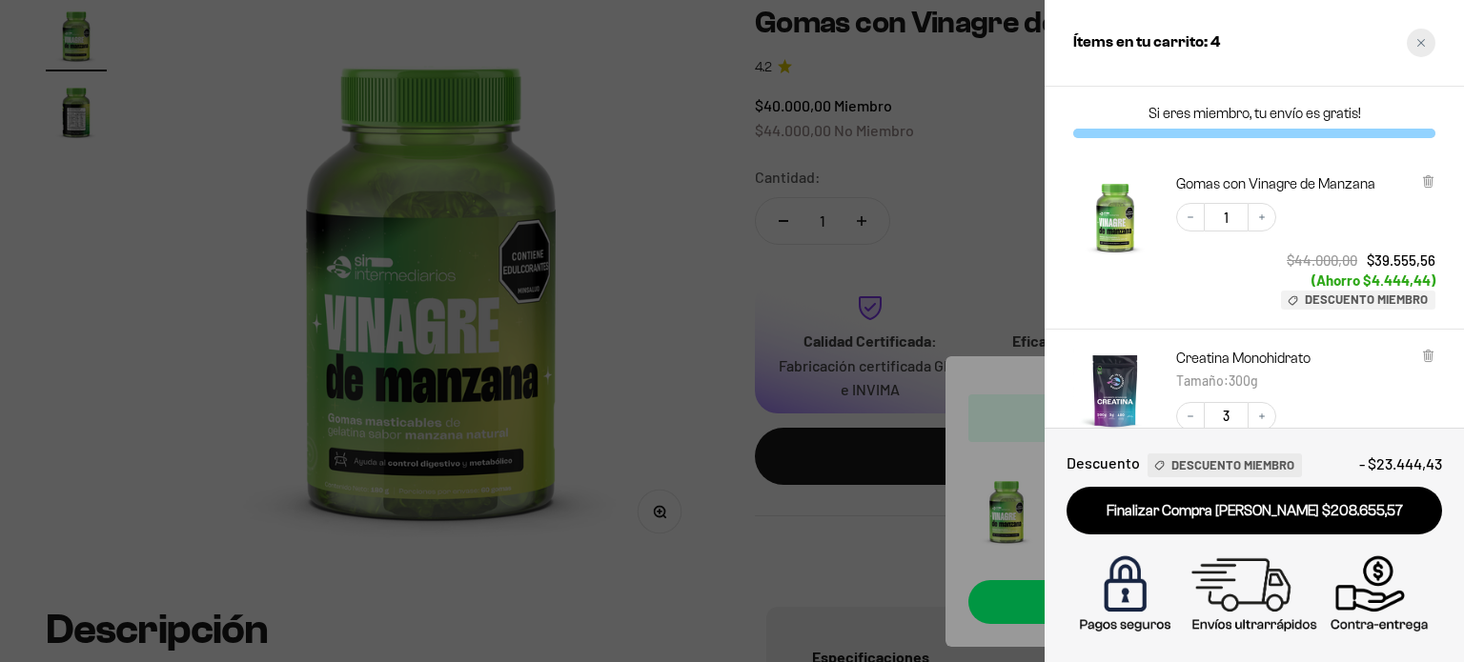
click at [1422, 43] on icon "Close cart" at bounding box center [1421, 43] width 8 height 8
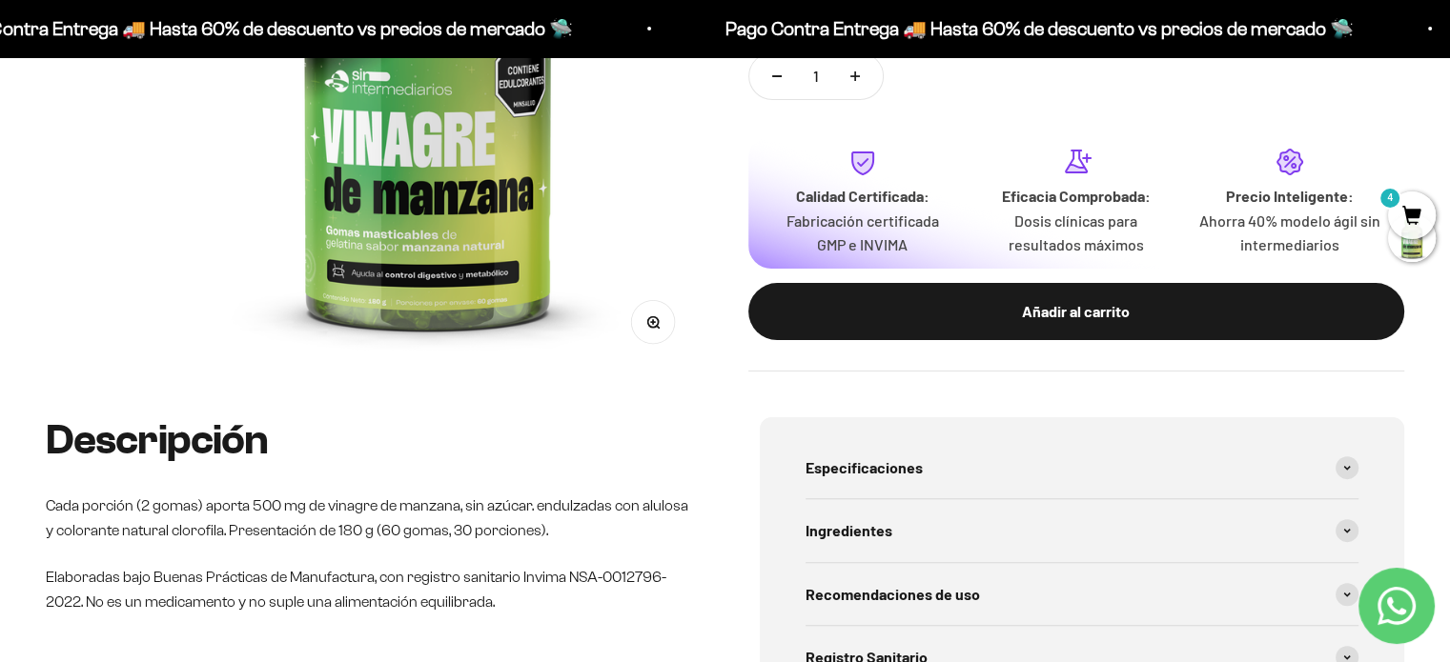
scroll to position [648, 0]
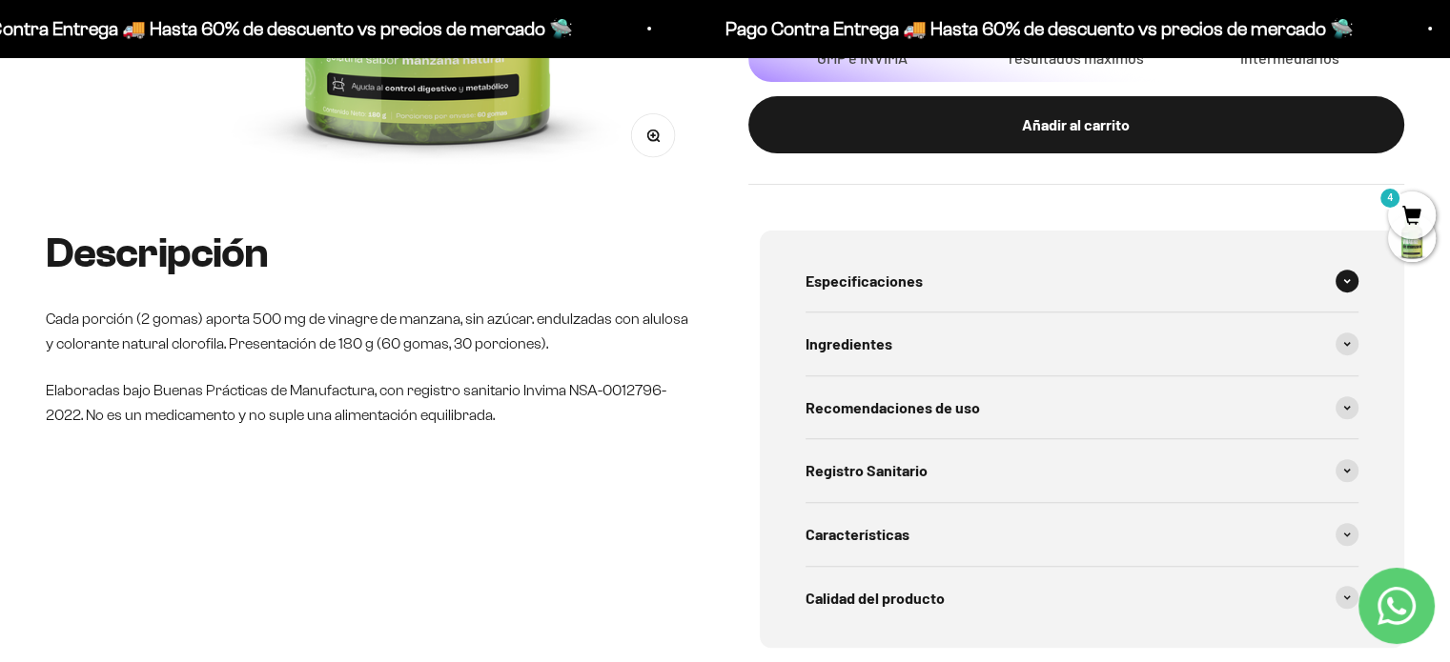
click at [1133, 250] on div "Especificaciones" at bounding box center [1082, 281] width 554 height 63
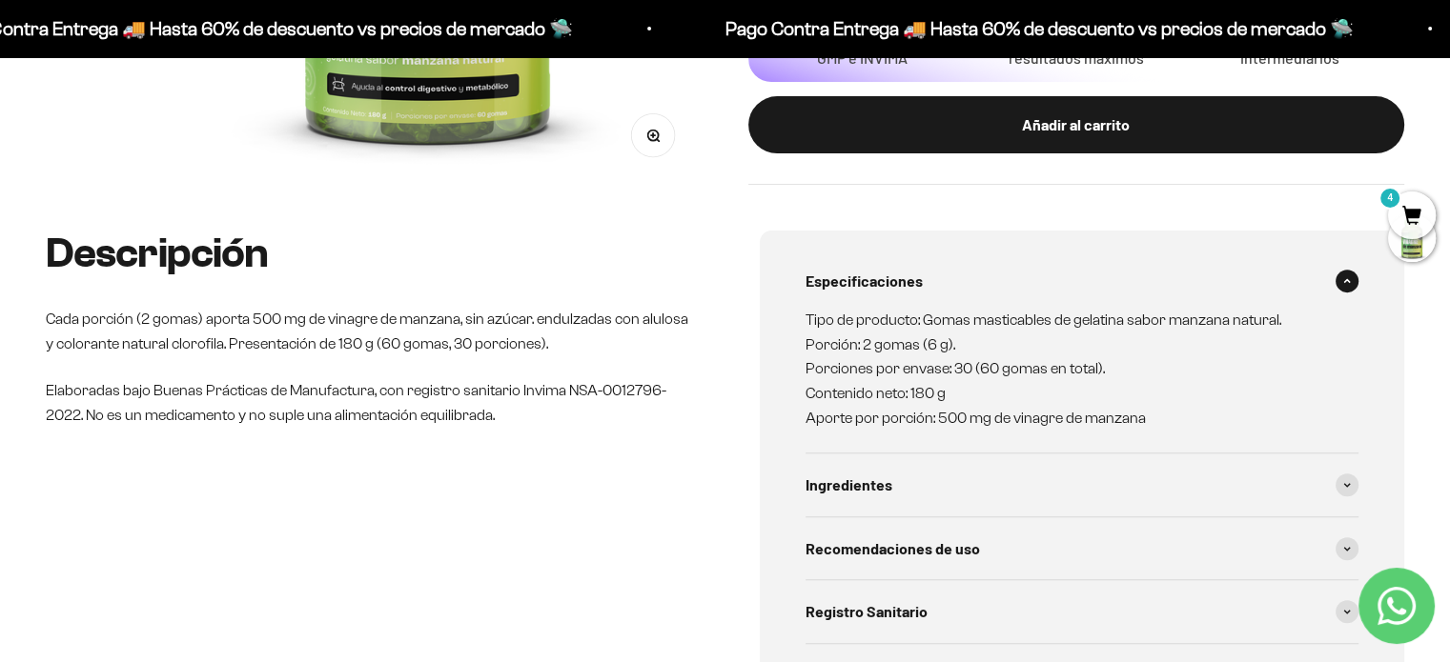
scroll to position [824, 0]
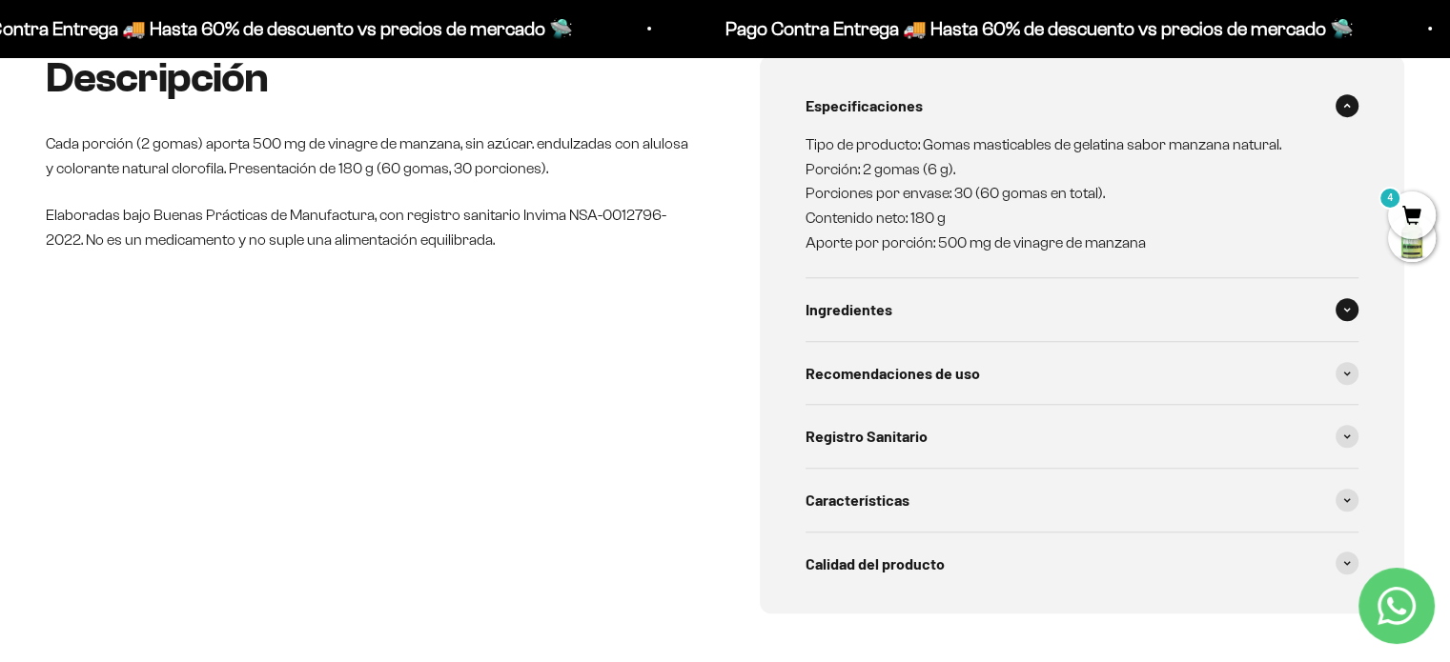
click at [1022, 297] on div "Ingredientes" at bounding box center [1082, 309] width 554 height 63
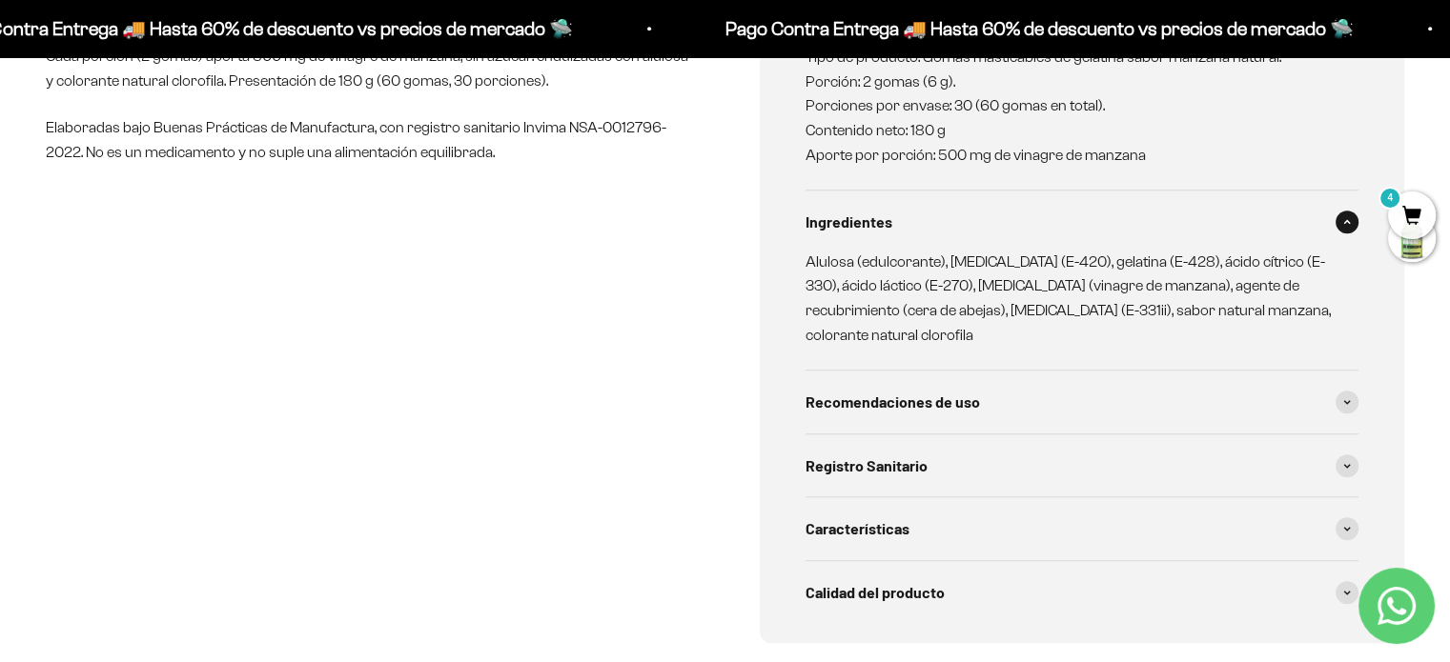
scroll to position [913, 0]
click at [1128, 369] on div "Recomendaciones de uso" at bounding box center [1082, 400] width 554 height 63
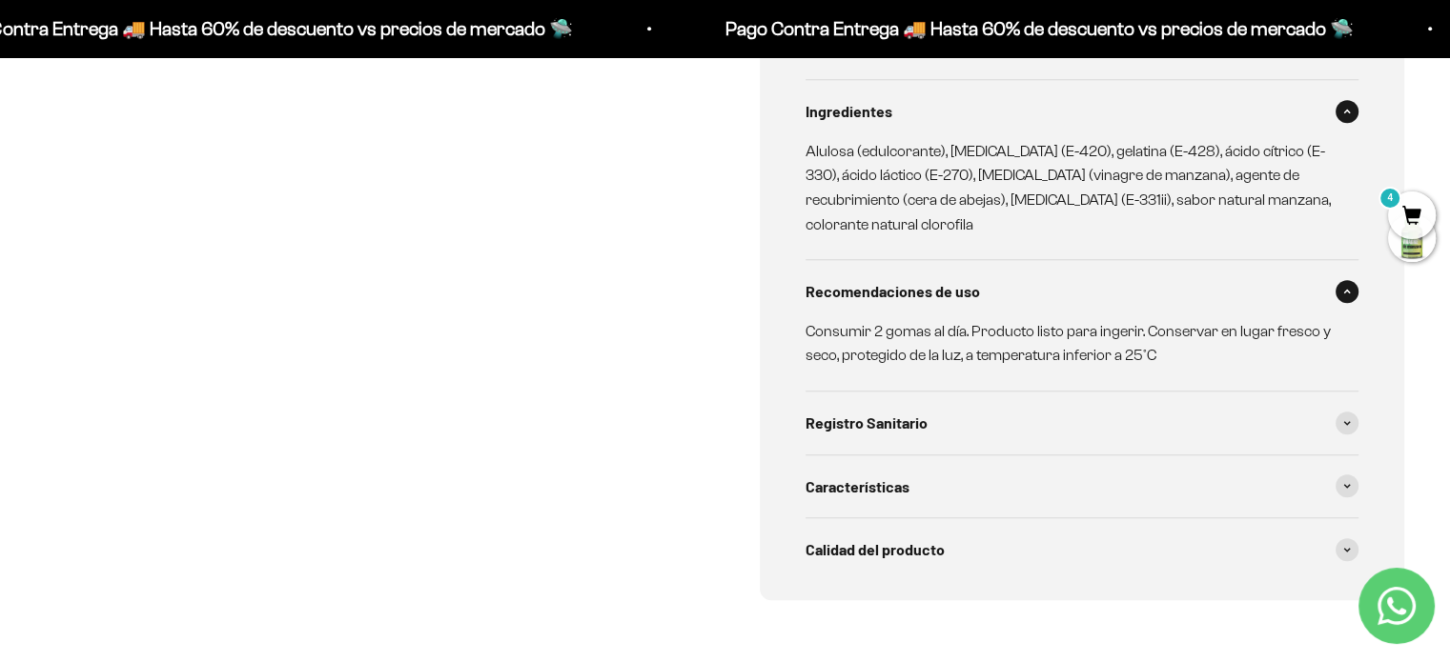
scroll to position [1022, 0]
click at [1055, 392] on div "Registro Sanitario" at bounding box center [1082, 423] width 554 height 63
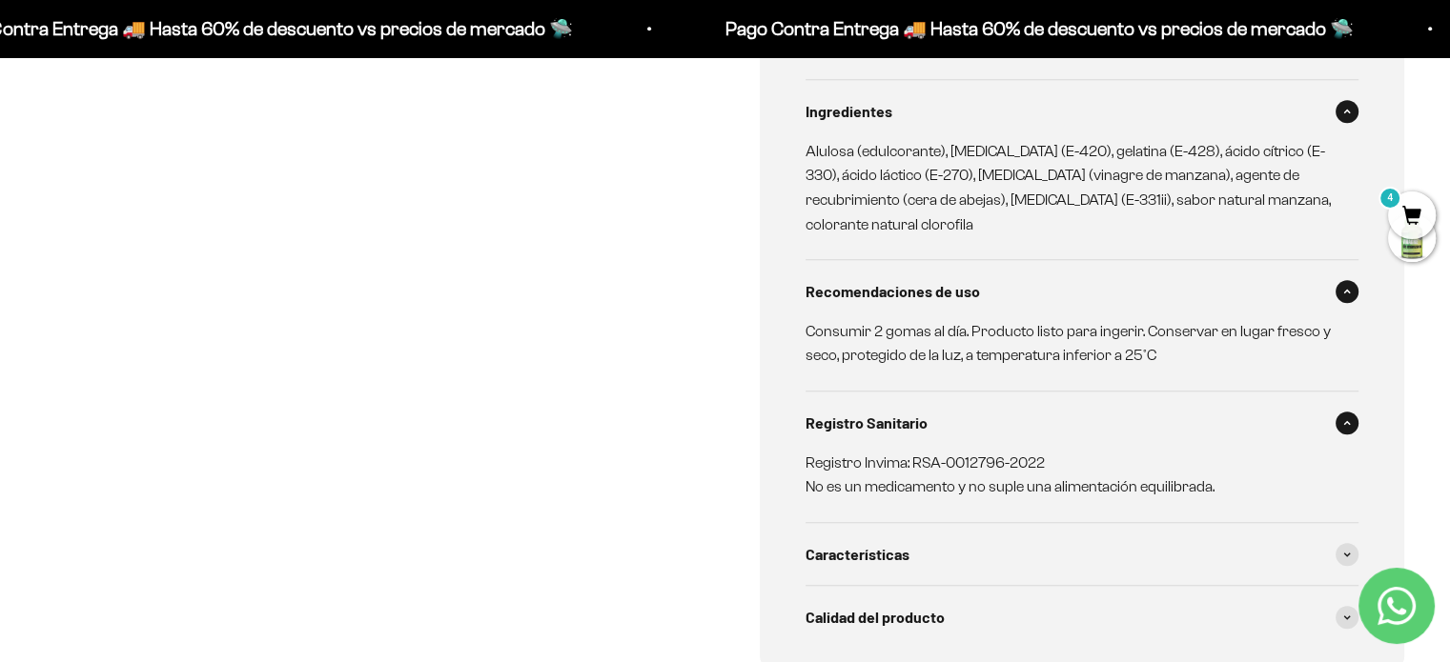
scroll to position [1083, 0]
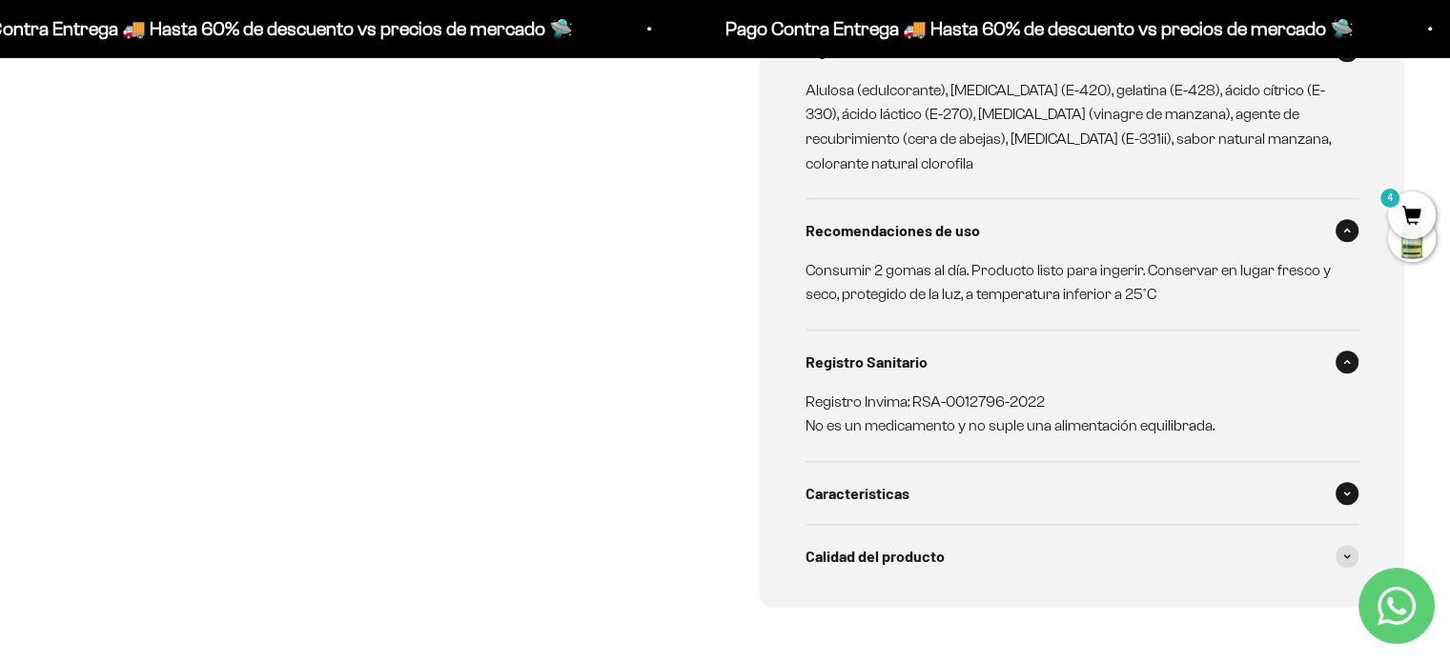
click at [1115, 462] on div "Características" at bounding box center [1082, 493] width 554 height 63
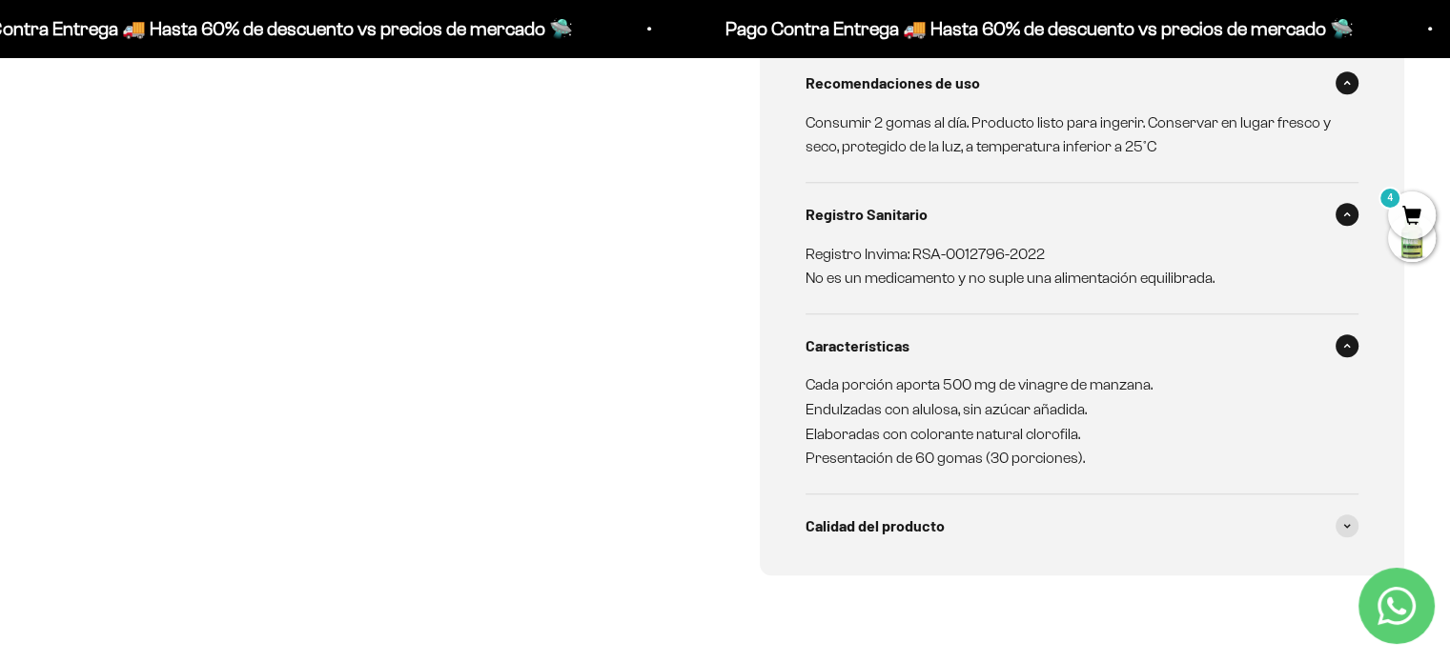
scroll to position [1232, 0]
click at [1084, 494] on div "Calidad del producto" at bounding box center [1082, 525] width 554 height 63
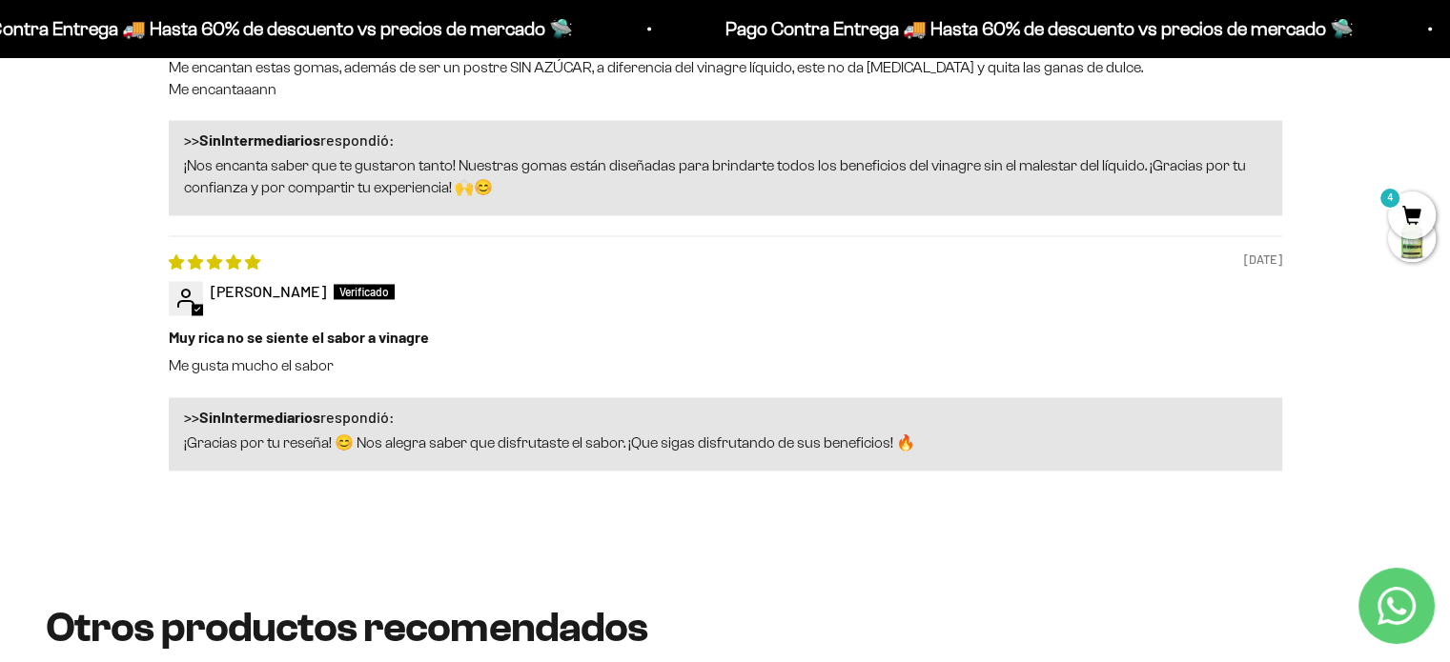
scroll to position [2919, 0]
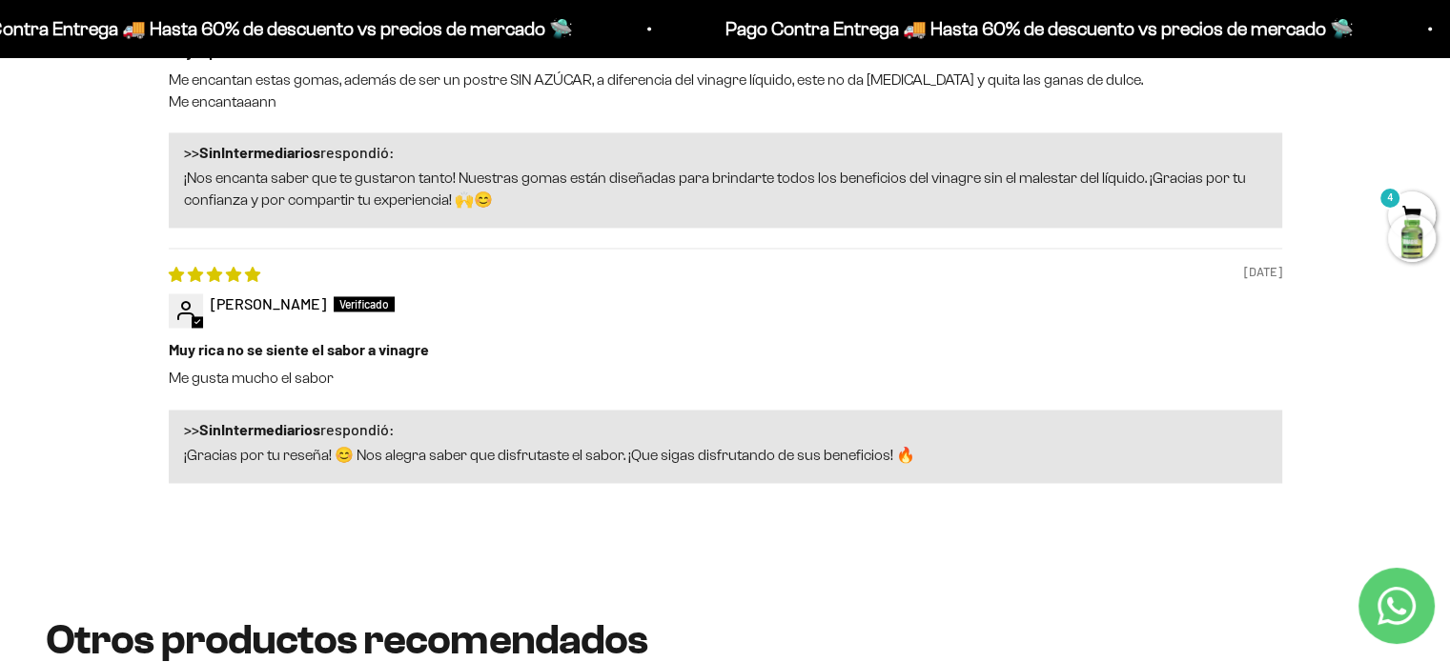
click at [1398, 223] on div at bounding box center [1412, 238] width 48 height 48
click at [1405, 204] on span "4" at bounding box center [1412, 216] width 48 height 48
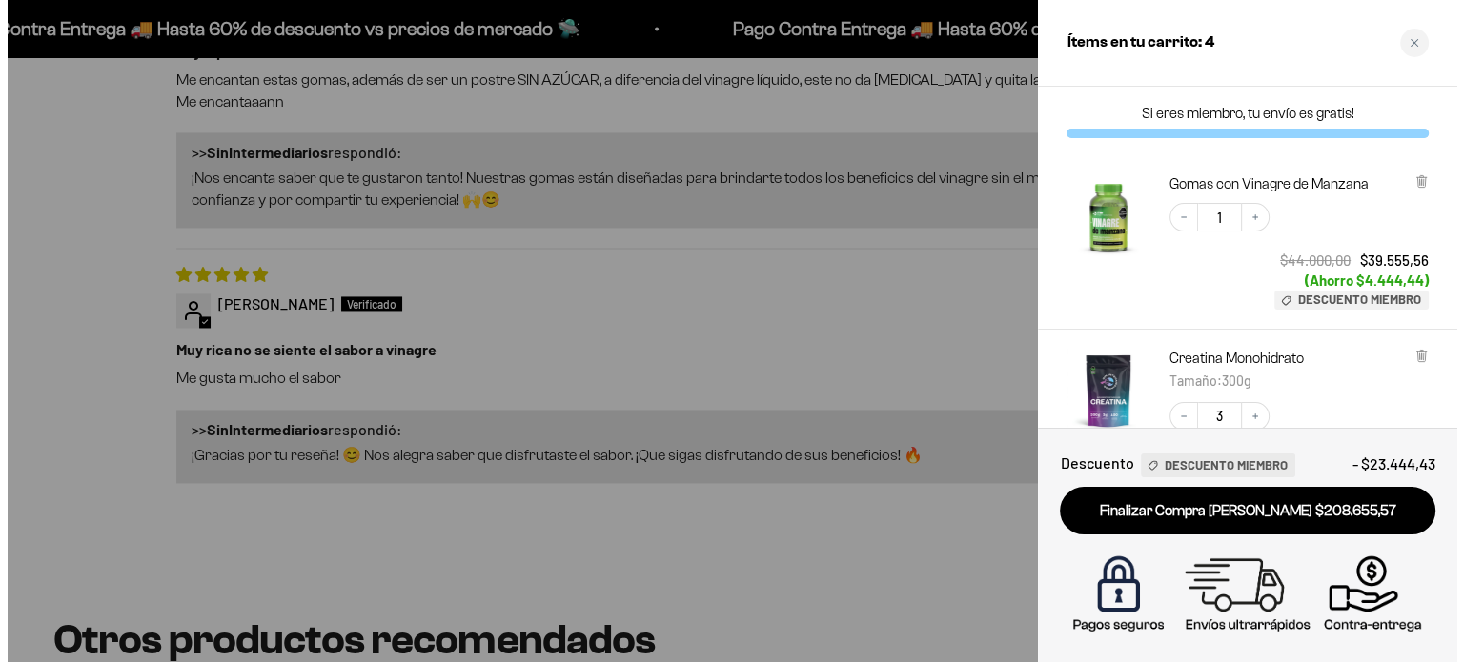
scroll to position [2926, 0]
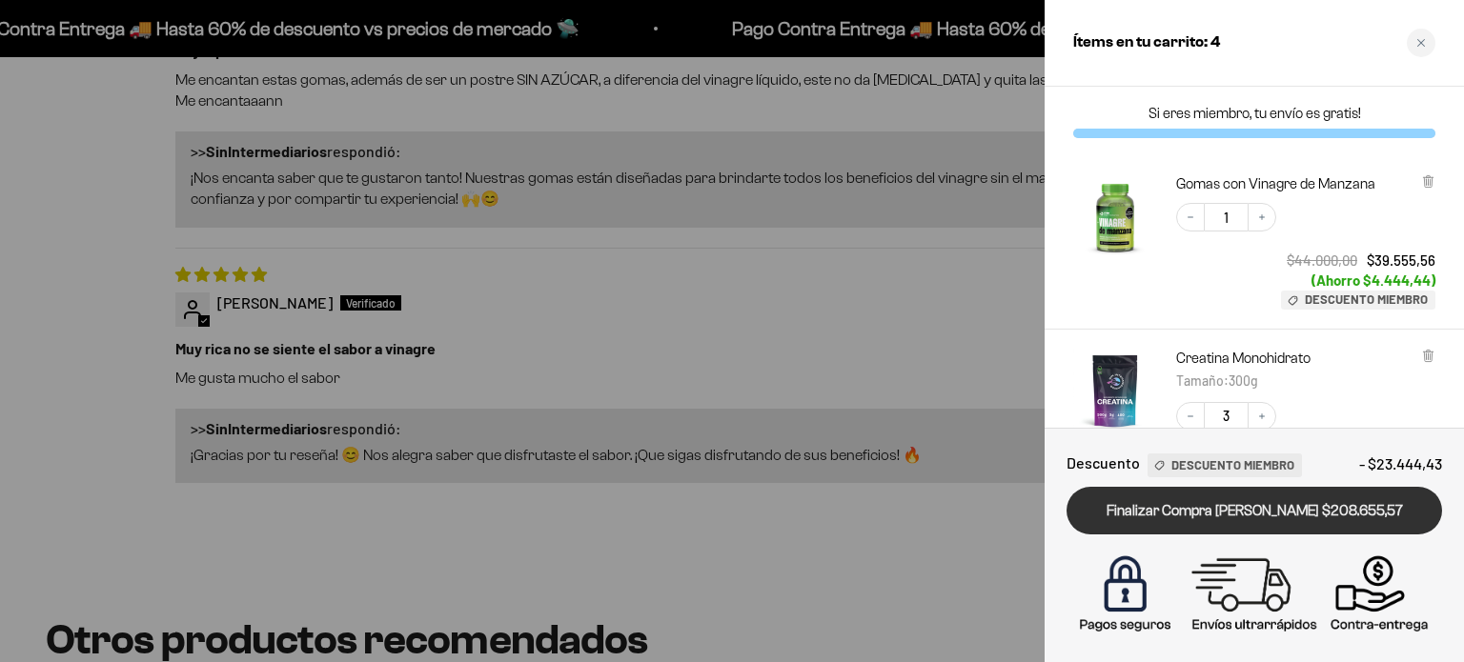
click at [1314, 501] on link "Finalizar Compra [PERSON_NAME] $208.655,57" at bounding box center [1255, 511] width 376 height 49
